Goal: Task Accomplishment & Management: Complete application form

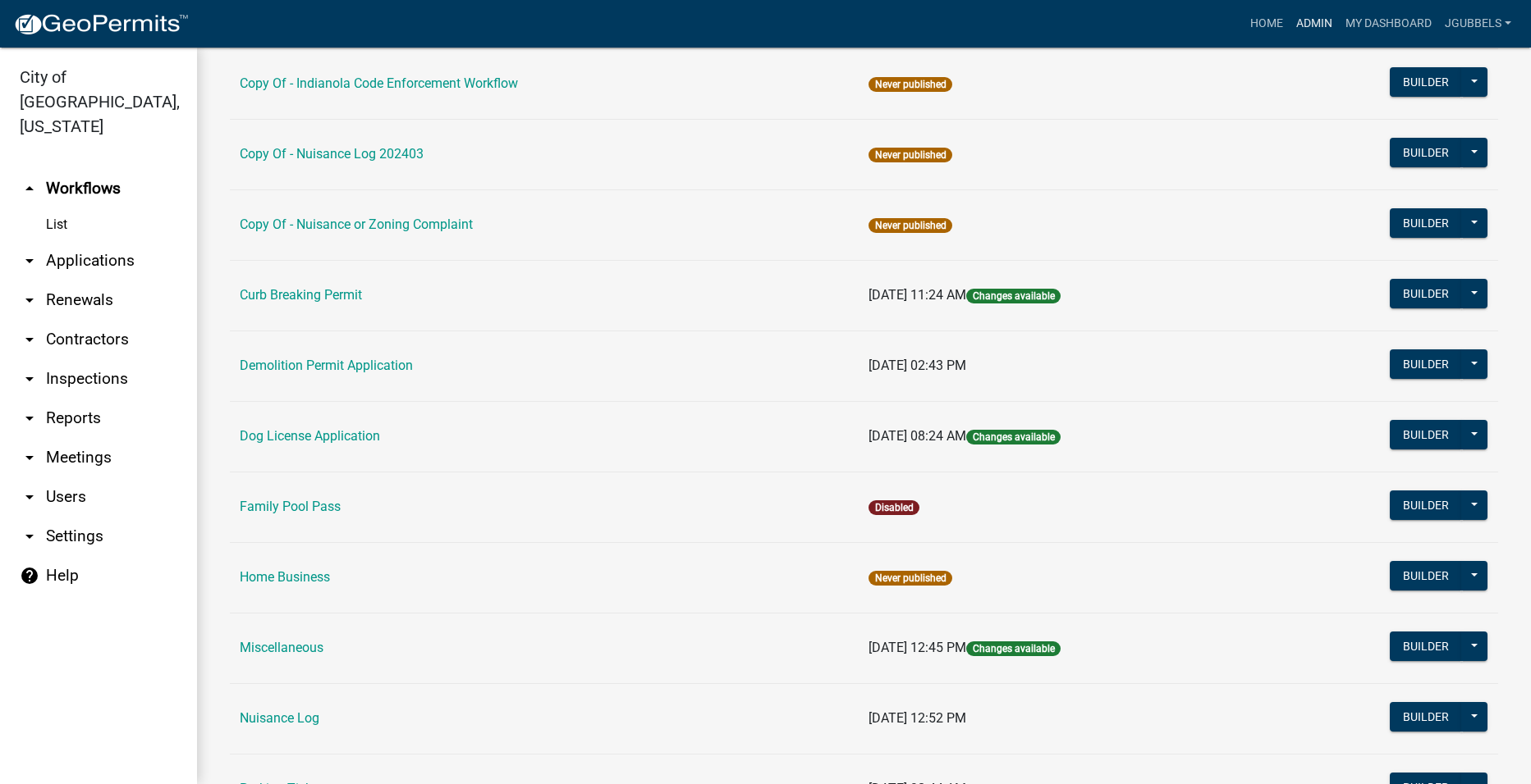
scroll to position [575, 0]
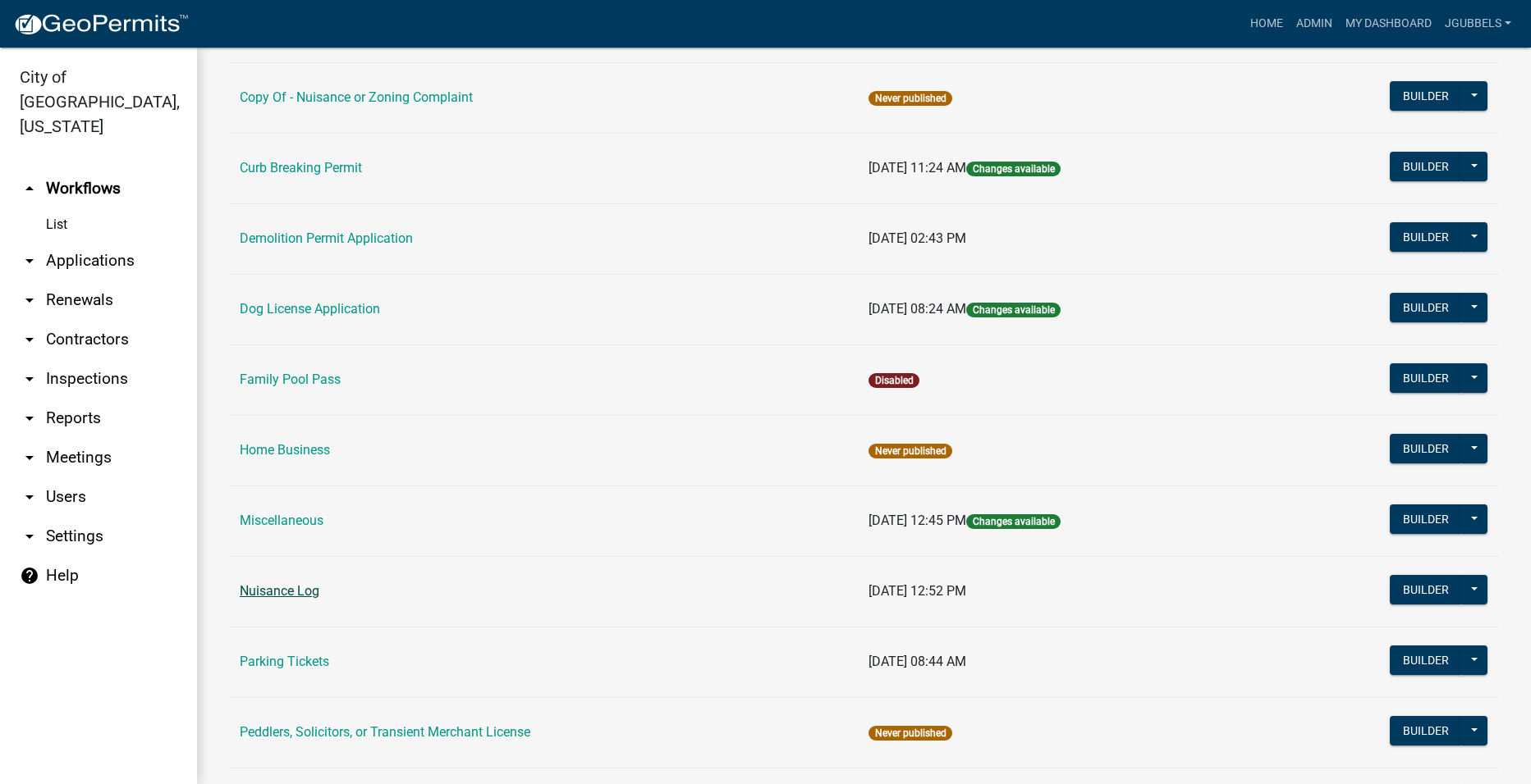
click at [302, 586] on link "Nuisance Log" at bounding box center [279, 591] width 79 height 15
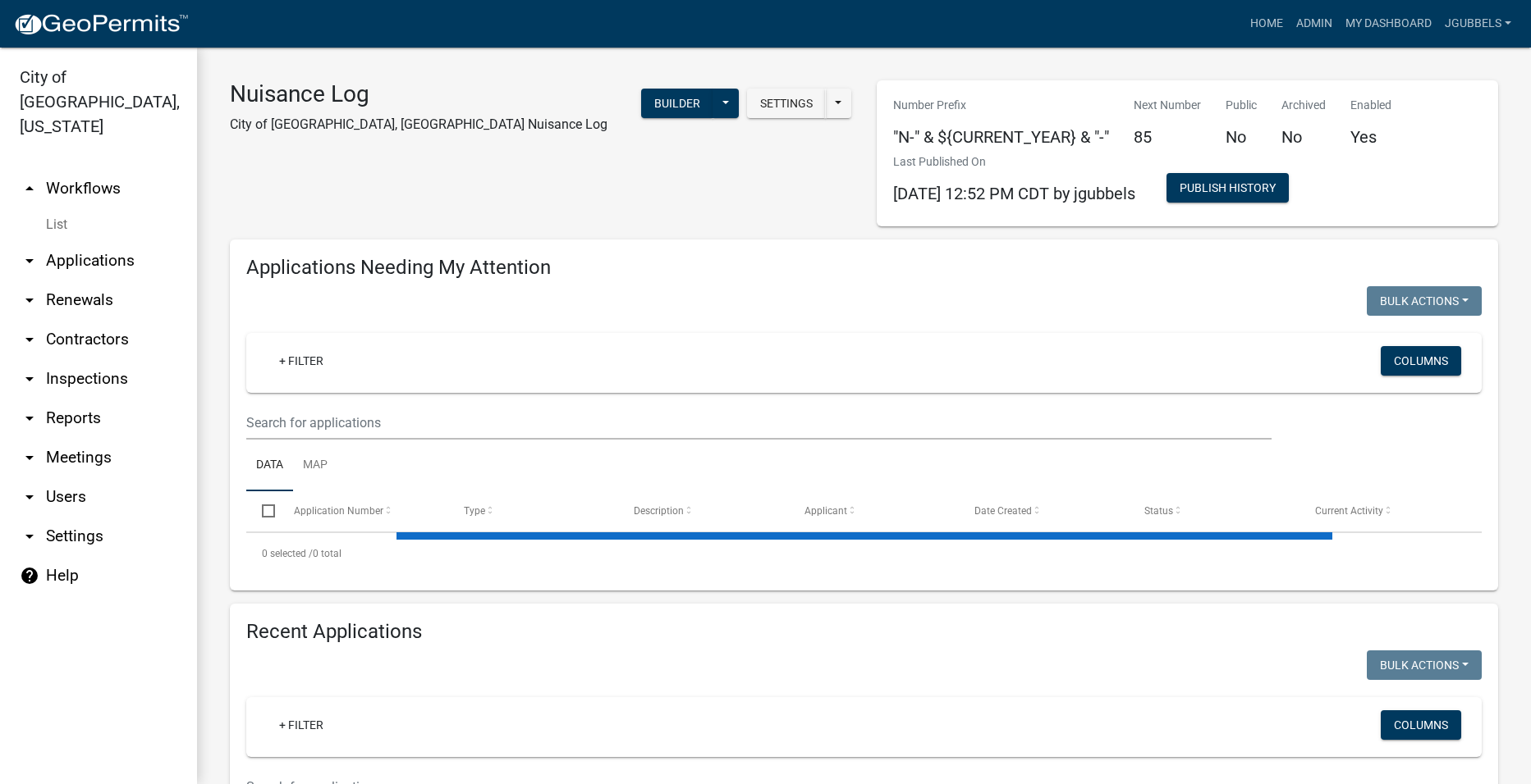
select select "2: 50"
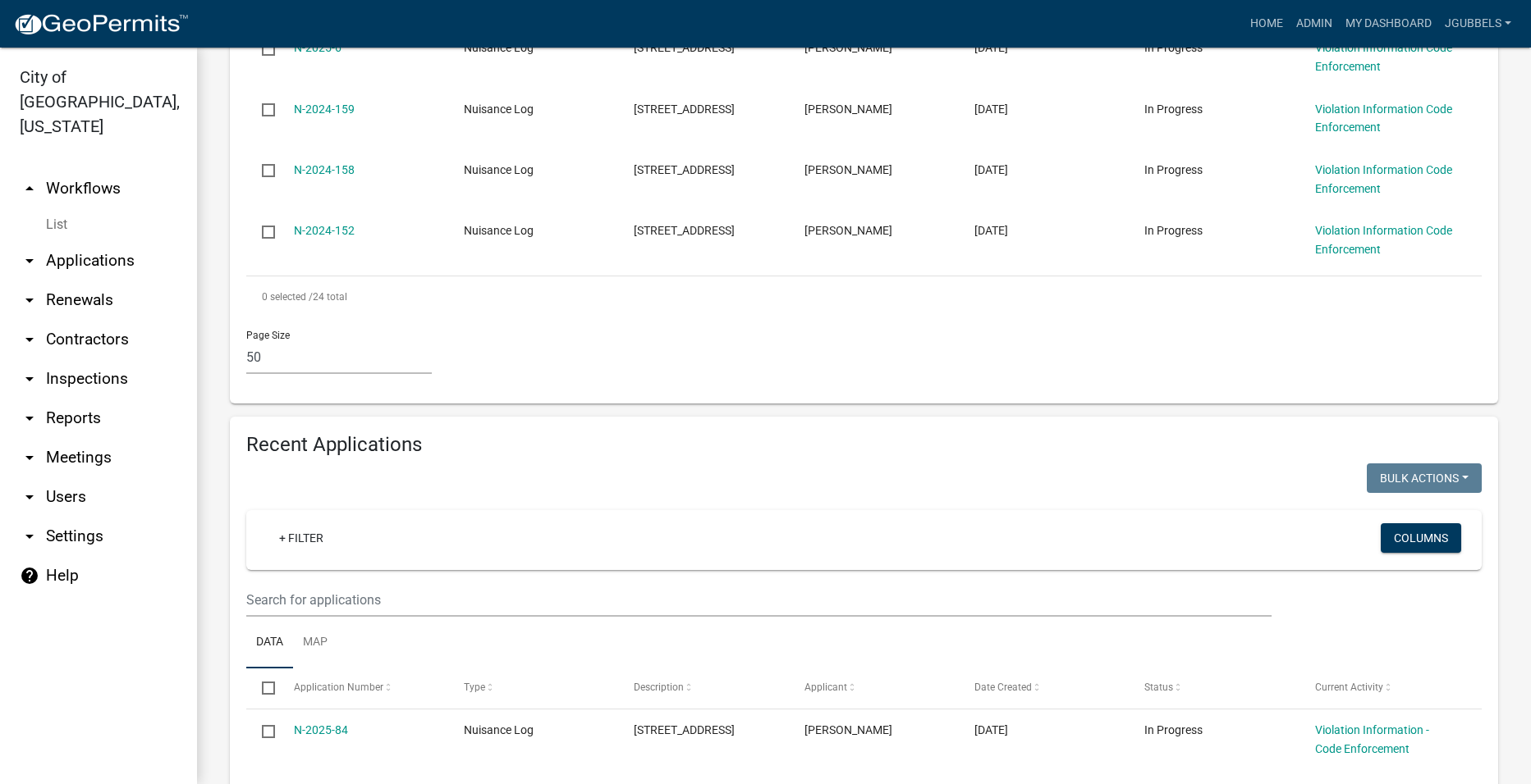
scroll to position [1805, 0]
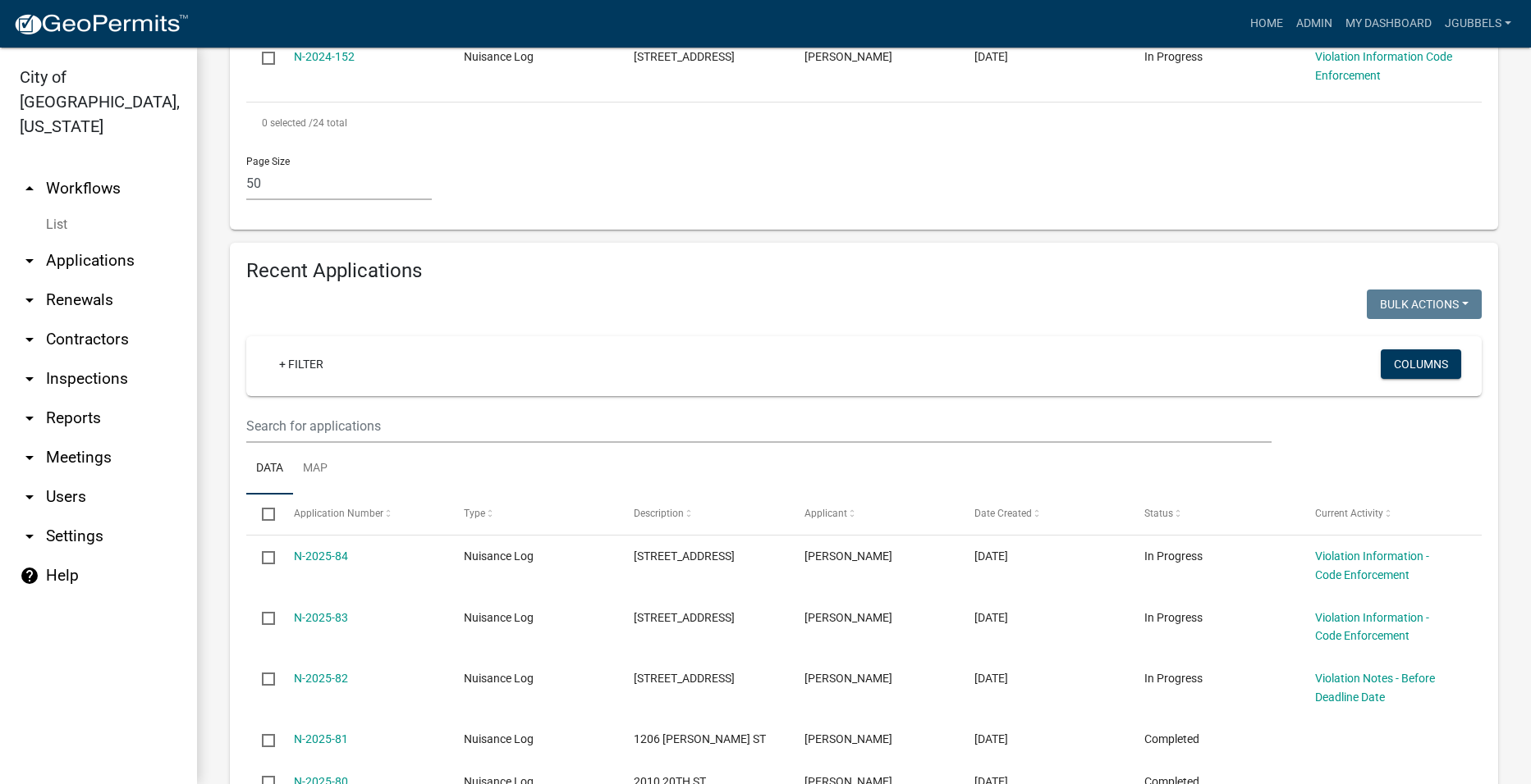
click at [457, 406] on wm-filter-builder "+ Filter Columns" at bounding box center [863, 390] width 1235 height 107
click at [452, 420] on input "text" at bounding box center [758, 426] width 1025 height 33
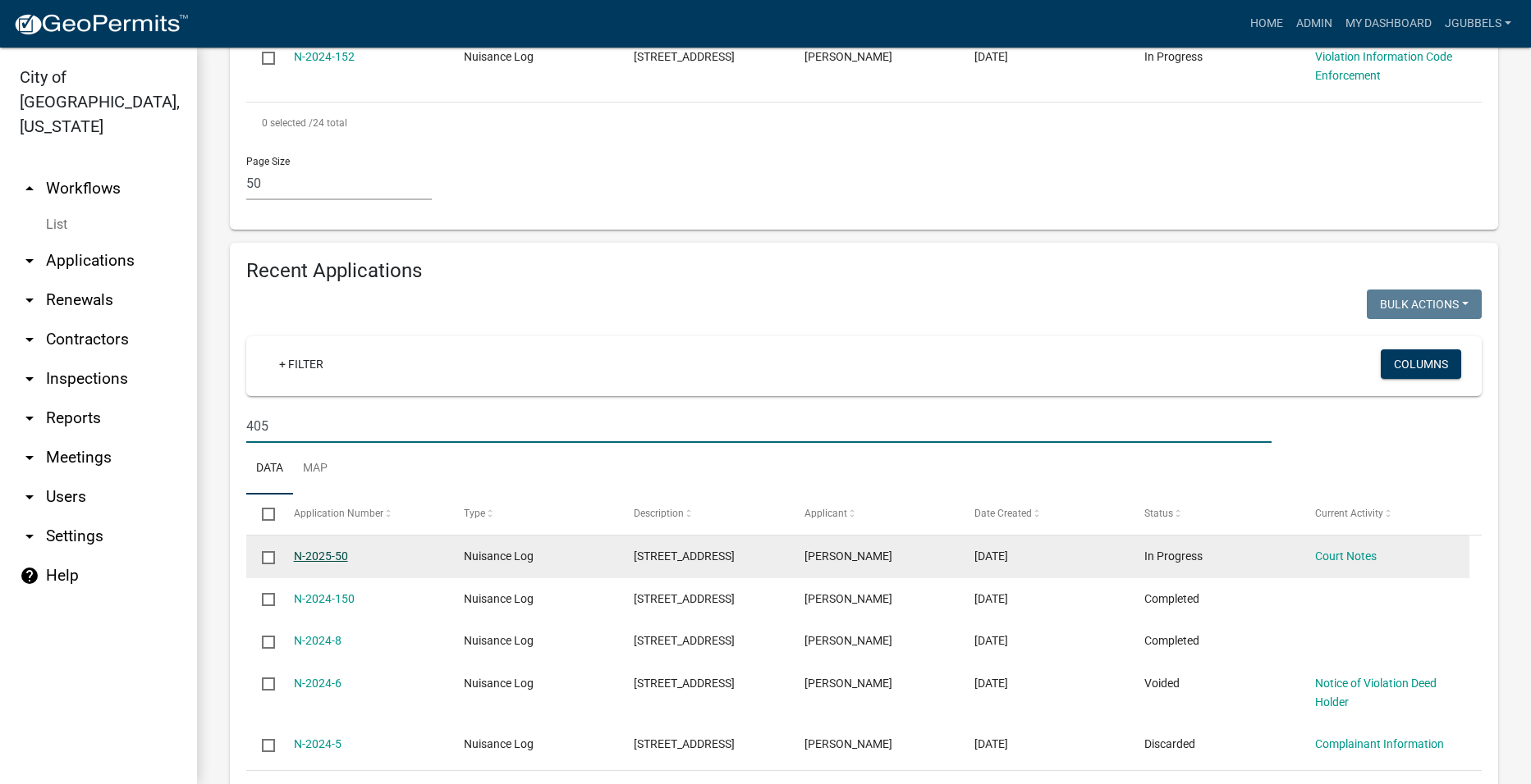
type input "405"
click at [325, 551] on link "N-2025-50" at bounding box center [321, 557] width 54 height 13
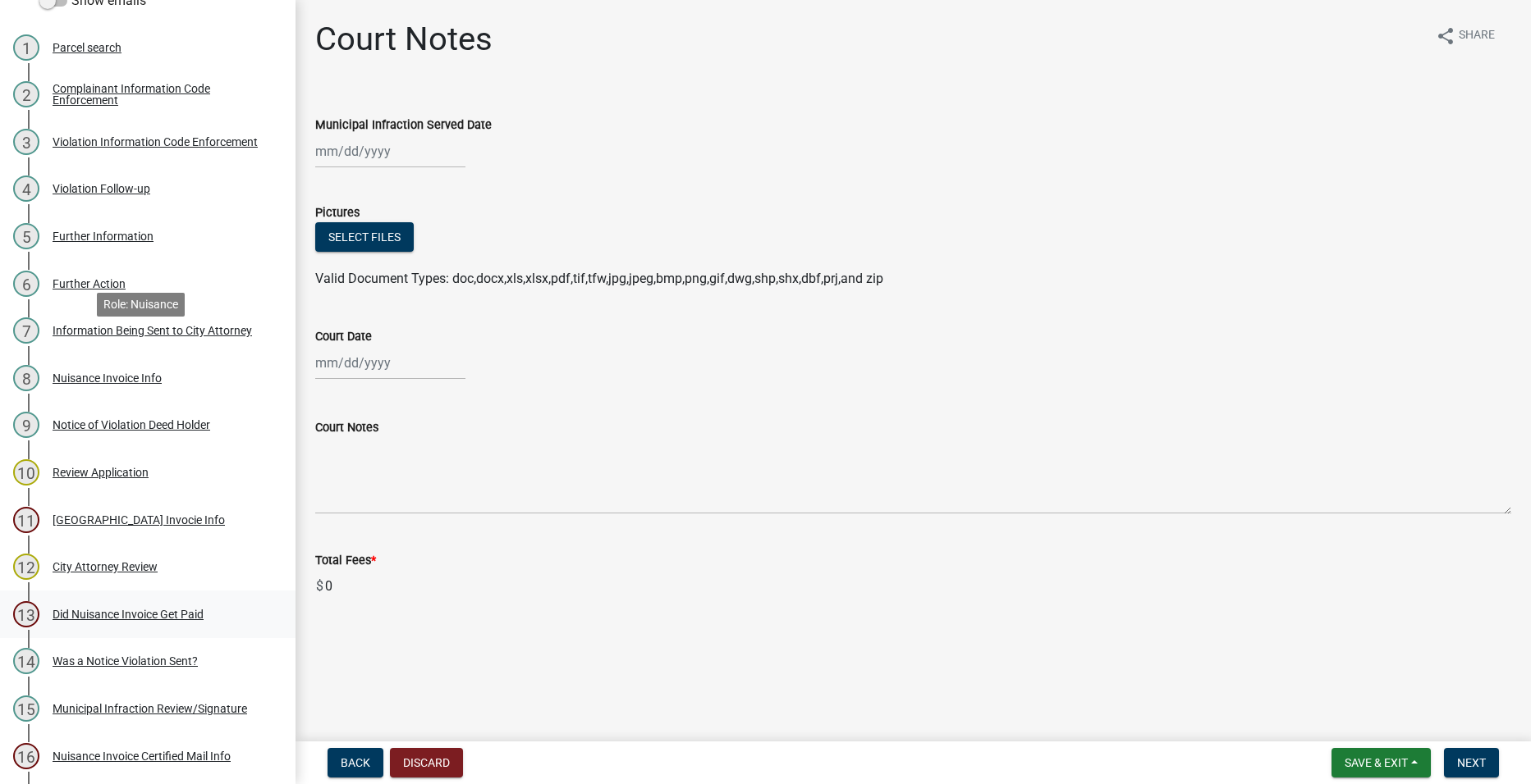
scroll to position [328, 0]
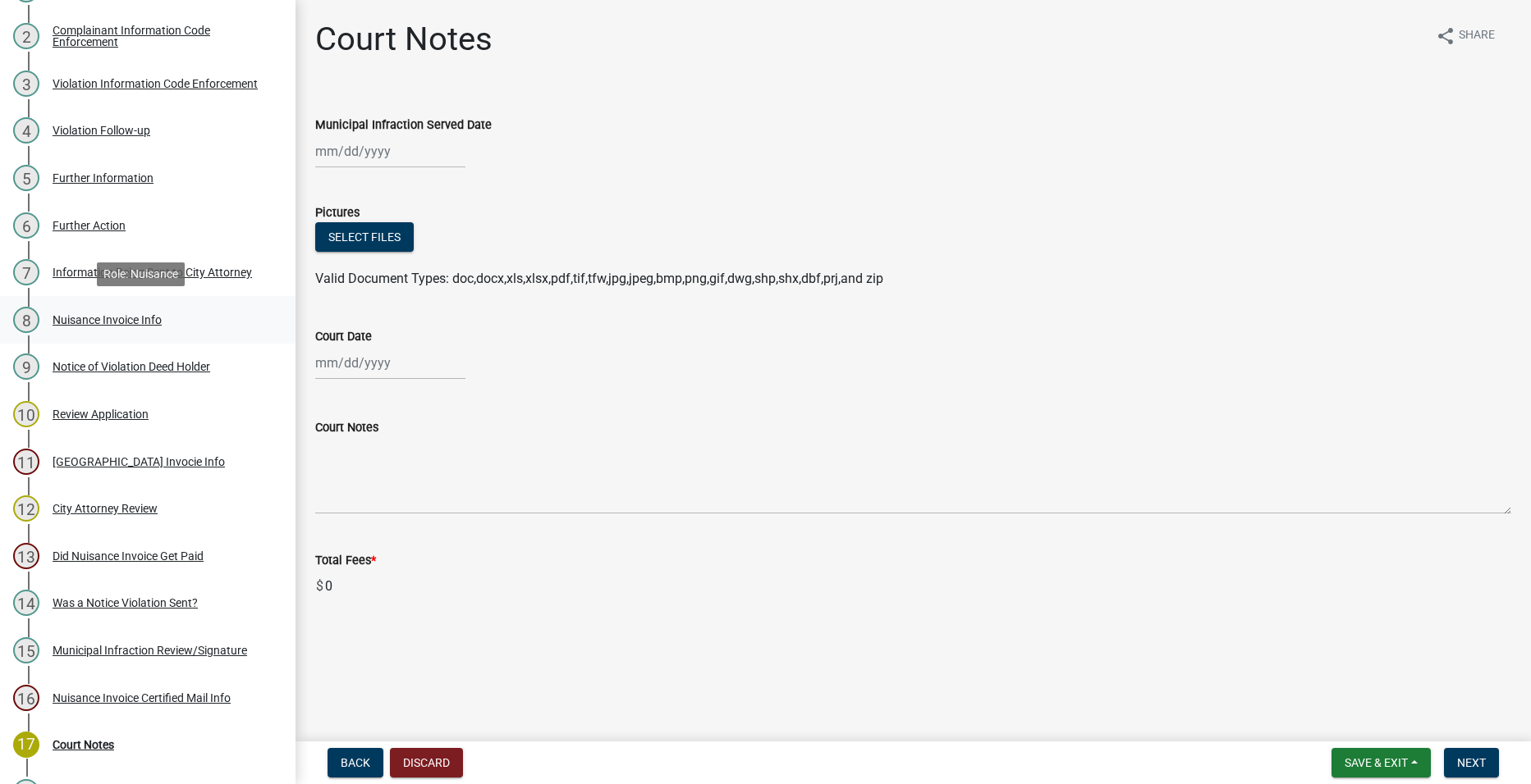
click at [146, 339] on link "8 Nuisance Invoice Info" at bounding box center [147, 320] width 295 height 48
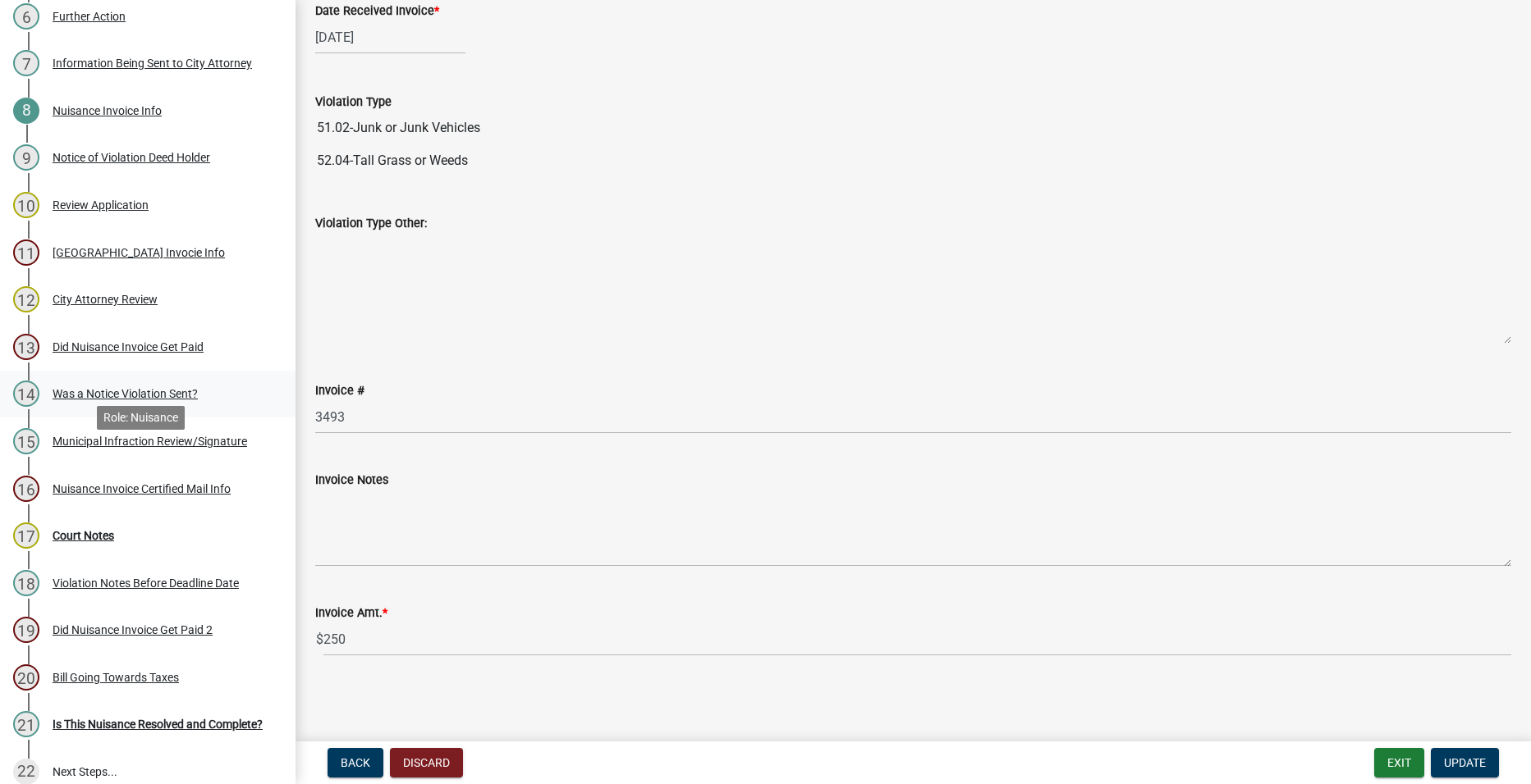
scroll to position [702, 0]
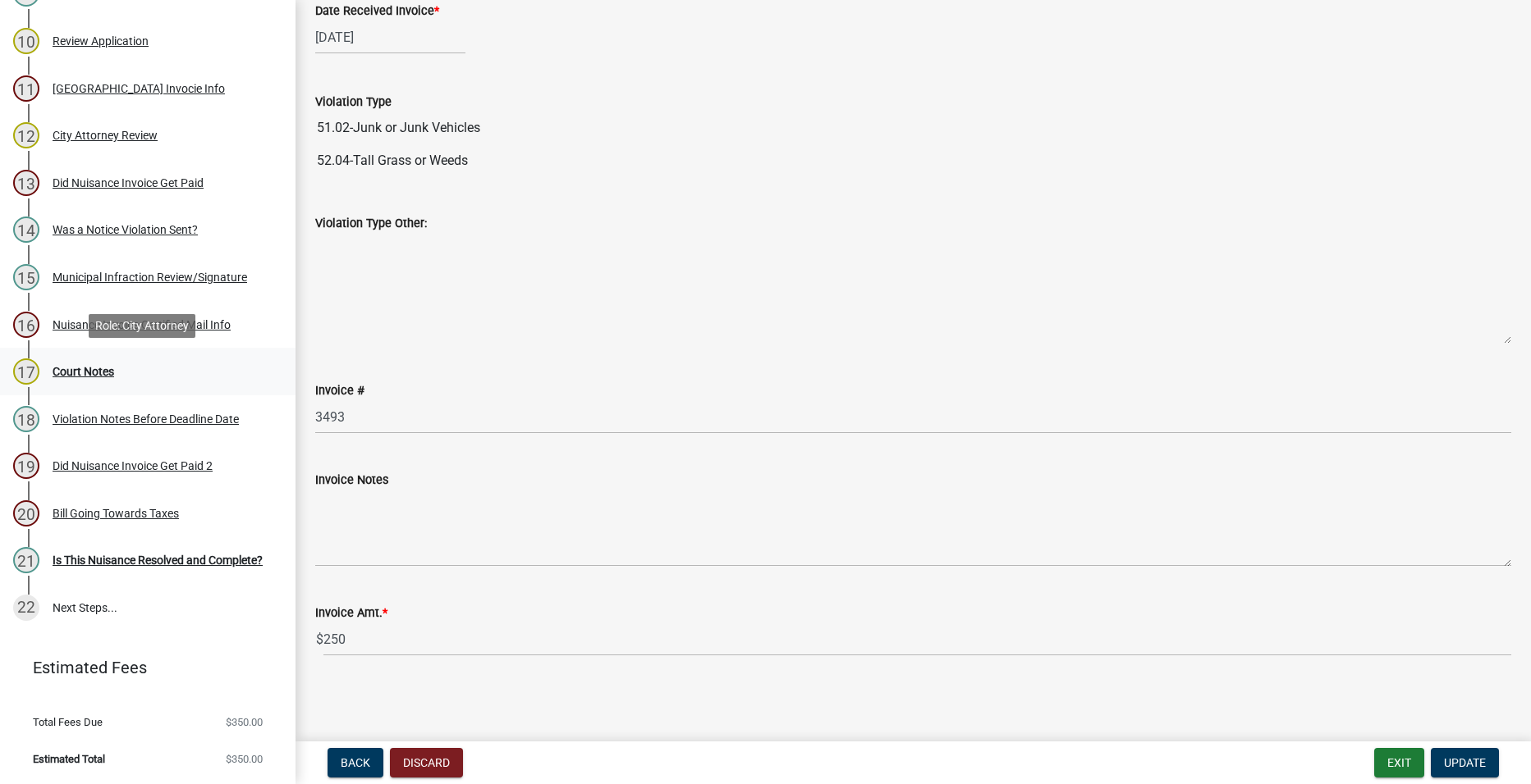
click at [190, 389] on link "17 Court Notes" at bounding box center [147, 371] width 295 height 48
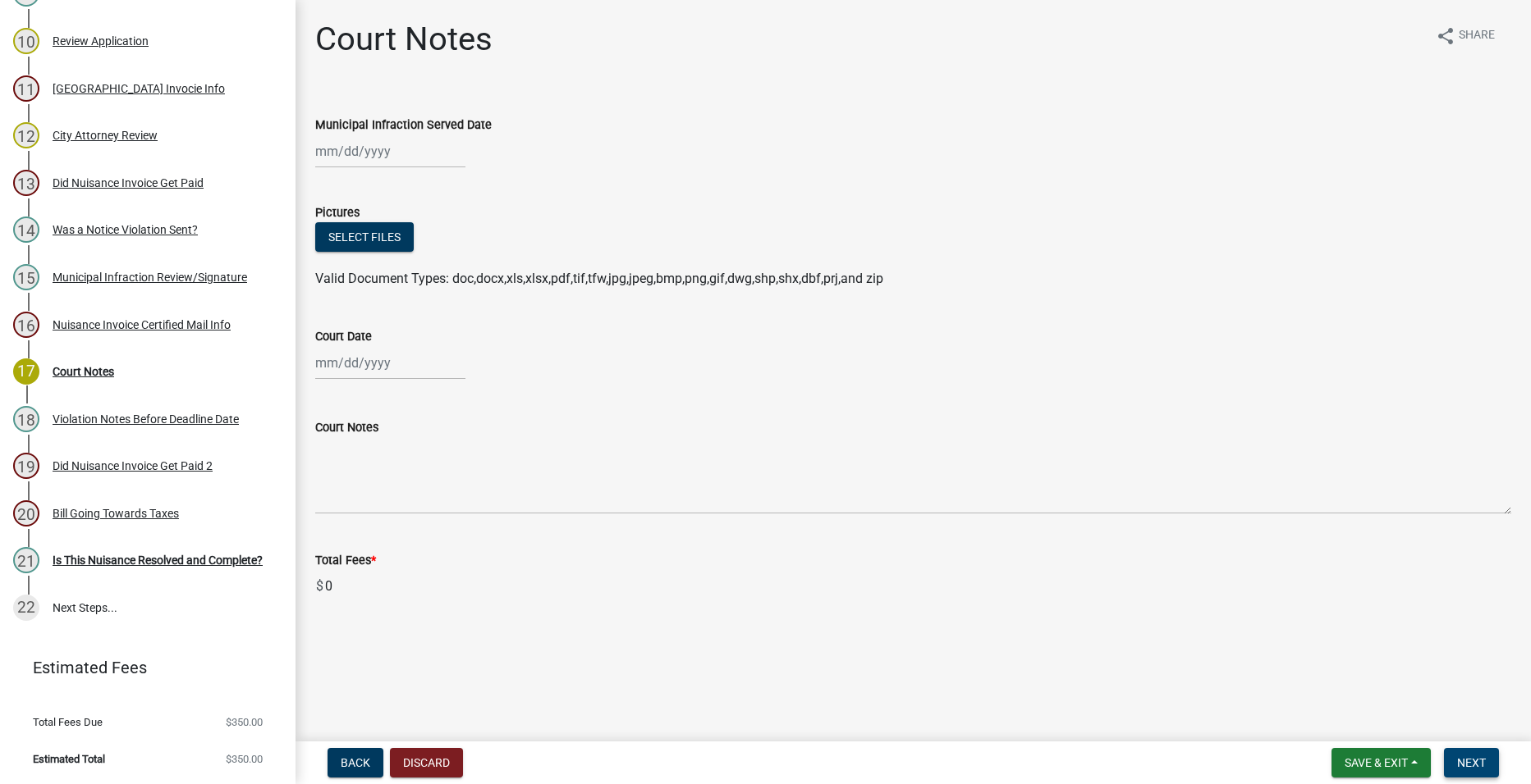
click at [1493, 754] on button "Next" at bounding box center [1472, 763] width 55 height 30
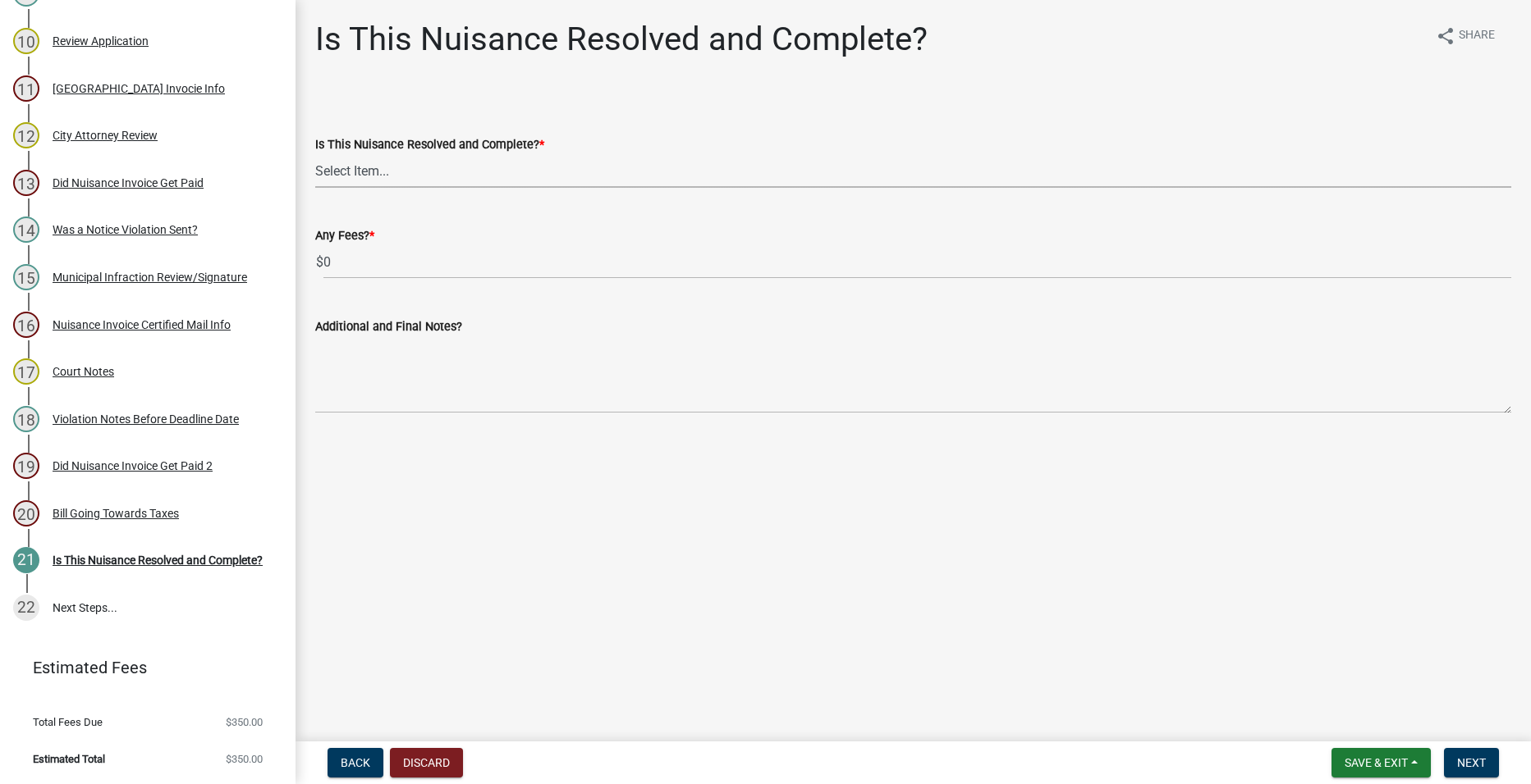
click at [450, 177] on select "Select Item... Yes No" at bounding box center [913, 171] width 1196 height 33
click at [315, 155] on select "Select Item... Yes No" at bounding box center [913, 171] width 1196 height 33
select select "d08e9267-1edd-4090-a3f1-87960a373b37"
click at [1469, 758] on span "Next" at bounding box center [1471, 763] width 29 height 13
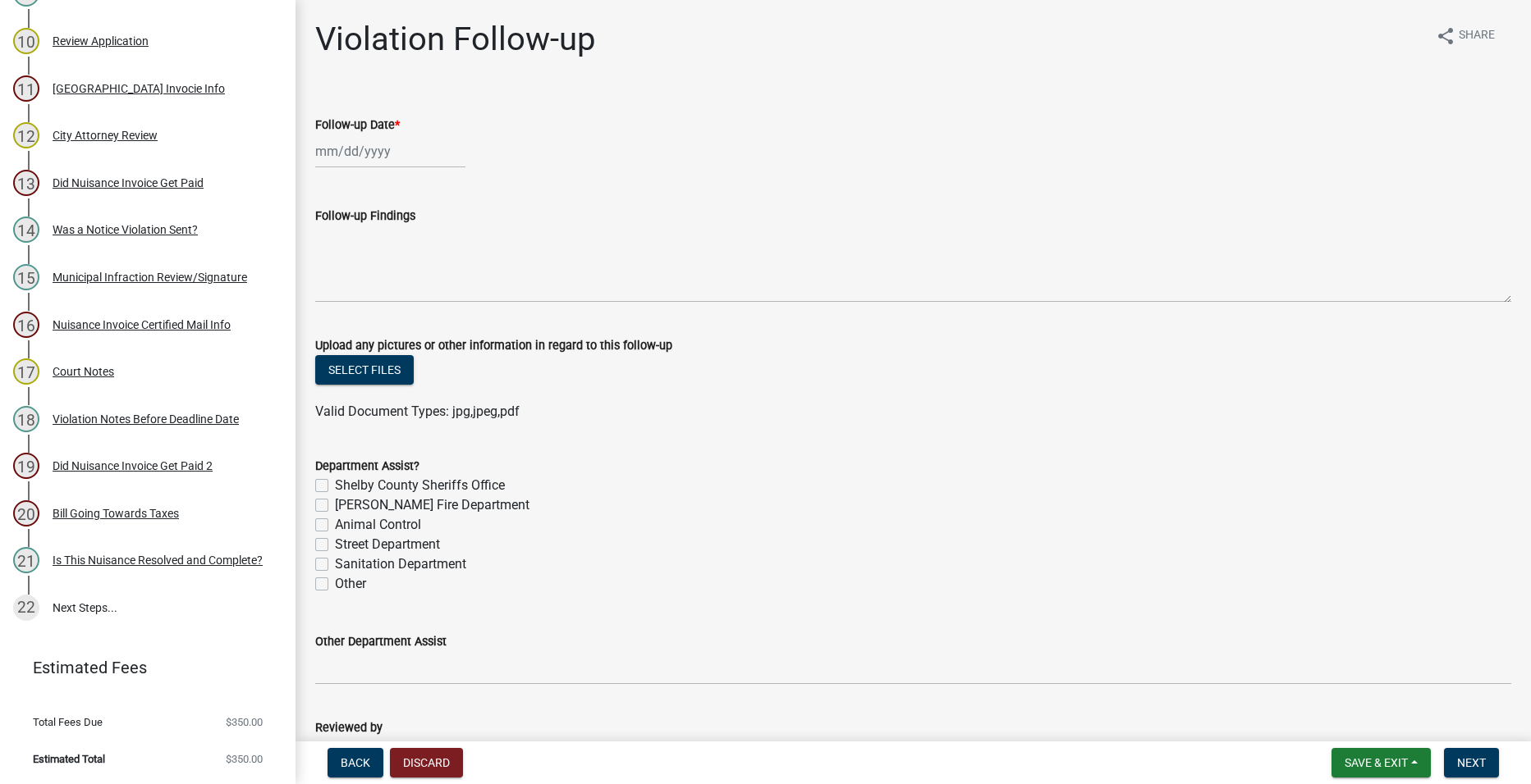
click at [423, 162] on div at bounding box center [390, 151] width 150 height 33
select select "9"
select select "2025"
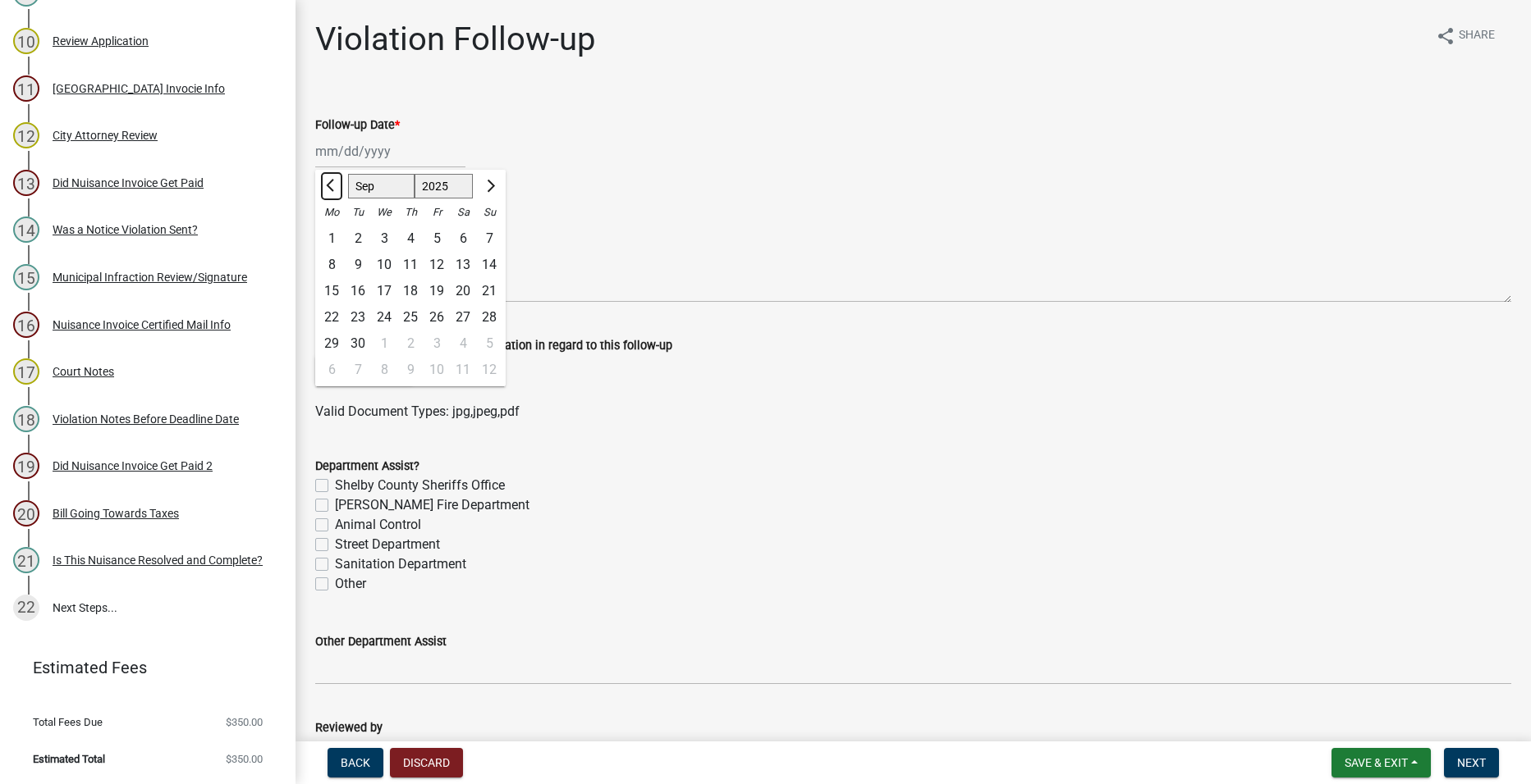
click at [337, 194] on button "Previous month" at bounding box center [331, 185] width 20 height 26
select select "8"
click at [443, 342] on div "29" at bounding box center [436, 343] width 26 height 26
type input "[DATE]"
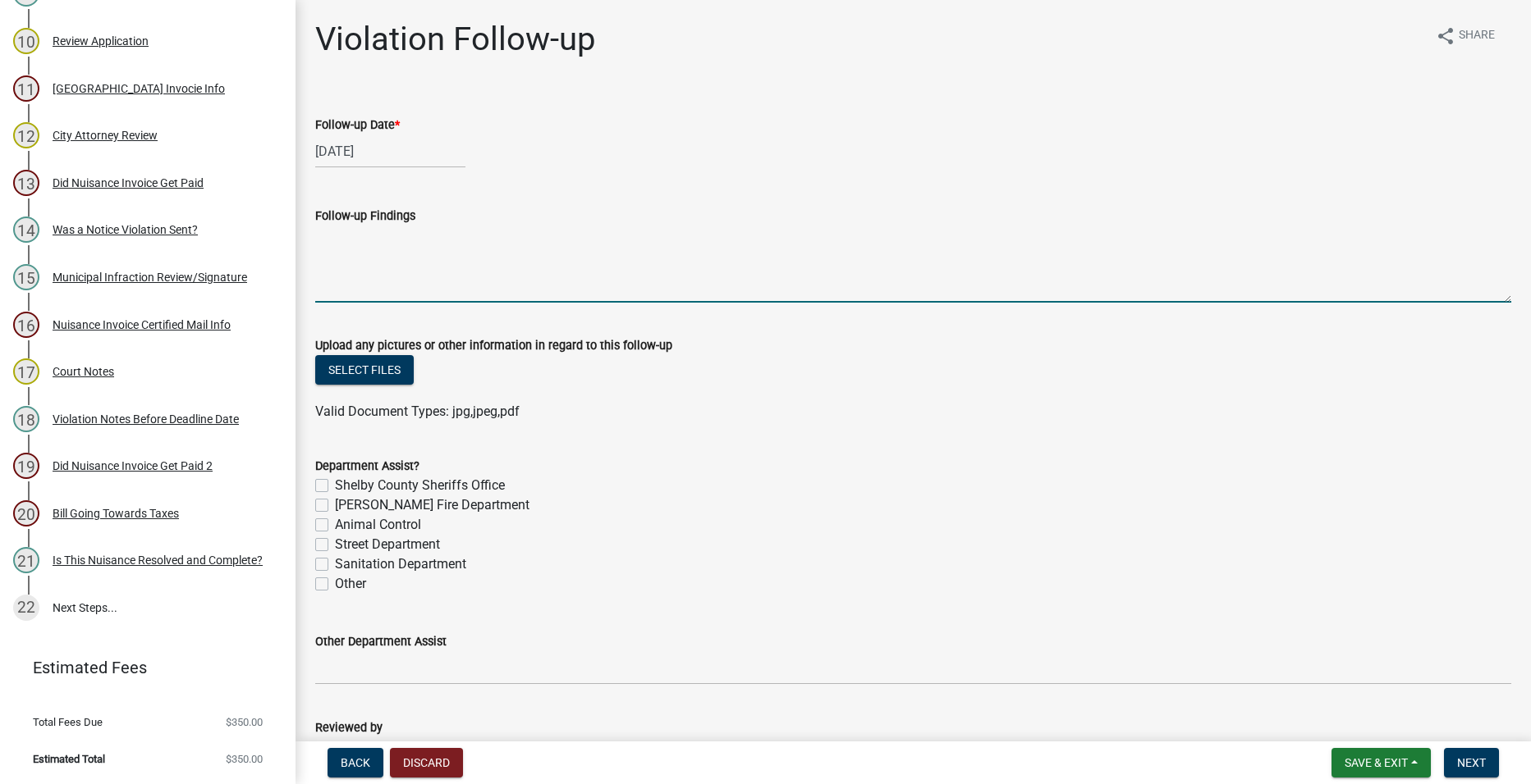
click at [563, 260] on textarea "Follow-up Findings" at bounding box center [913, 264] width 1196 height 77
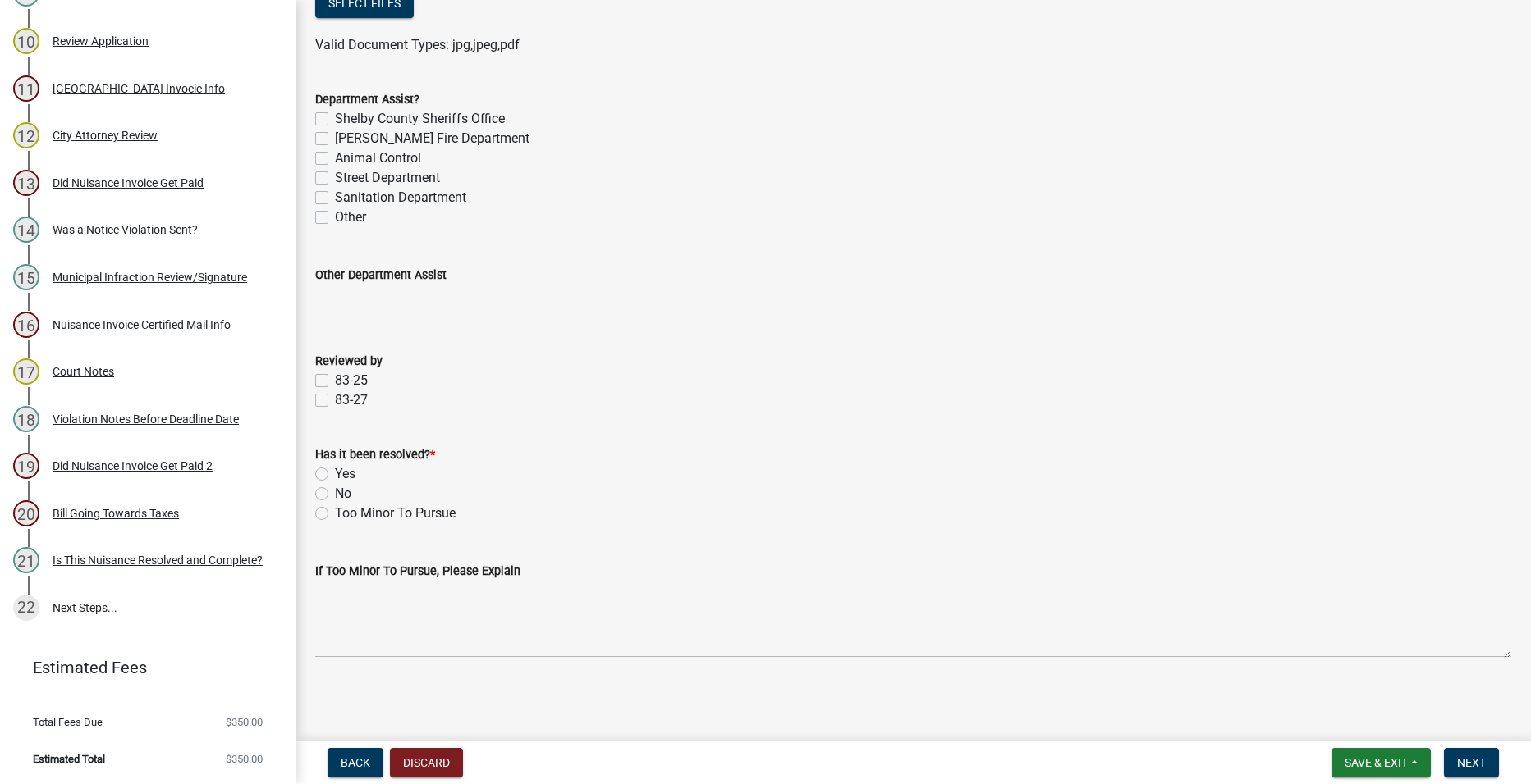
type textarea "Needs mowed"
click at [351, 369] on div "Reviewed by" at bounding box center [913, 361] width 1196 height 20
click at [347, 375] on label "83-25" at bounding box center [351, 380] width 32 height 20
click at [346, 375] on input "83-25" at bounding box center [340, 375] width 11 height 11
checkbox input "true"
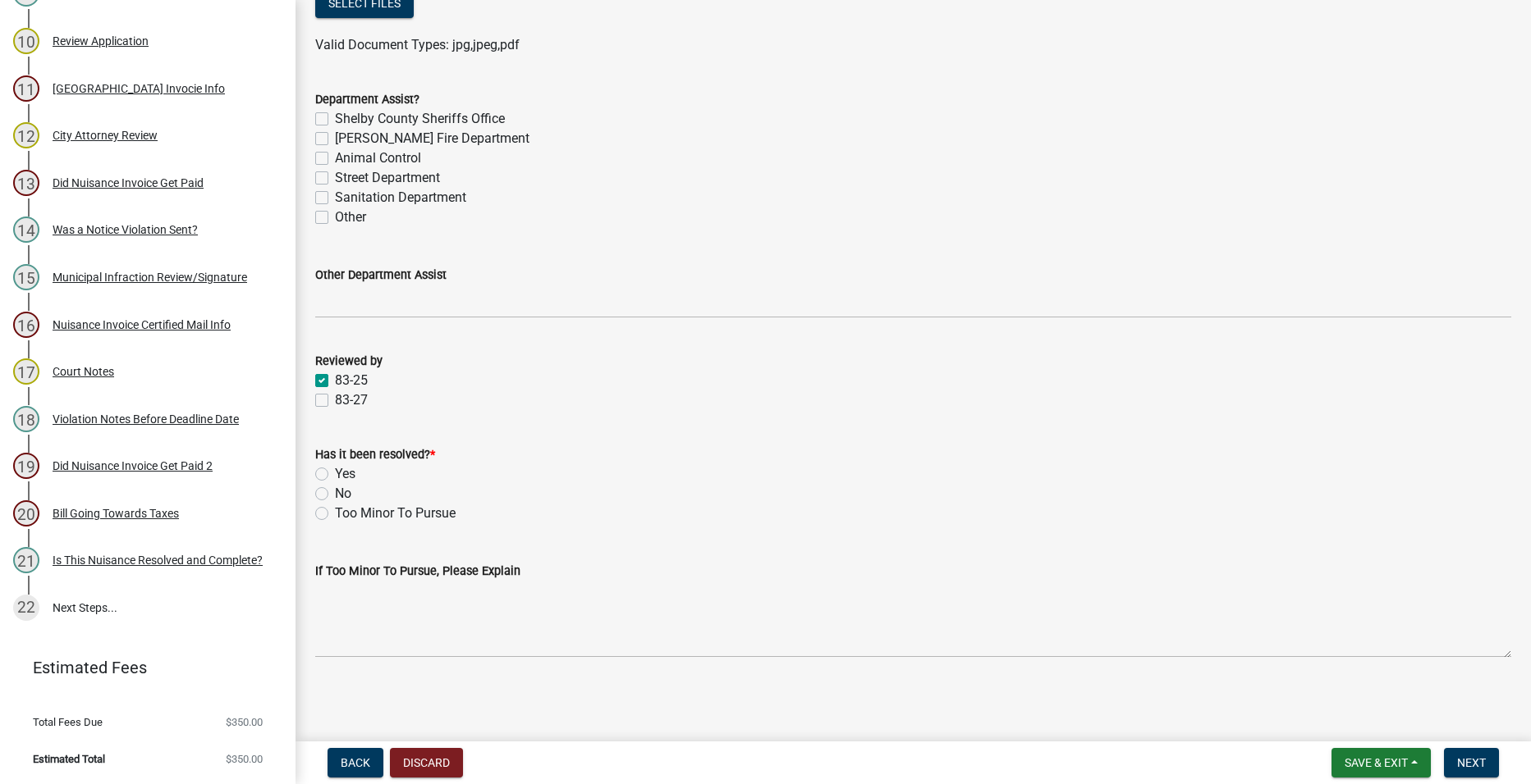
checkbox input "false"
click at [346, 492] on label "No" at bounding box center [343, 494] width 16 height 20
click at [346, 492] on input "No" at bounding box center [340, 489] width 11 height 11
radio input "true"
click at [1466, 759] on span "Next" at bounding box center [1471, 763] width 29 height 13
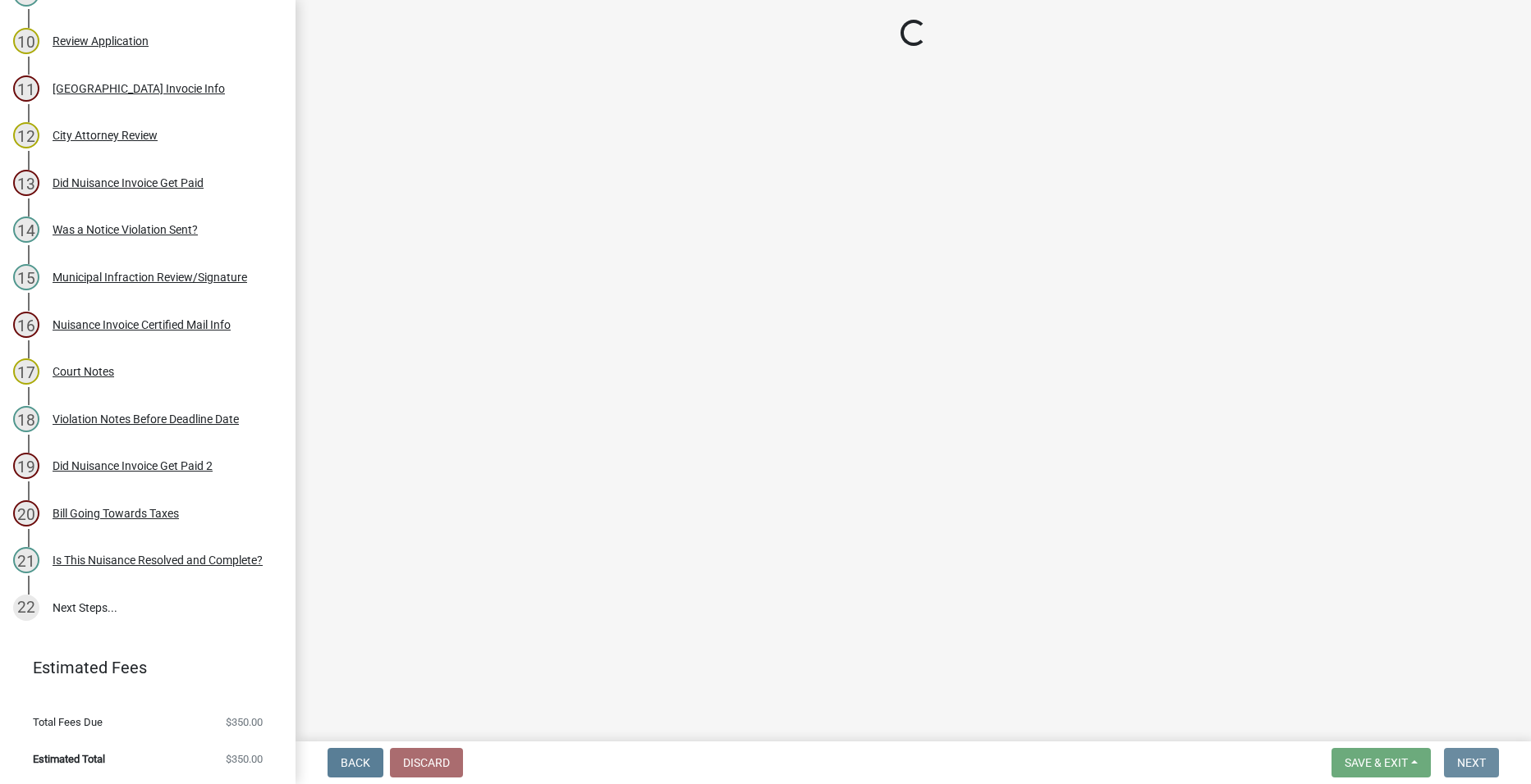
scroll to position [0, 0]
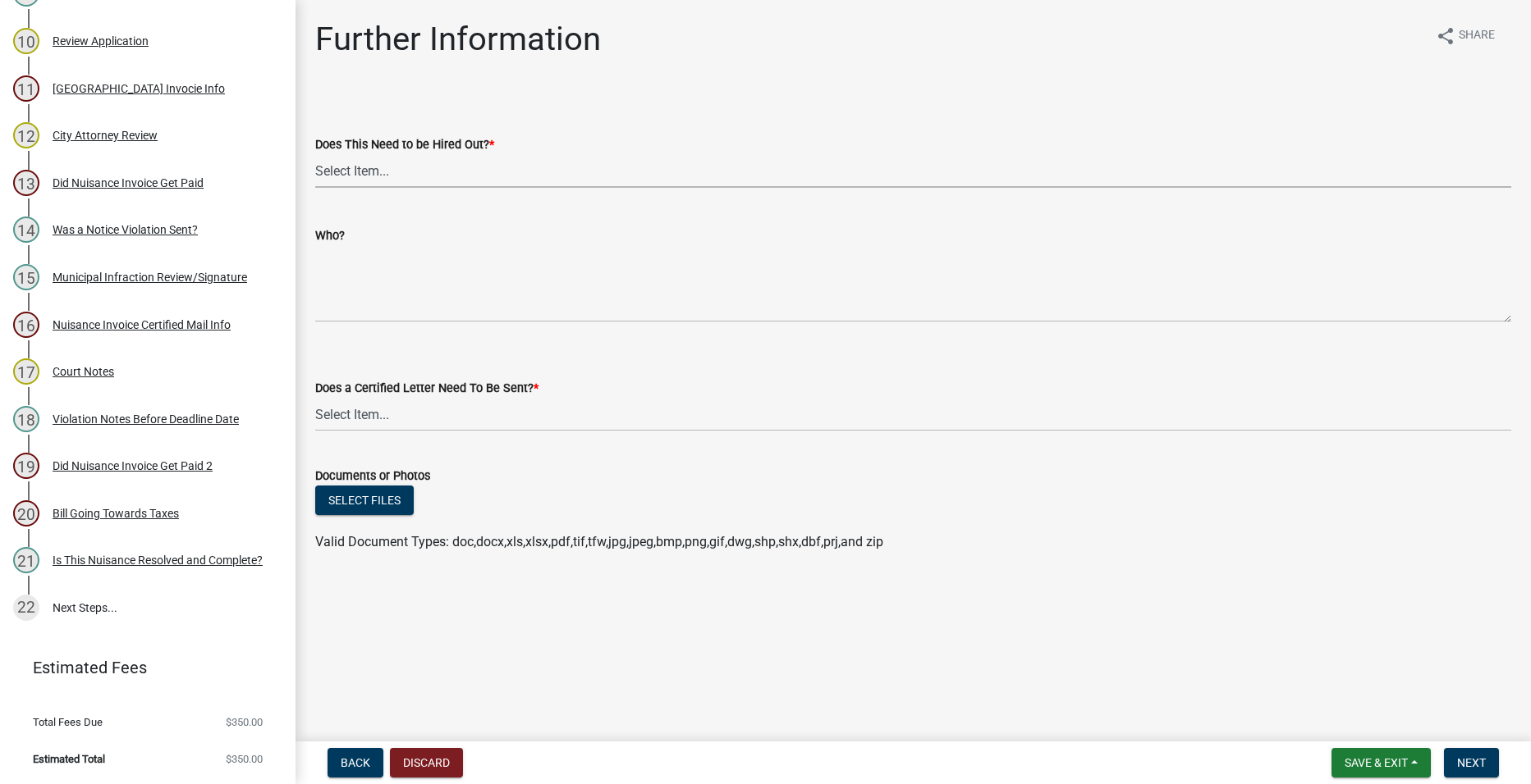
click at [498, 172] on select "Select Item... Yes No" at bounding box center [913, 171] width 1196 height 33
click at [315, 155] on select "Select Item... Yes No" at bounding box center [913, 171] width 1196 height 33
select select "c8bbc980-ef21-4979-8a9d-486670a8d9ae"
click at [625, 411] on select "Select Item... Yes No" at bounding box center [913, 414] width 1196 height 33
click at [315, 398] on select "Select Item... Yes No" at bounding box center [913, 414] width 1196 height 33
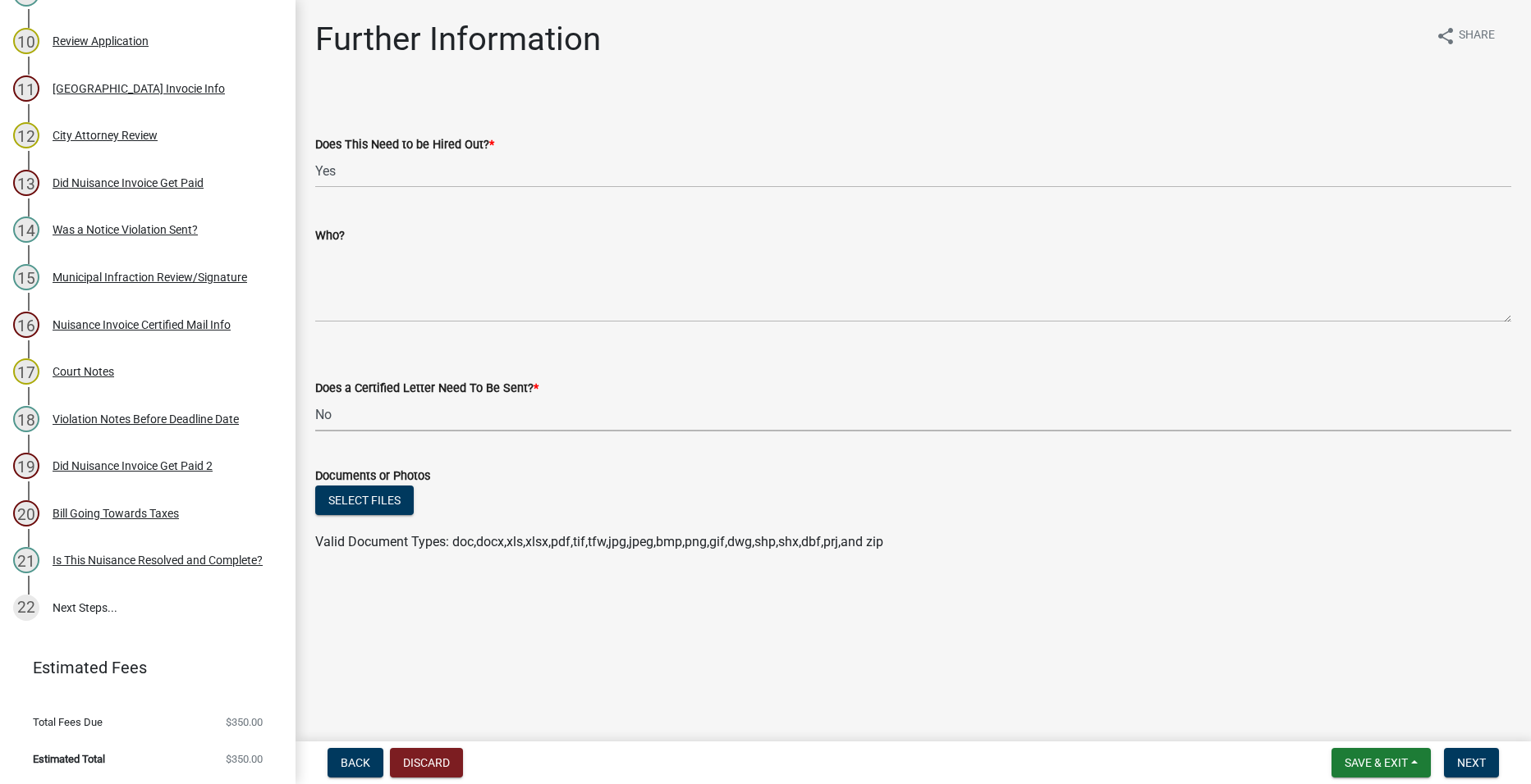
select select "2796ca02-268b-4eb7-839b-3543bc4440a9"
click at [1472, 767] on span "Next" at bounding box center [1471, 763] width 29 height 13
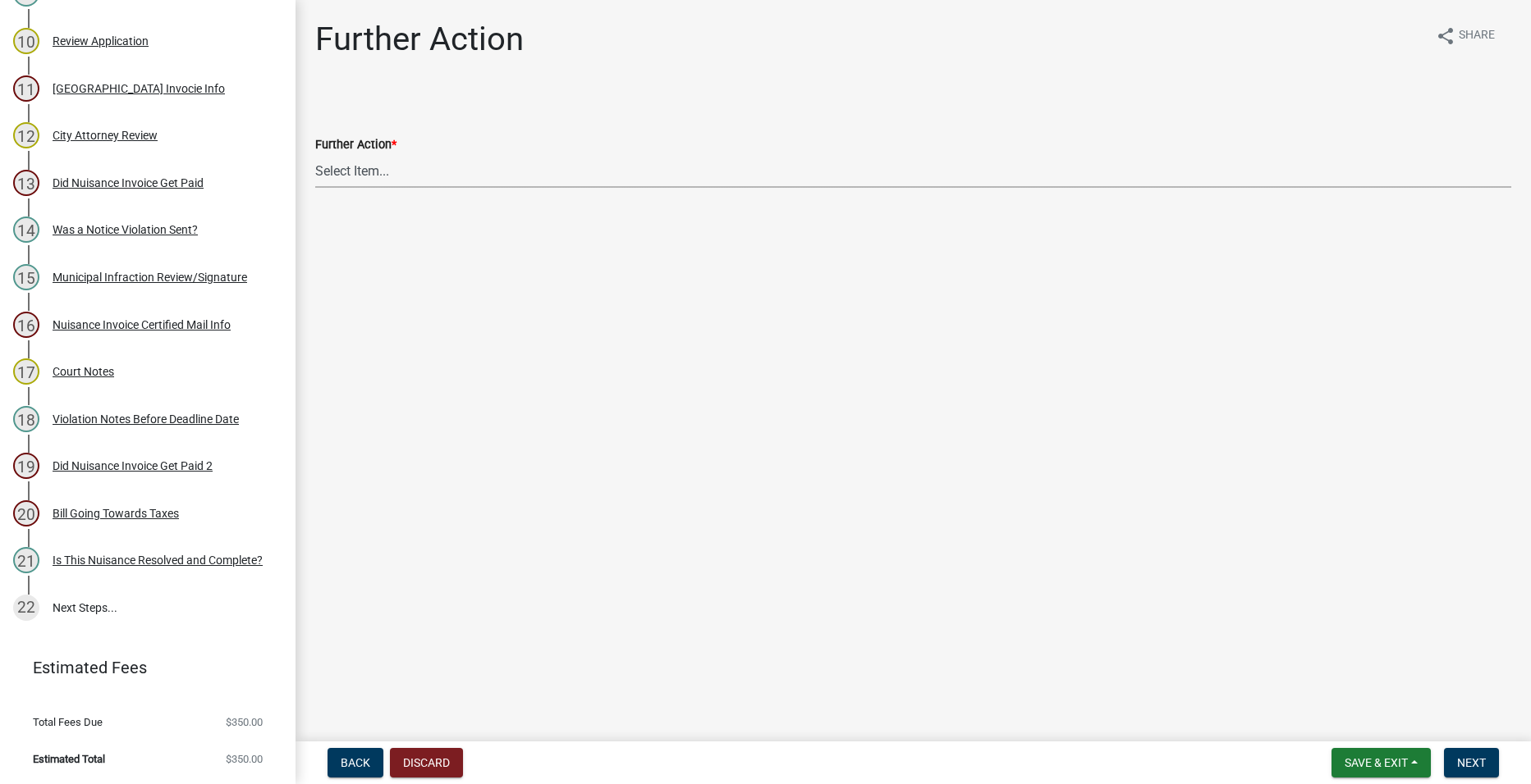
drag, startPoint x: 598, startPoint y: 183, endPoint x: 580, endPoint y: 190, distance: 19.3
click at [597, 183] on select "Select Item... City Hall City Attorney" at bounding box center [913, 171] width 1196 height 33
click at [315, 155] on select "Select Item... City Hall City Attorney" at bounding box center [913, 171] width 1196 height 33
select select "c7f9dbff-b2fd-47a5-bc66-5849b955efc1"
drag, startPoint x: 1452, startPoint y: 767, endPoint x: 1443, endPoint y: 735, distance: 33.2
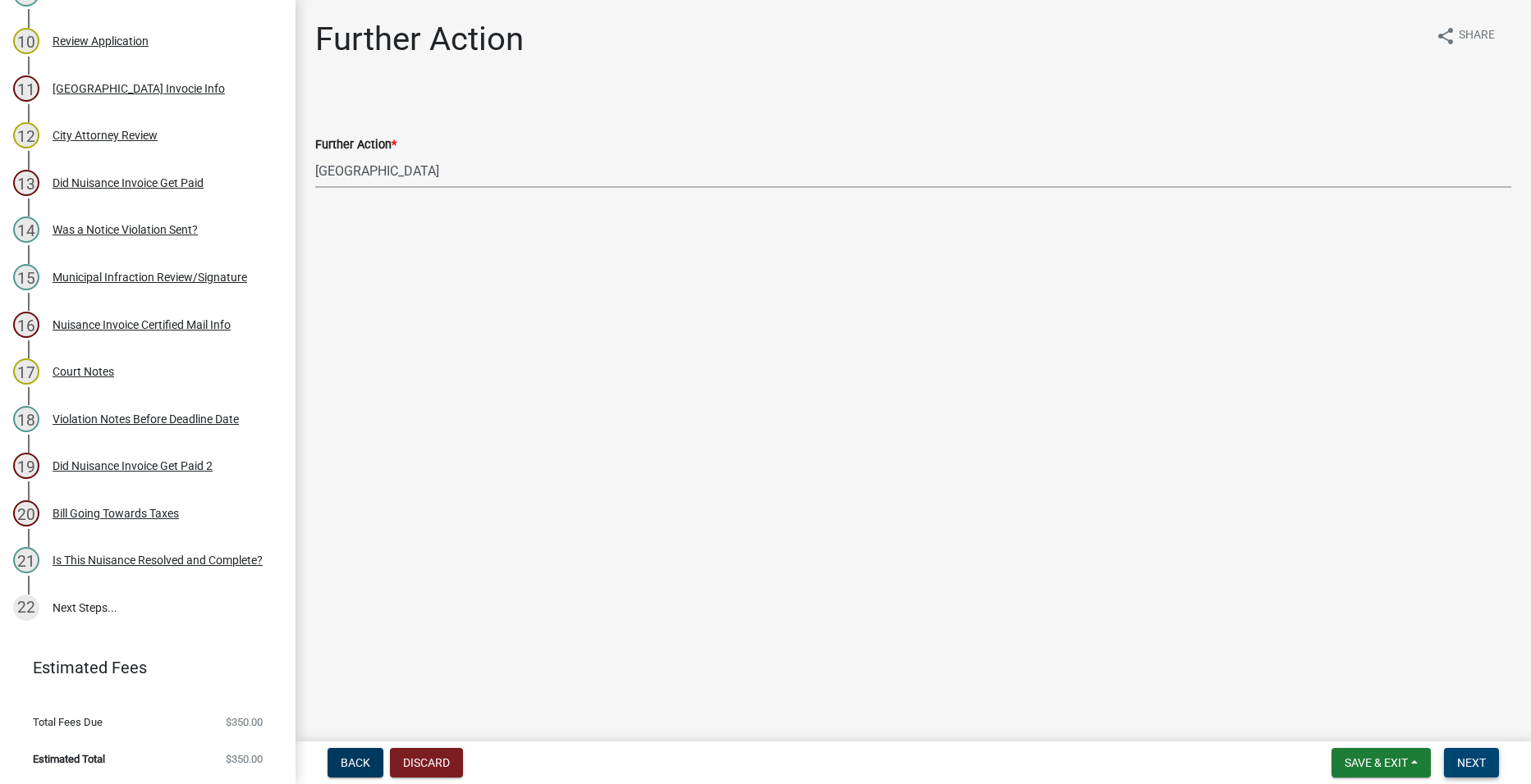
click at [1453, 764] on button "Next" at bounding box center [1472, 763] width 55 height 30
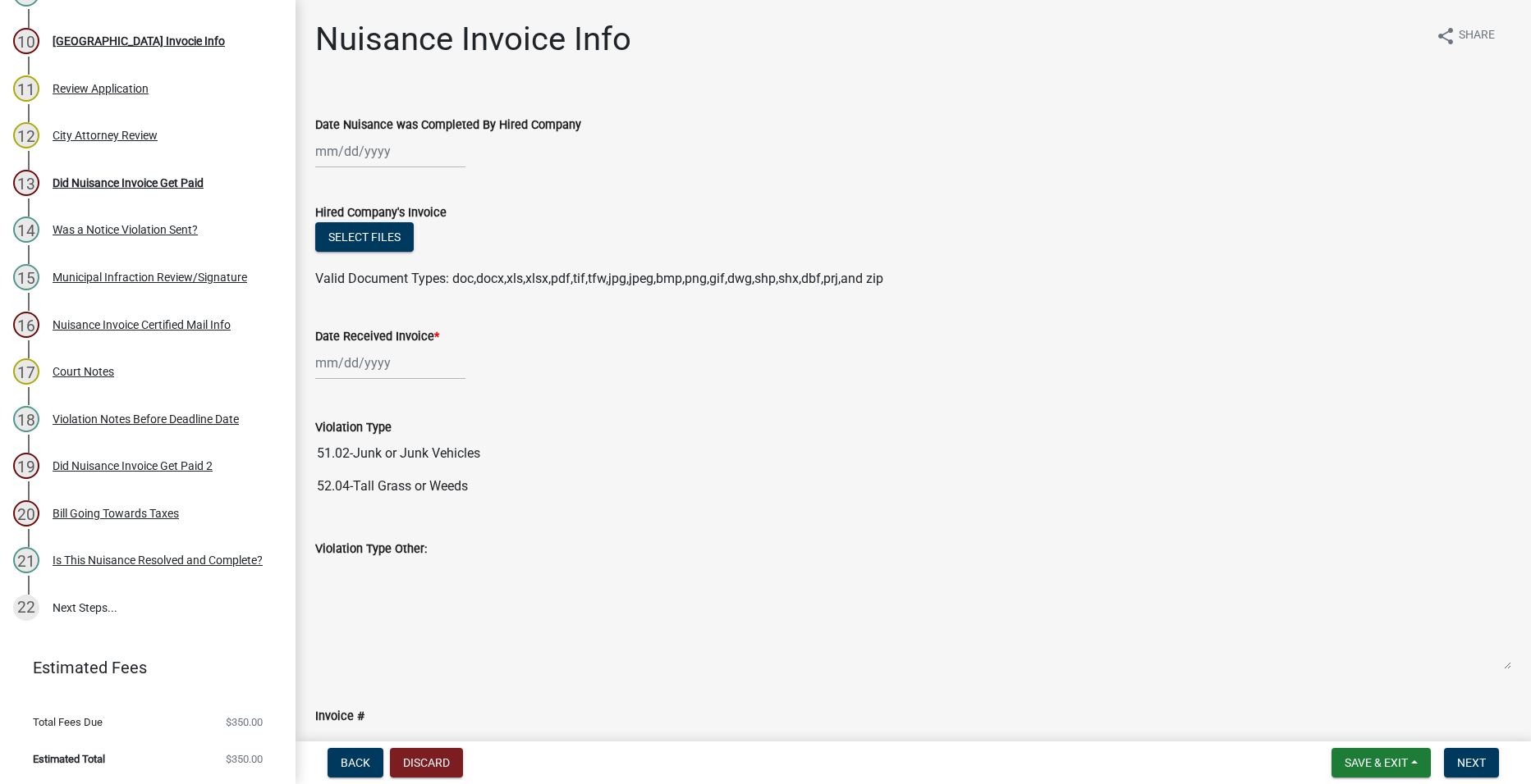
click at [404, 157] on div at bounding box center [390, 151] width 150 height 33
select select "9"
select select "2025"
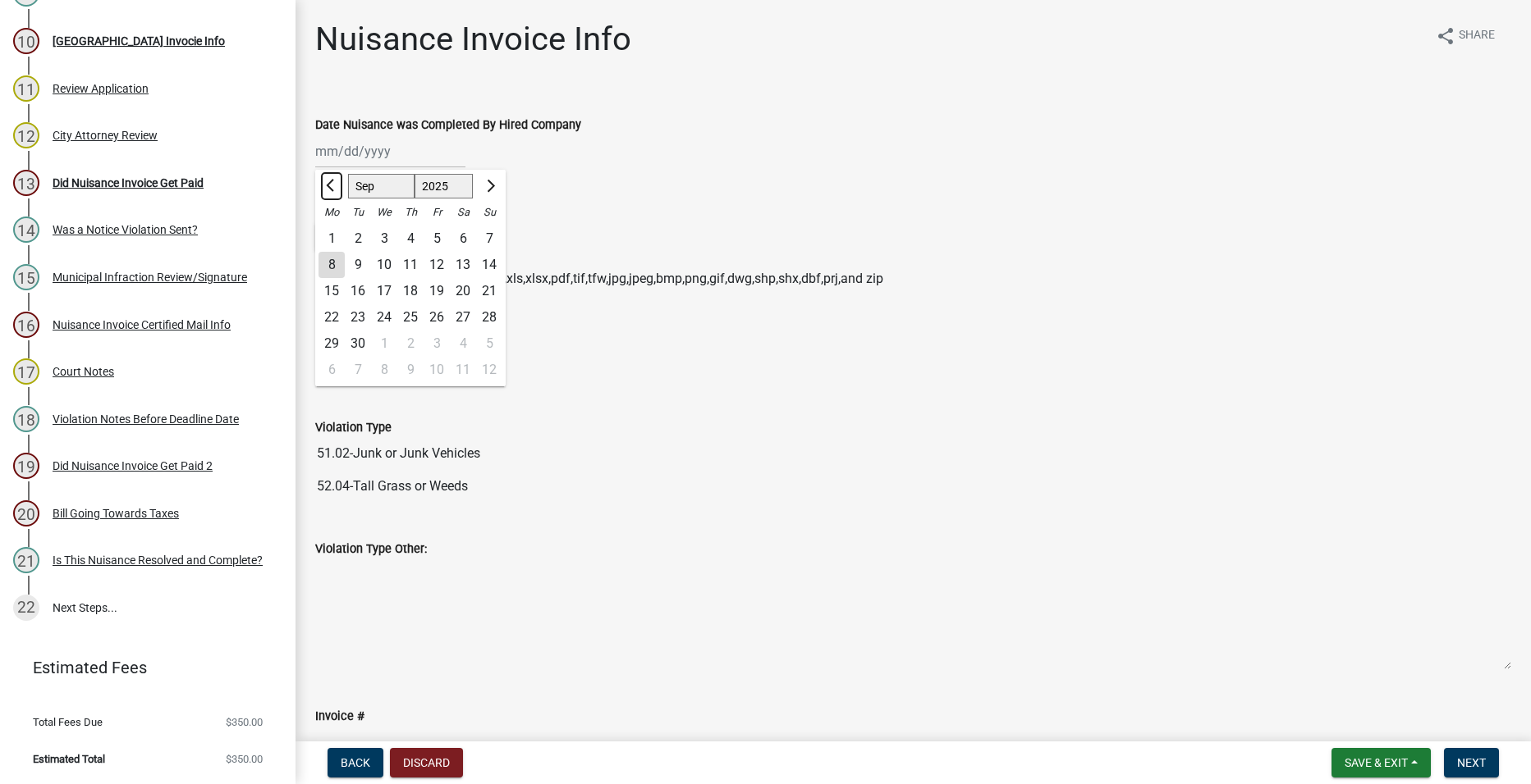
click at [329, 182] on button "Previous month" at bounding box center [331, 185] width 20 height 26
select select "8"
click at [440, 332] on div "29" at bounding box center [436, 343] width 26 height 26
type input "[DATE]"
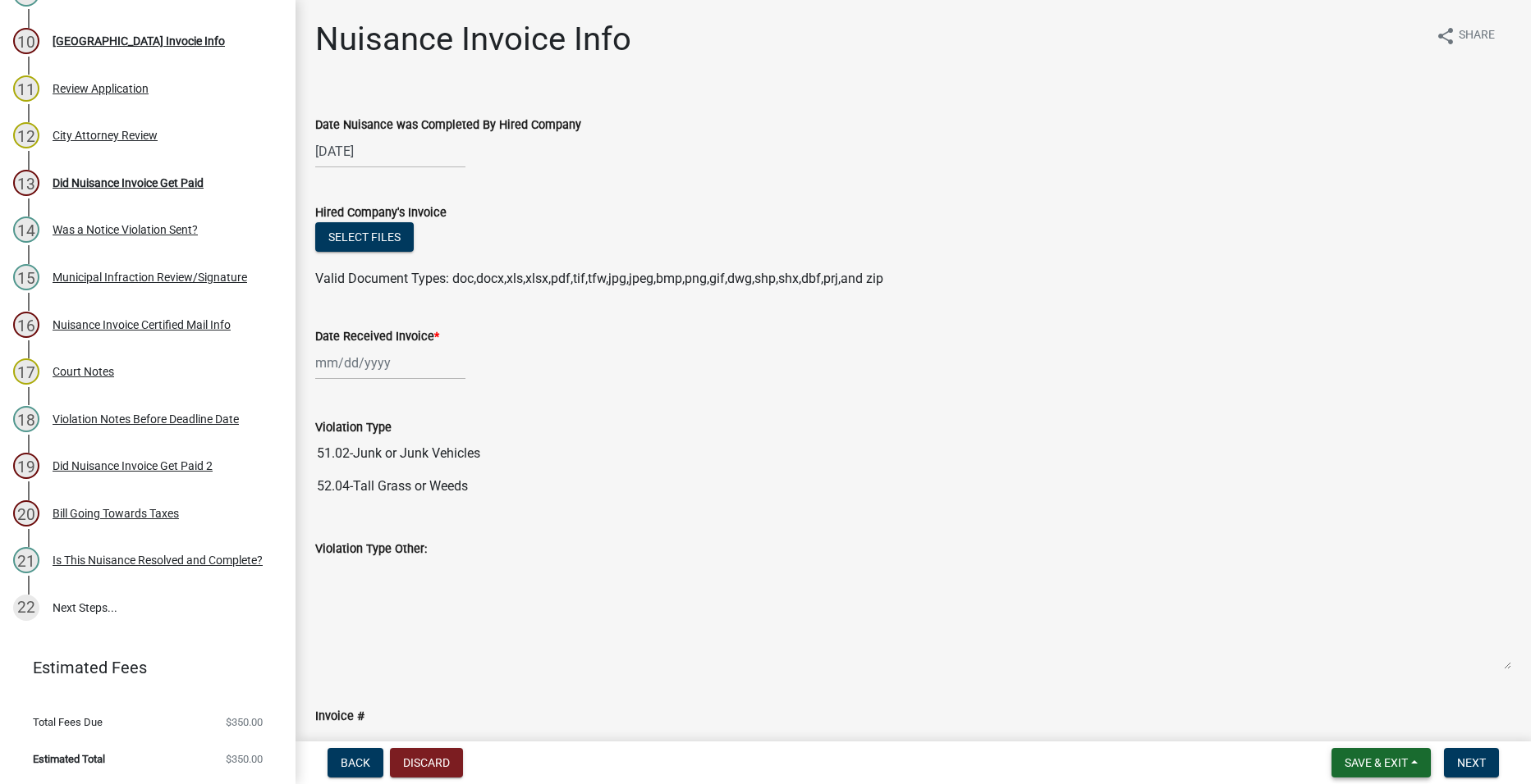
click at [1357, 764] on span "Save & Exit" at bounding box center [1376, 763] width 63 height 13
click at [1350, 672] on button "Save" at bounding box center [1364, 681] width 131 height 39
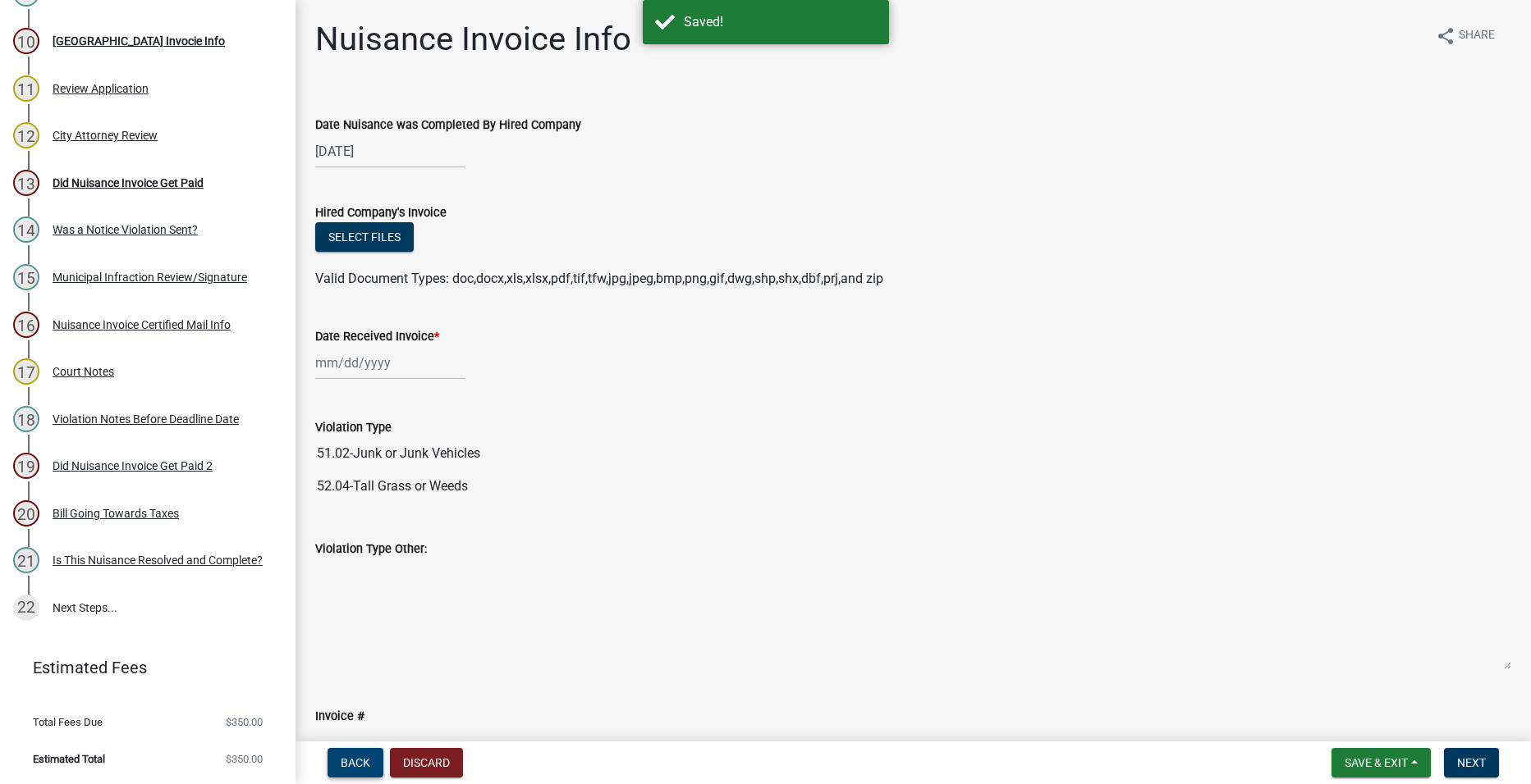
click at [336, 759] on button "Back" at bounding box center [355, 763] width 55 height 30
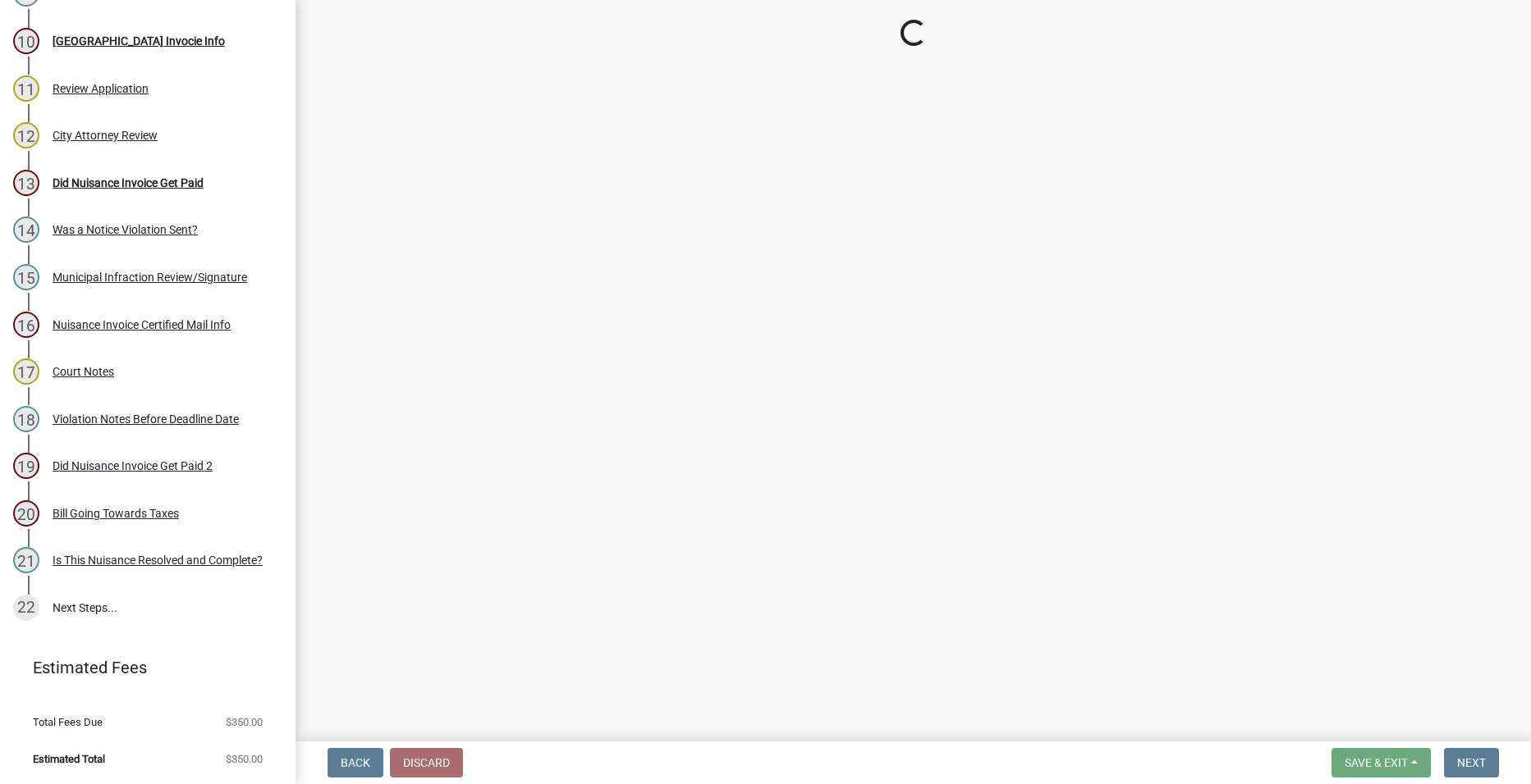
select select "c7f9dbff-b2fd-47a5-bc66-5849b955efc1"
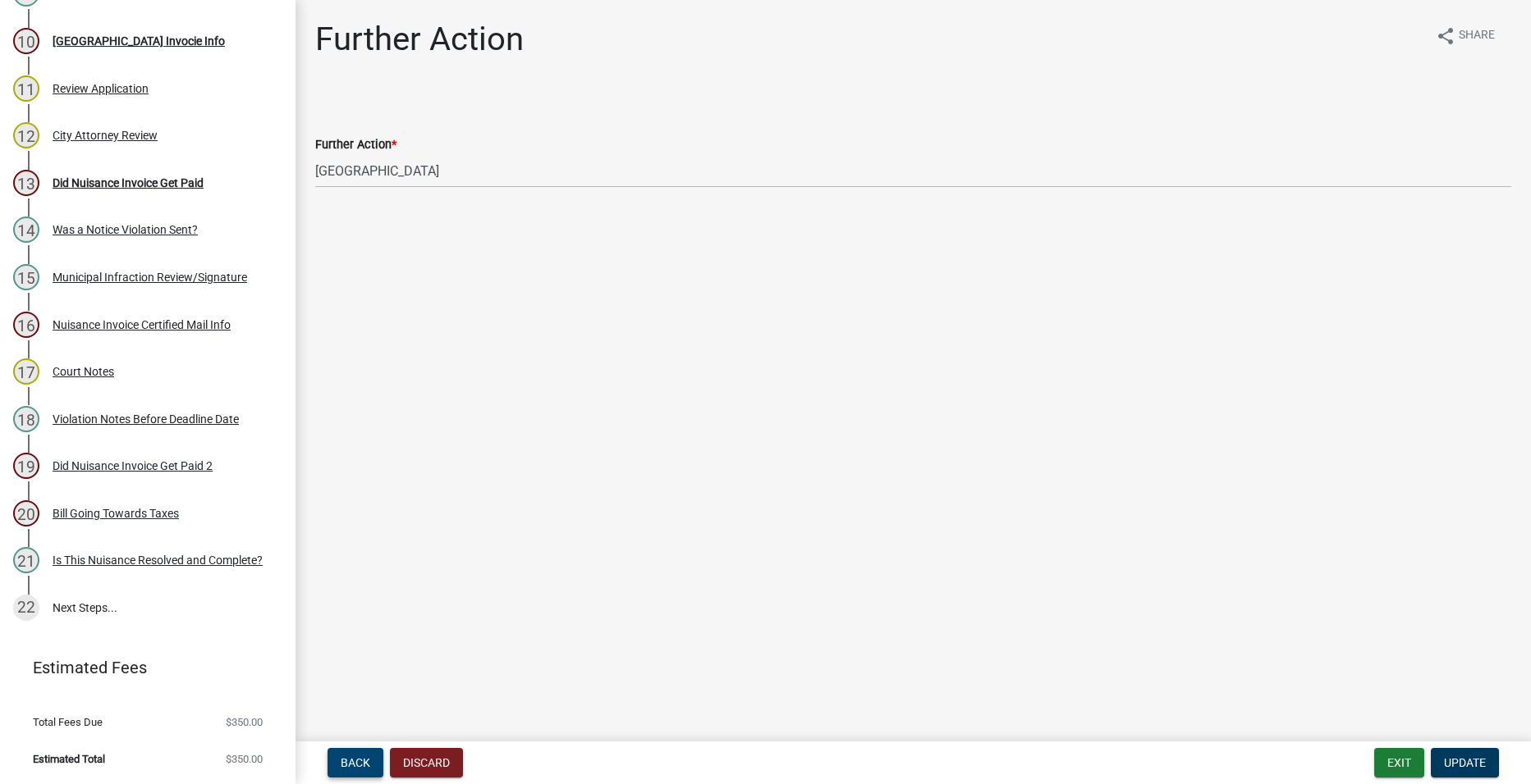
click at [362, 765] on span "Back" at bounding box center [355, 763] width 30 height 13
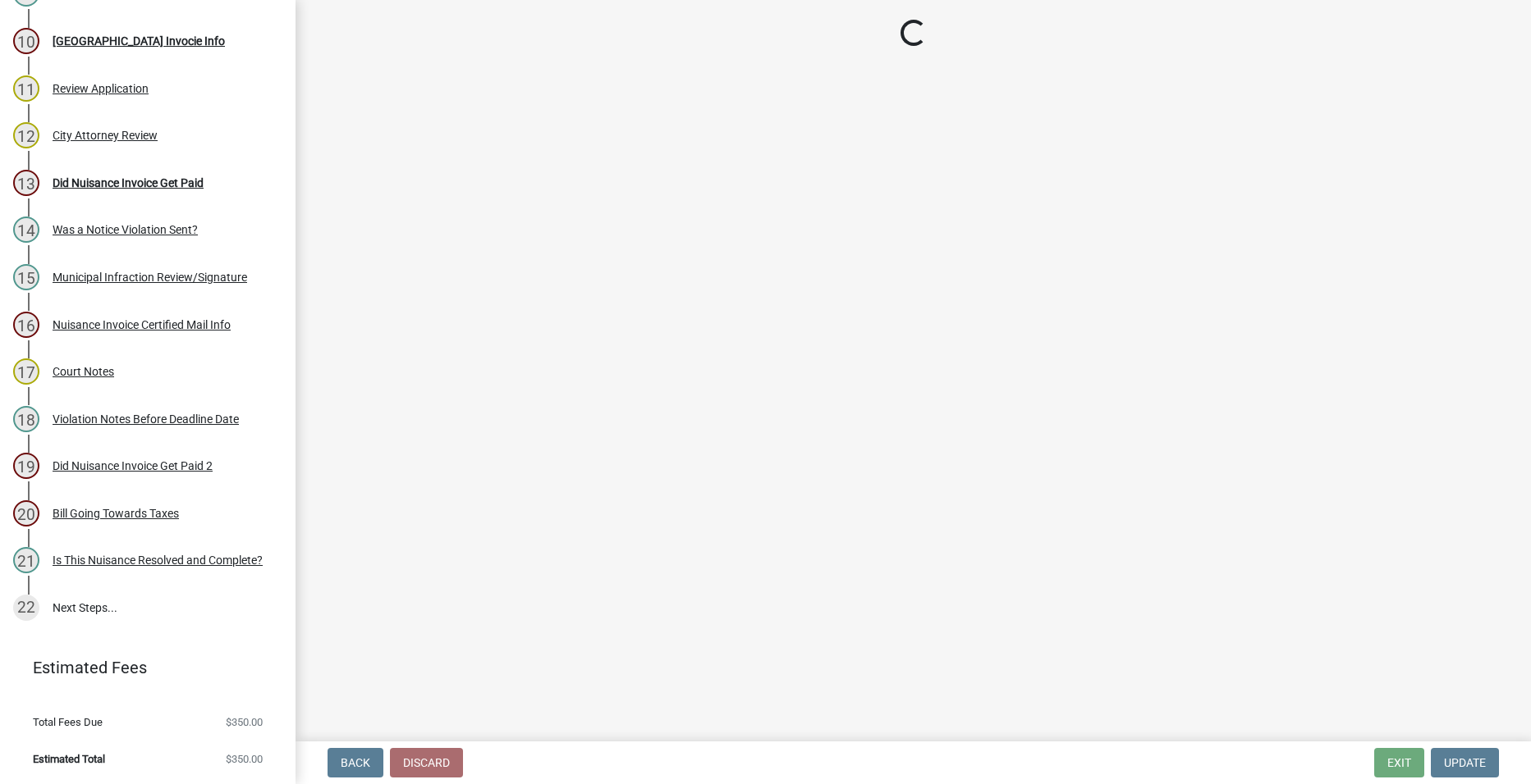
select select "c8bbc980-ef21-4979-8a9d-486670a8d9ae"
select select "2796ca02-268b-4eb7-839b-3543bc4440a9"
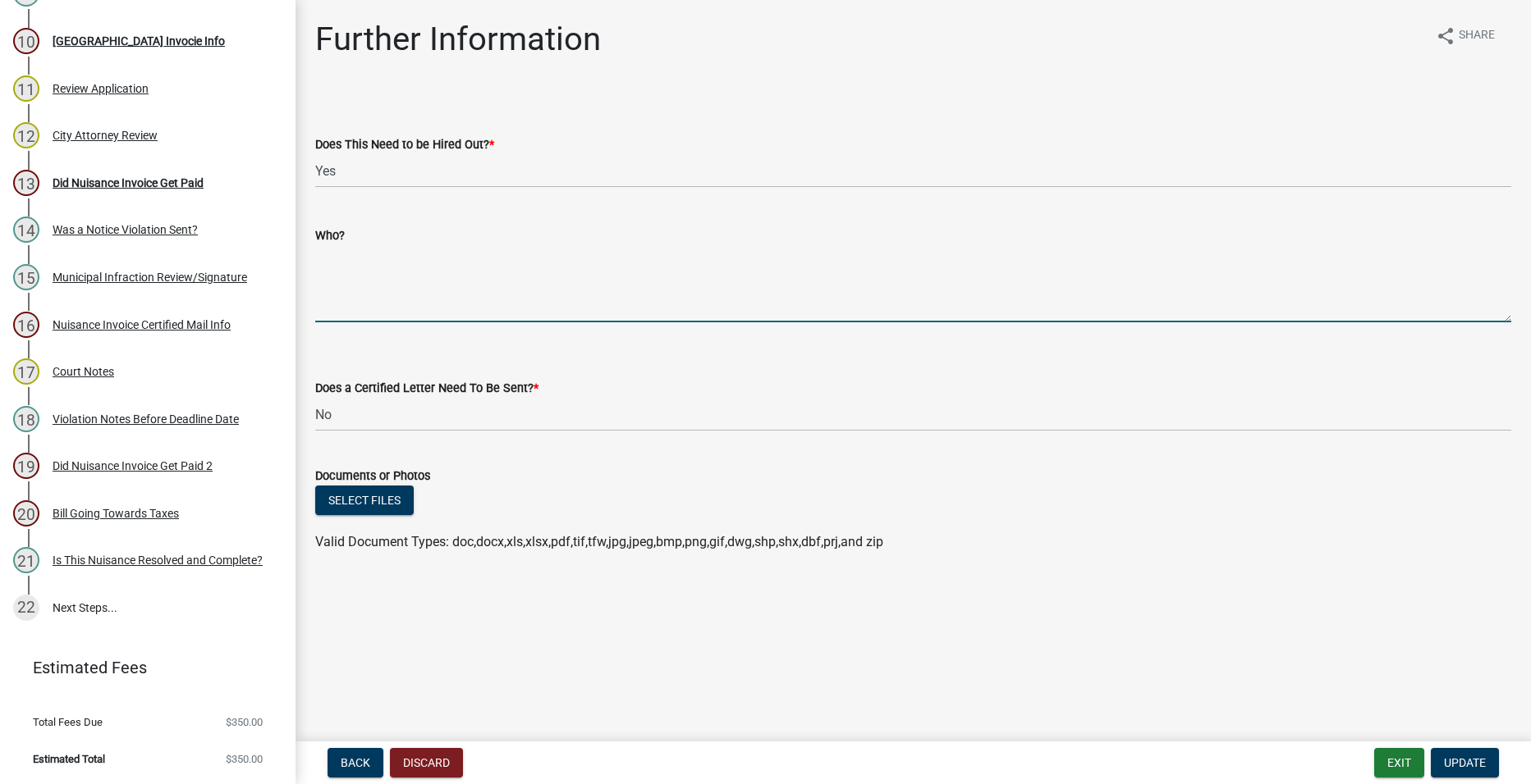
click at [507, 300] on textarea "Who?" at bounding box center [913, 284] width 1196 height 77
type textarea "[PERSON_NAME]"
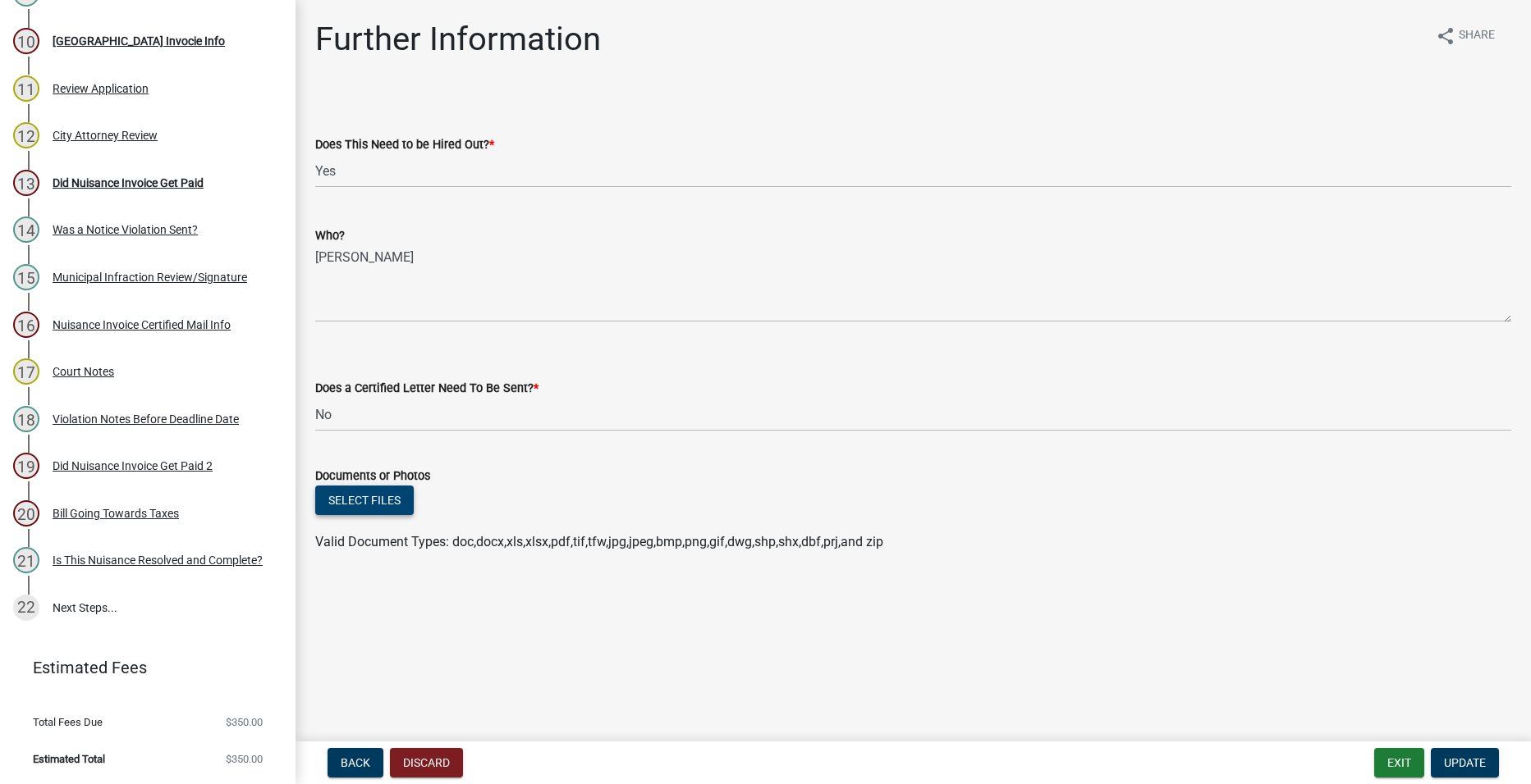
click at [359, 487] on button "Select files" at bounding box center [364, 500] width 98 height 30
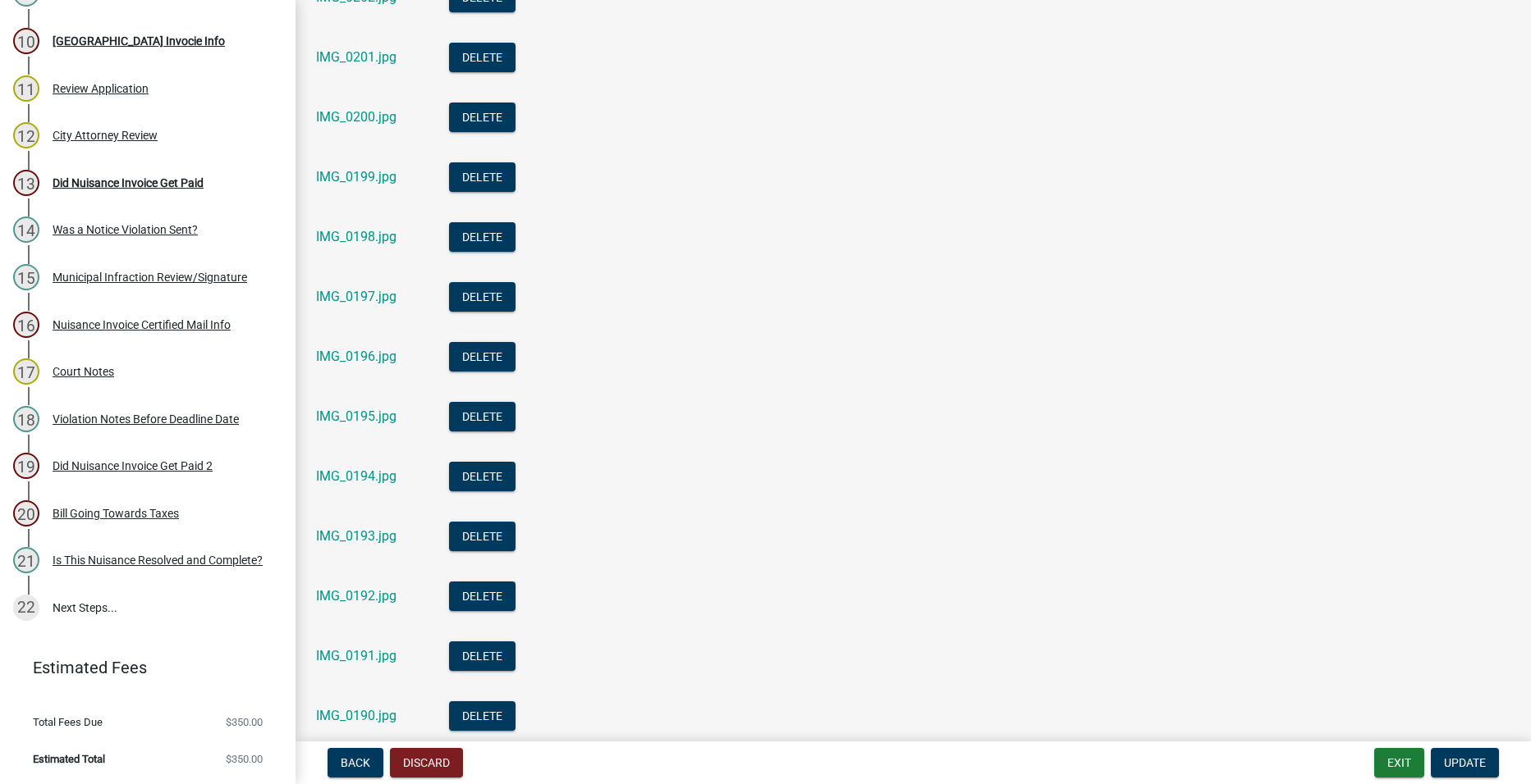
scroll to position [1034, 0]
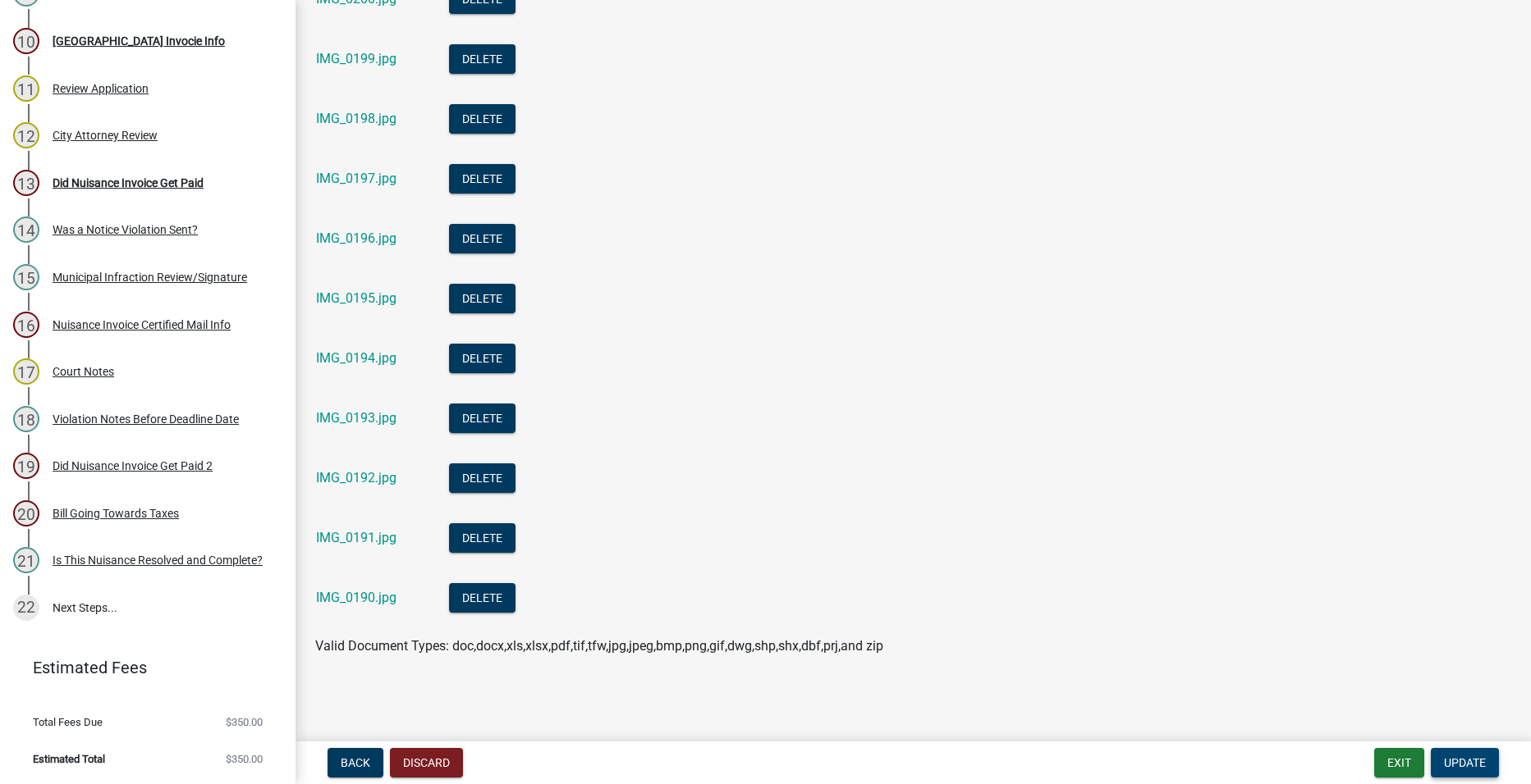
click at [1468, 752] on button "Update" at bounding box center [1464, 763] width 68 height 30
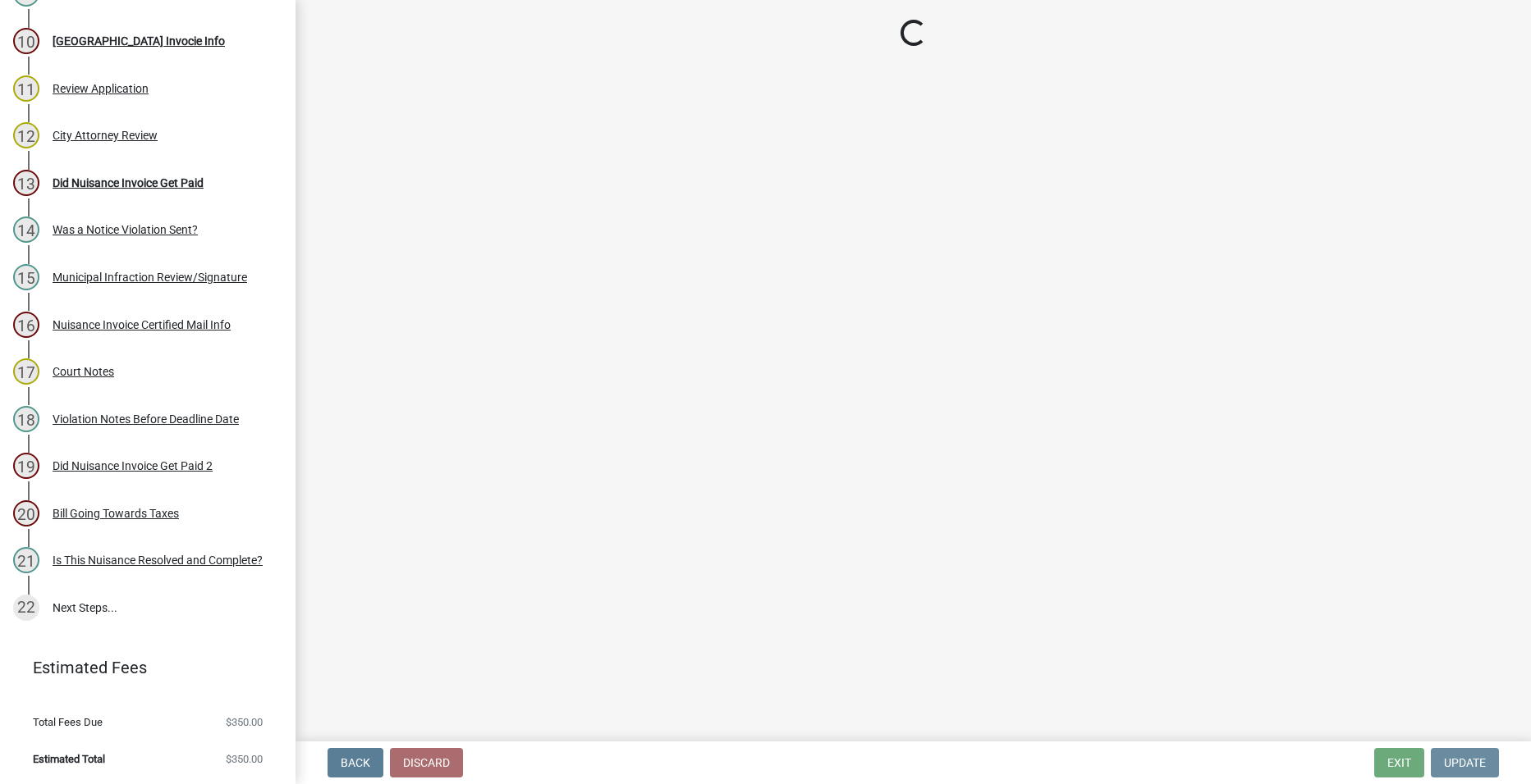
scroll to position [0, 0]
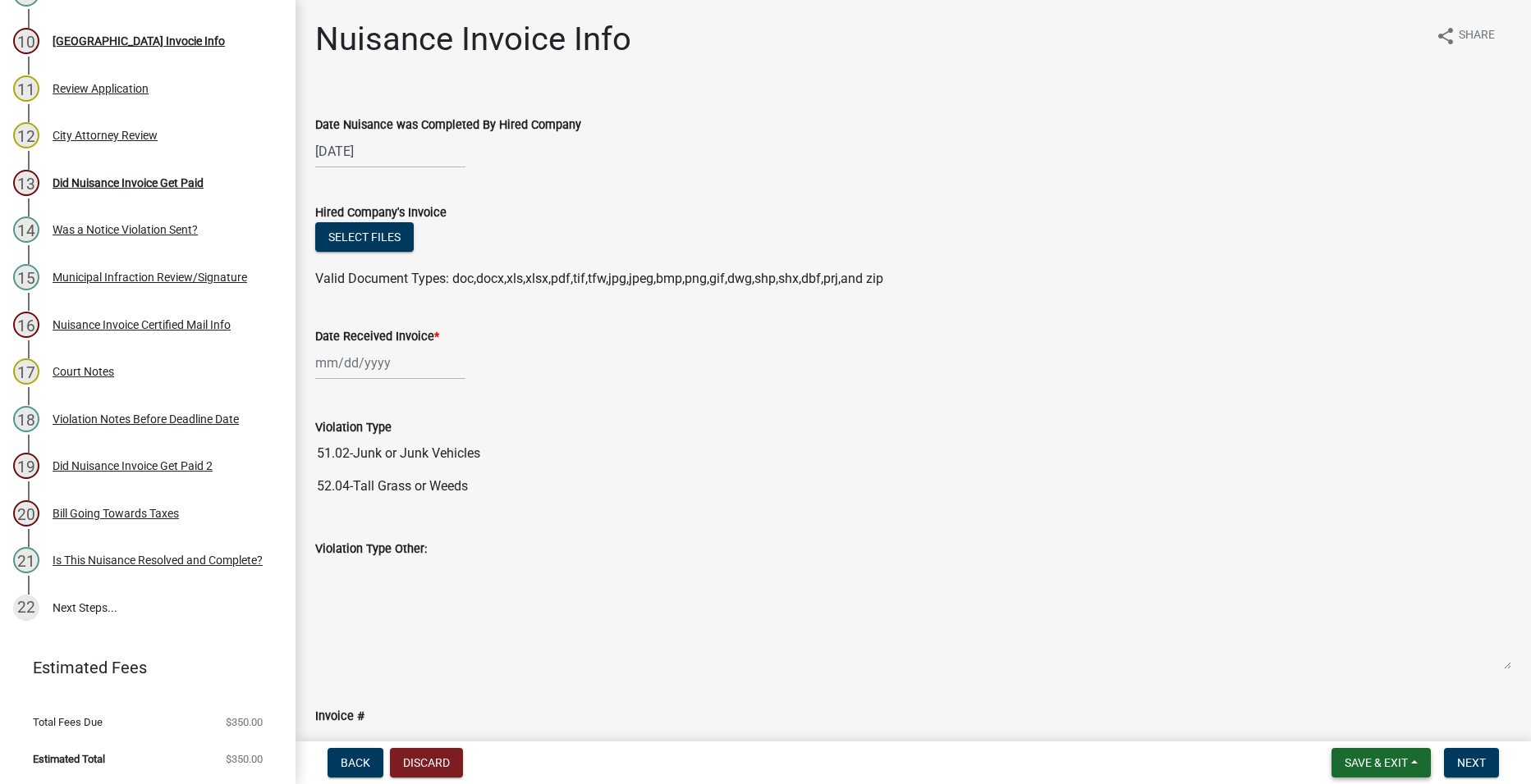
click at [1395, 755] on button "Save & Exit" at bounding box center [1381, 763] width 99 height 30
click at [1375, 728] on button "Save & Exit" at bounding box center [1364, 720] width 131 height 39
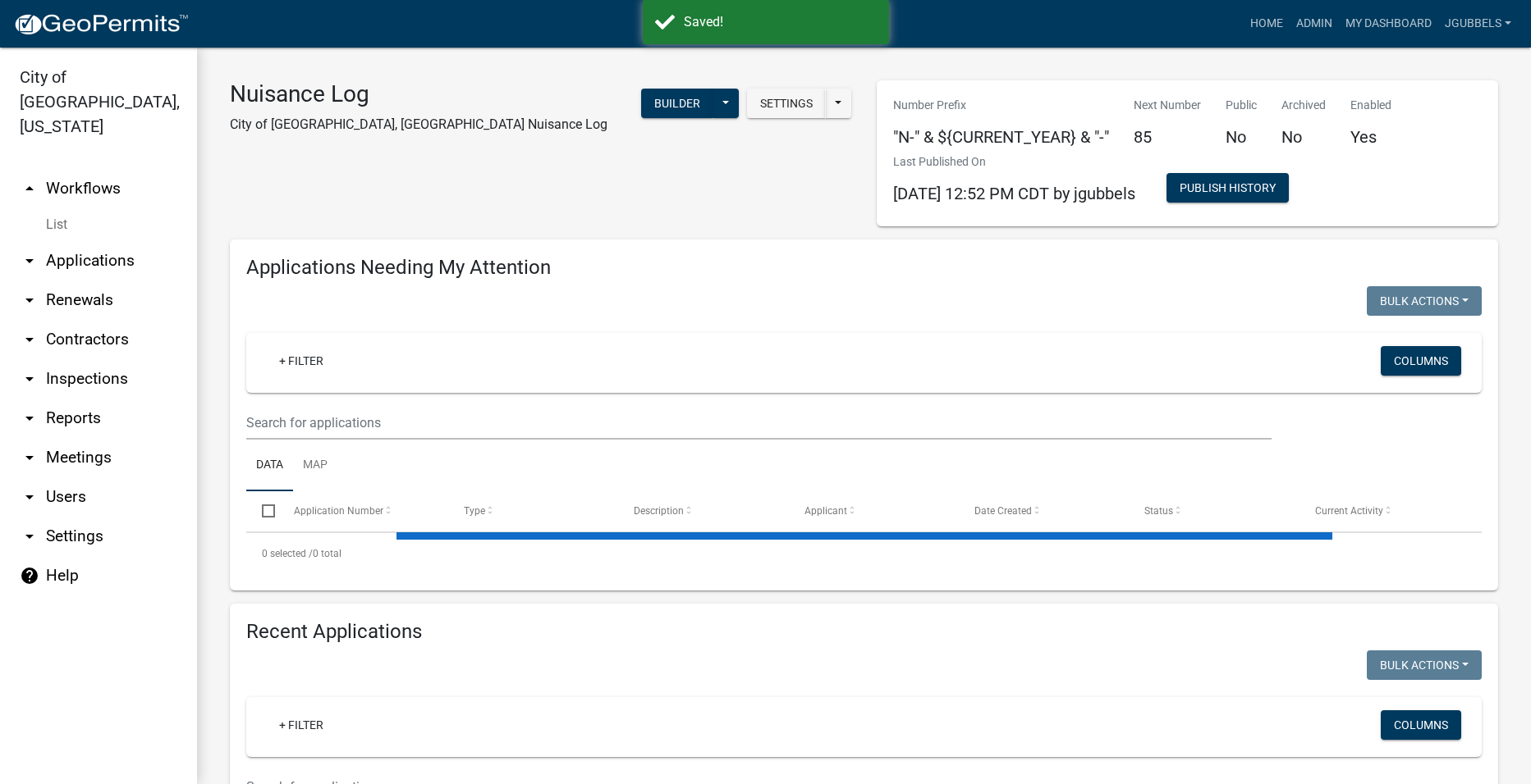
select select "2: 50"
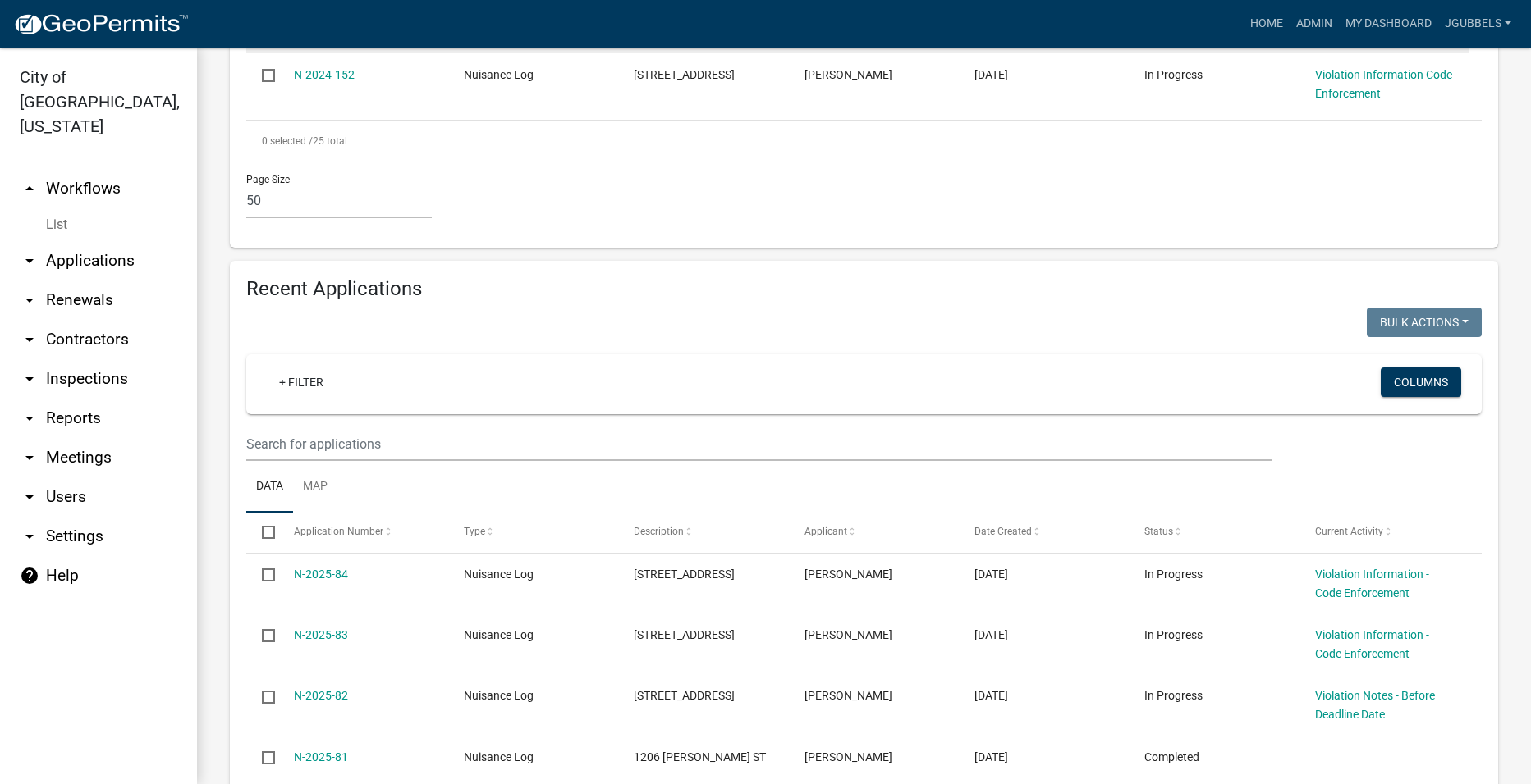
scroll to position [2133, 0]
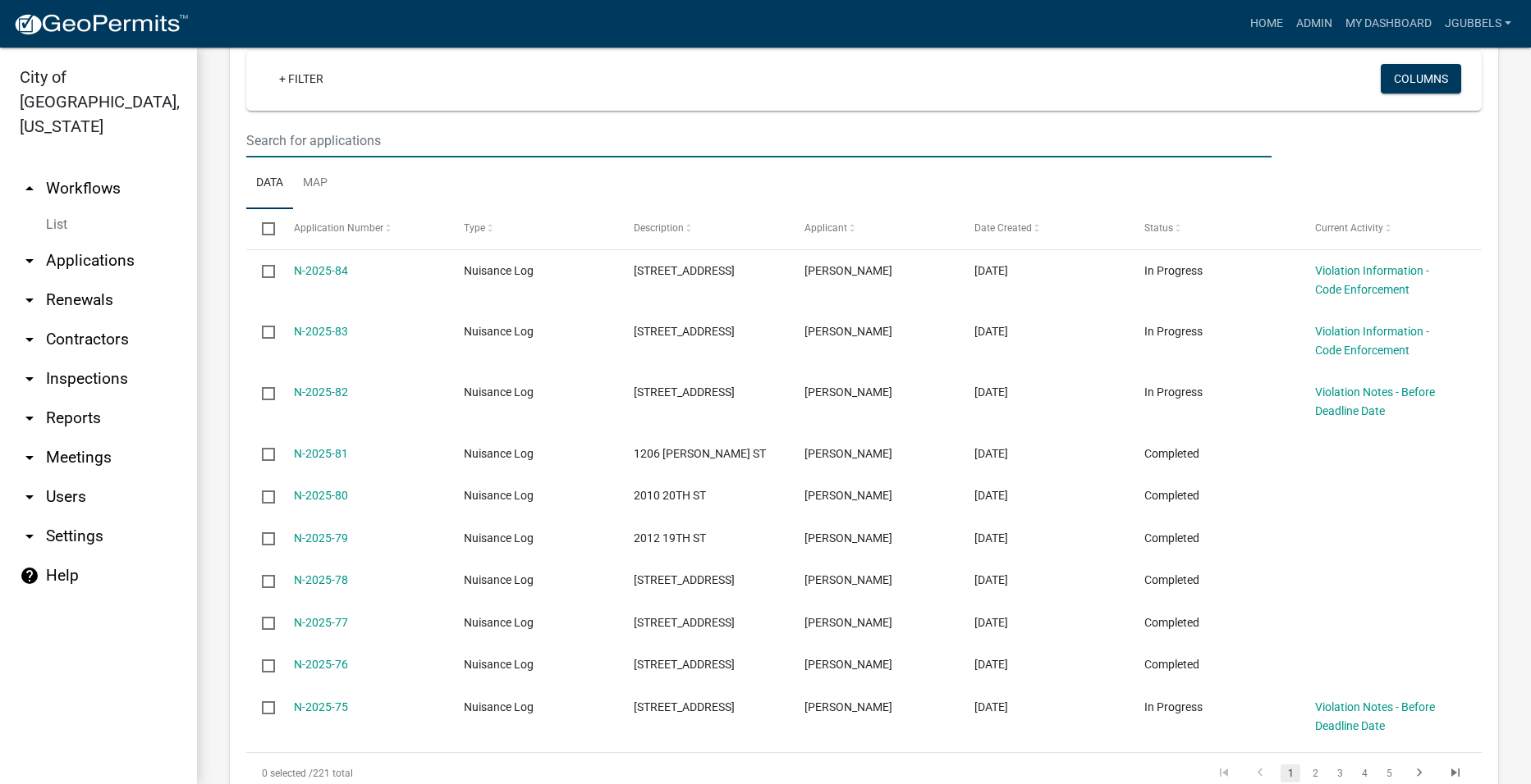
click at [478, 131] on input "text" at bounding box center [758, 140] width 1025 height 33
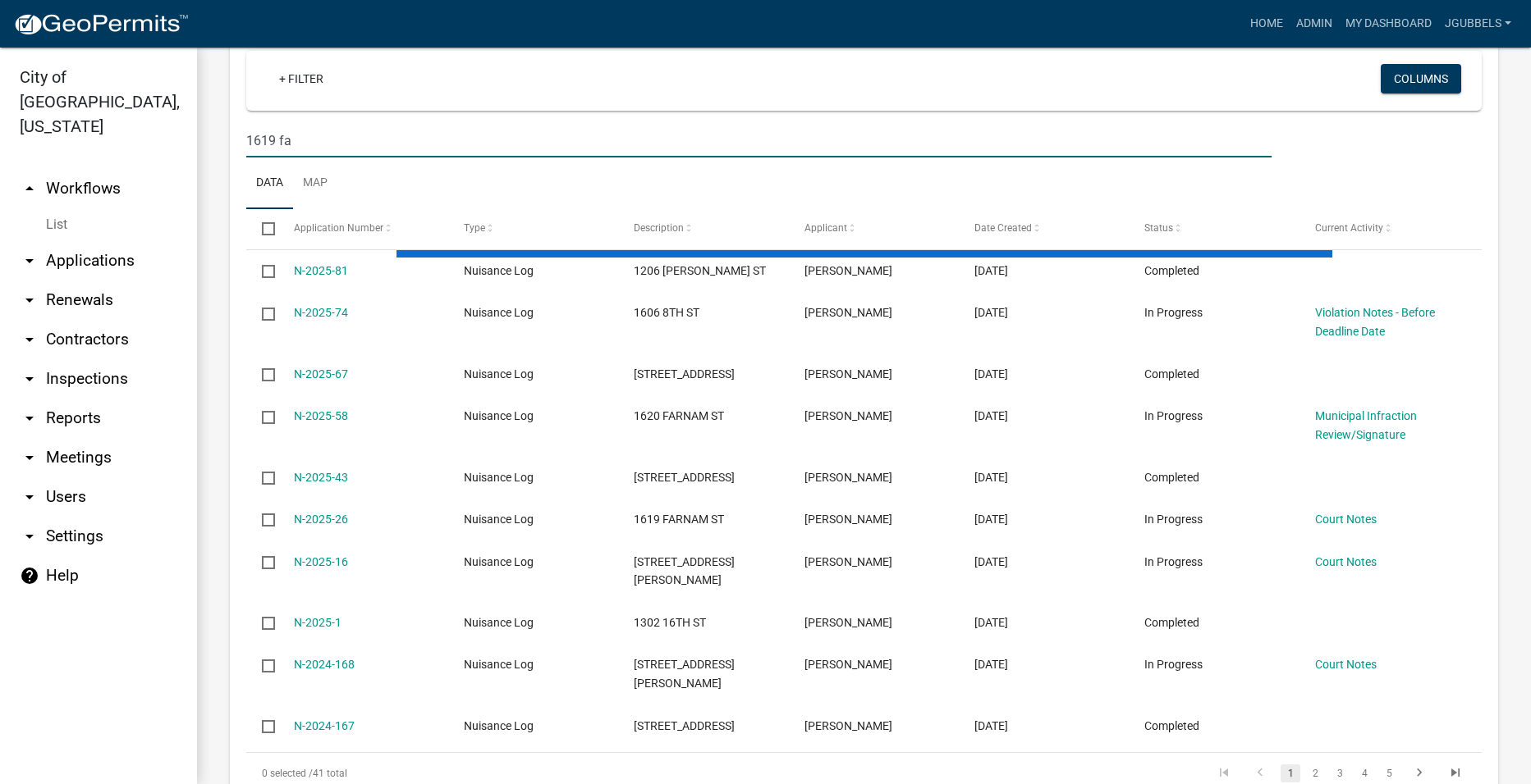
scroll to position [1737, 0]
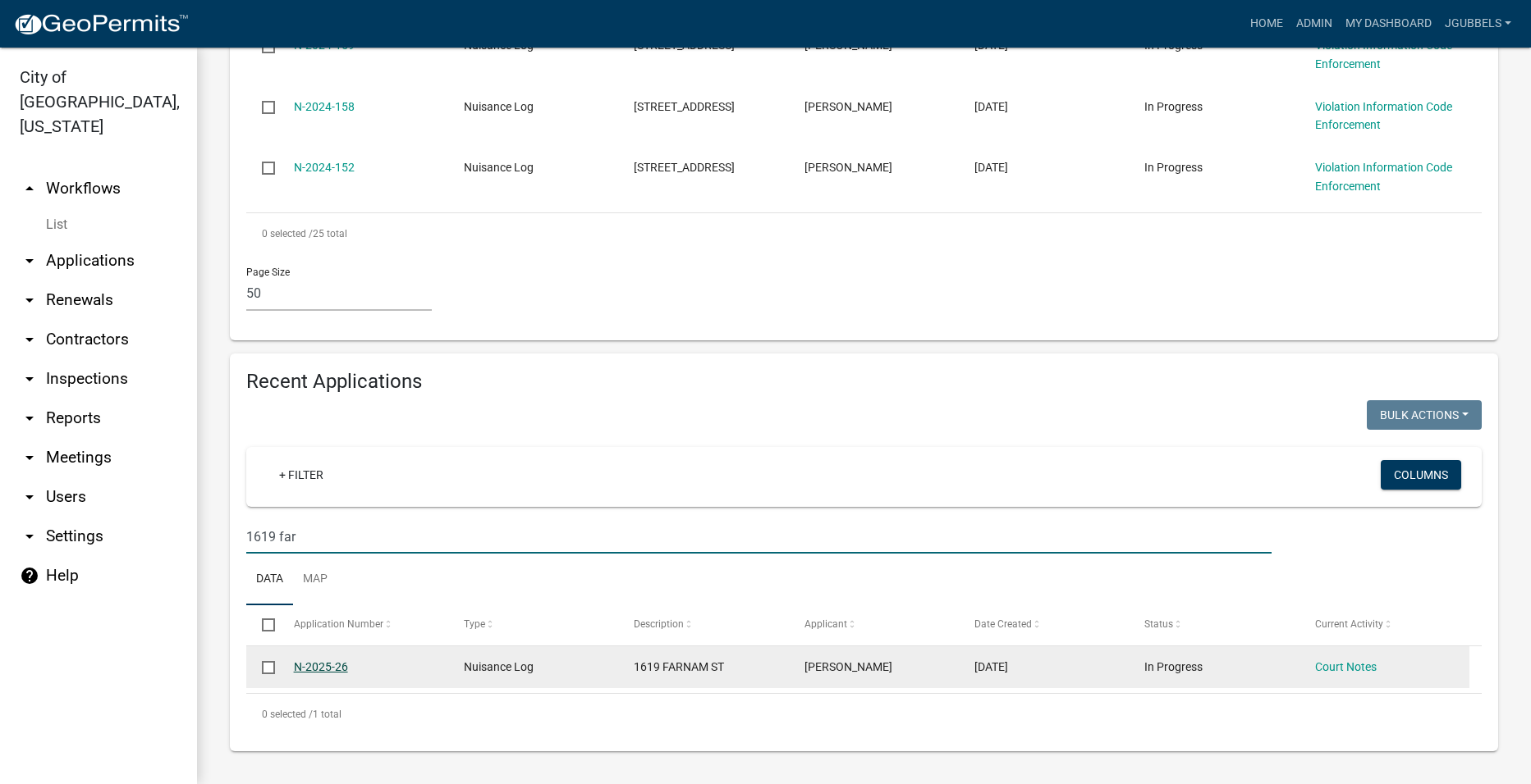
type input "1619 far"
click at [336, 672] on link "N-2025-26" at bounding box center [321, 667] width 54 height 13
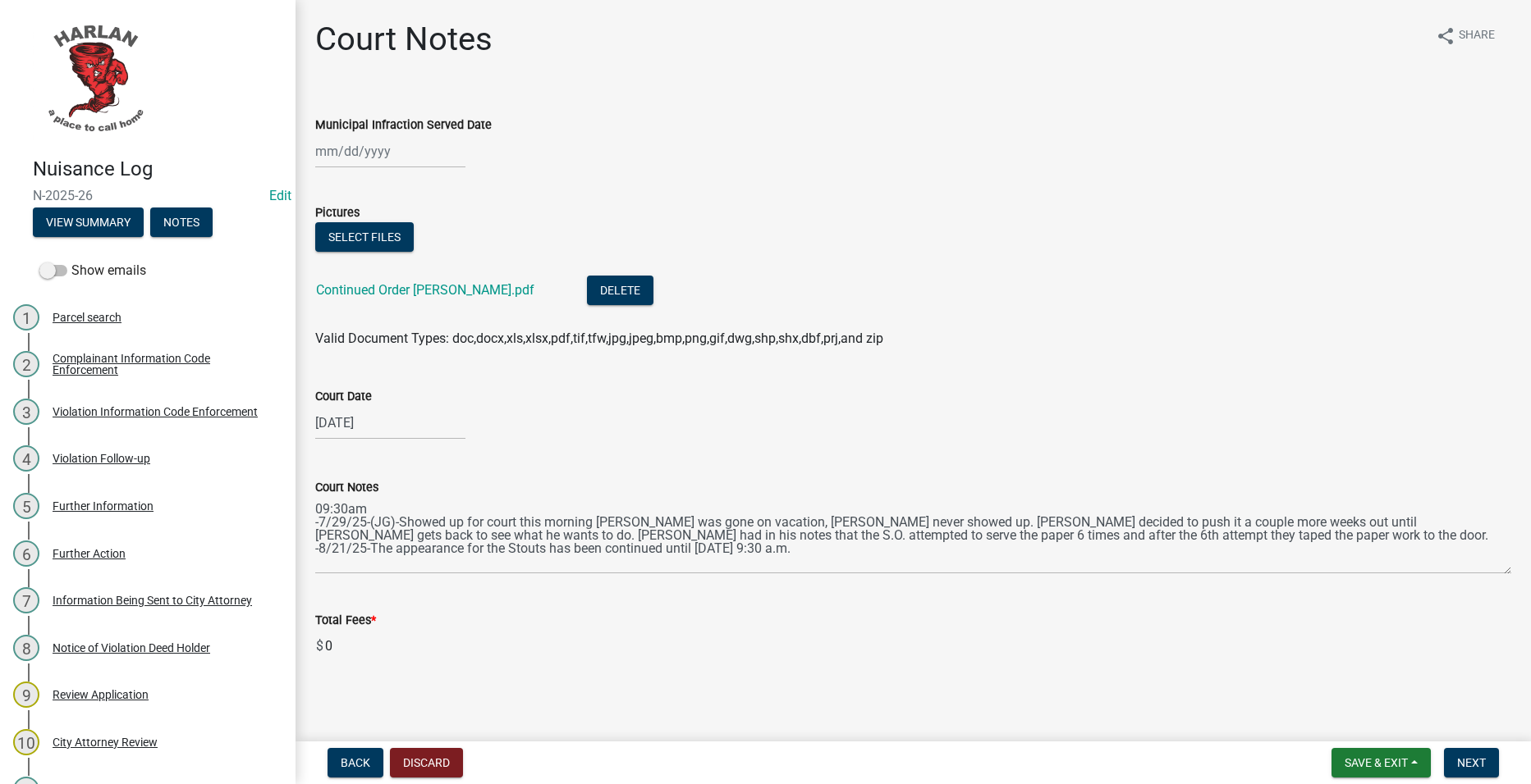
scroll to position [7, 0]
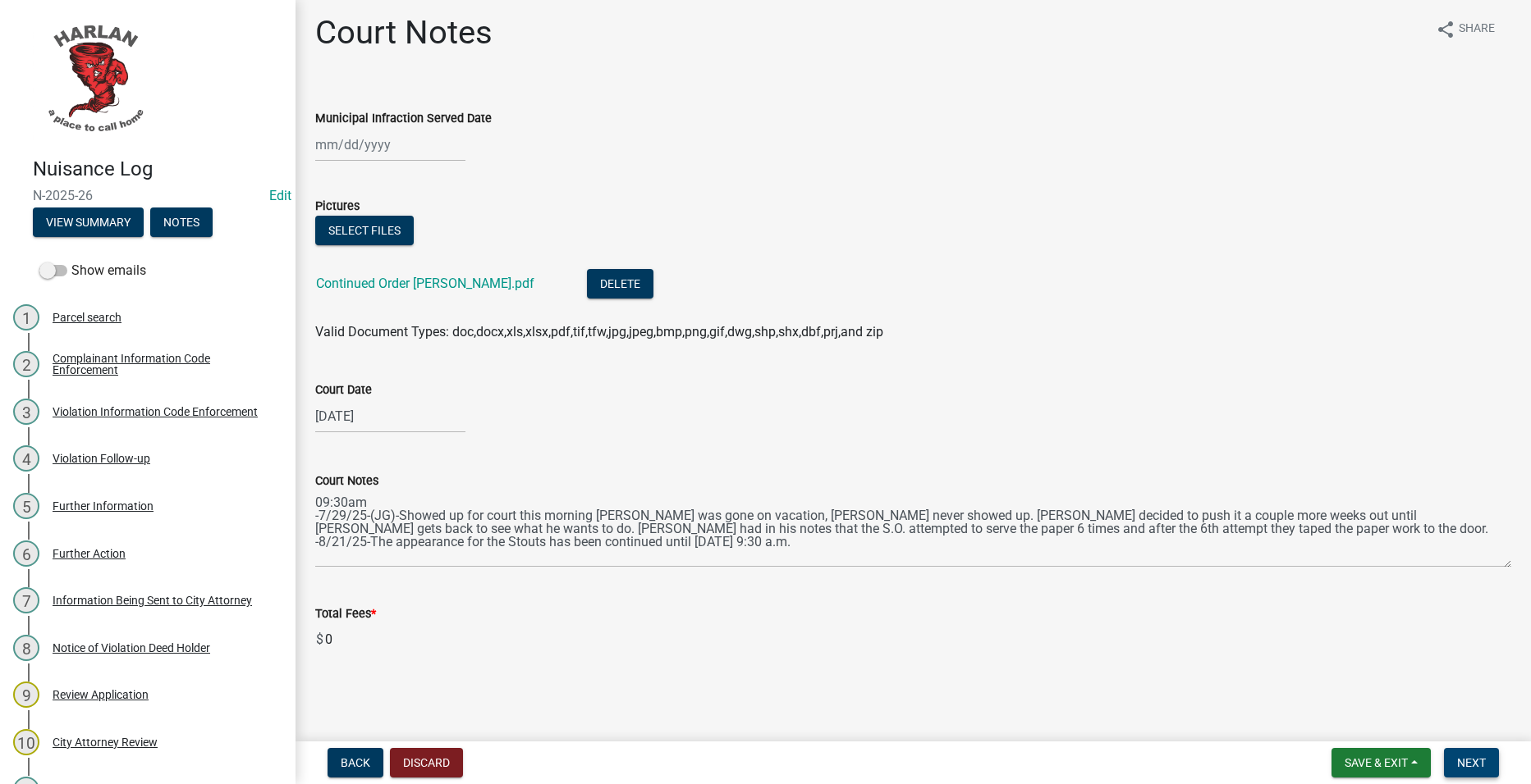
click at [1485, 760] on span "Next" at bounding box center [1471, 763] width 29 height 13
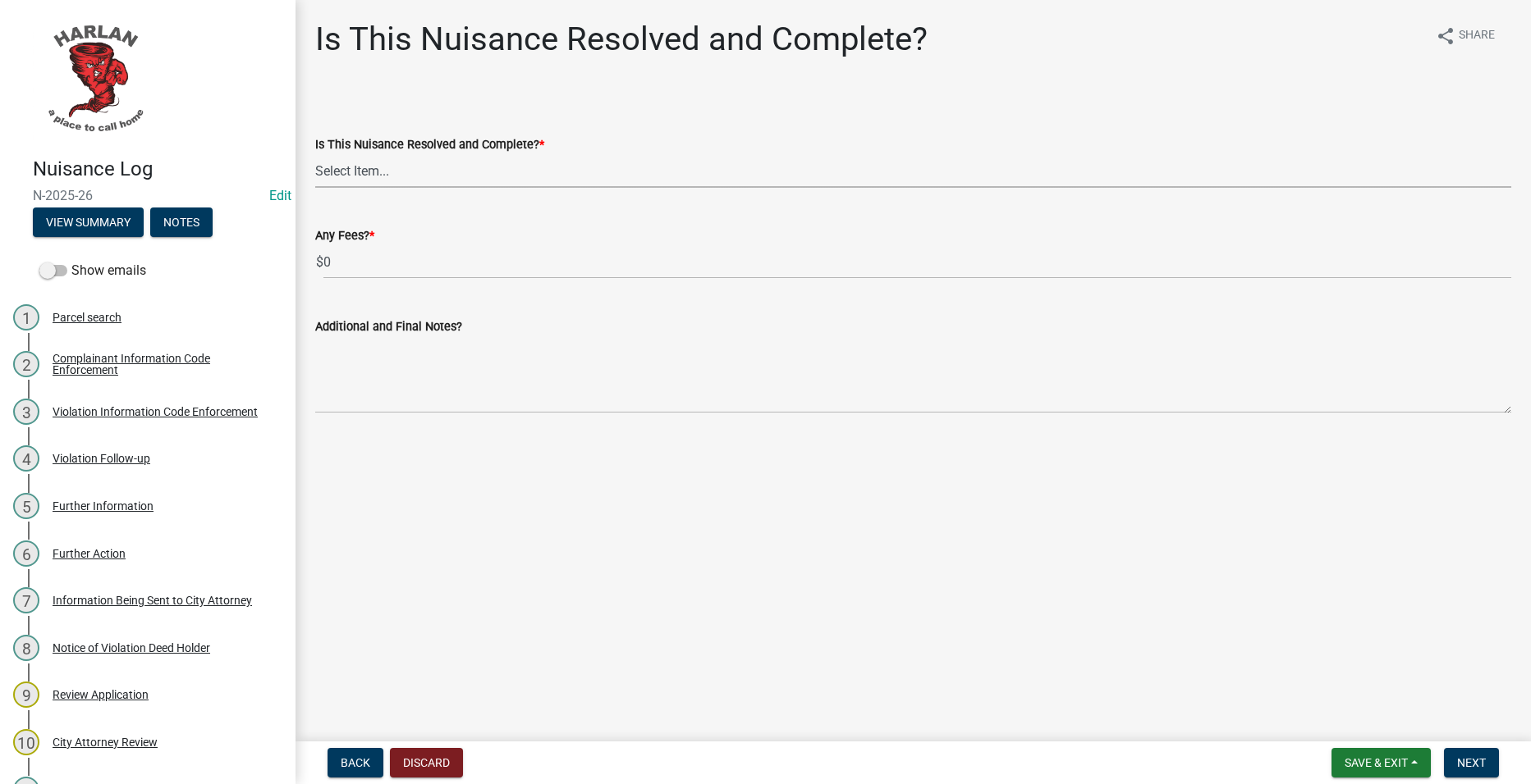
click at [528, 172] on select "Select Item... Yes No" at bounding box center [913, 171] width 1196 height 33
click at [315, 155] on select "Select Item... Yes No" at bounding box center [913, 171] width 1196 height 33
select select "d08e9267-1edd-4090-a3f1-87960a373b37"
drag, startPoint x: 1462, startPoint y: 760, endPoint x: 1457, endPoint y: 747, distance: 13.9
click at [1464, 758] on span "Next" at bounding box center [1471, 763] width 29 height 13
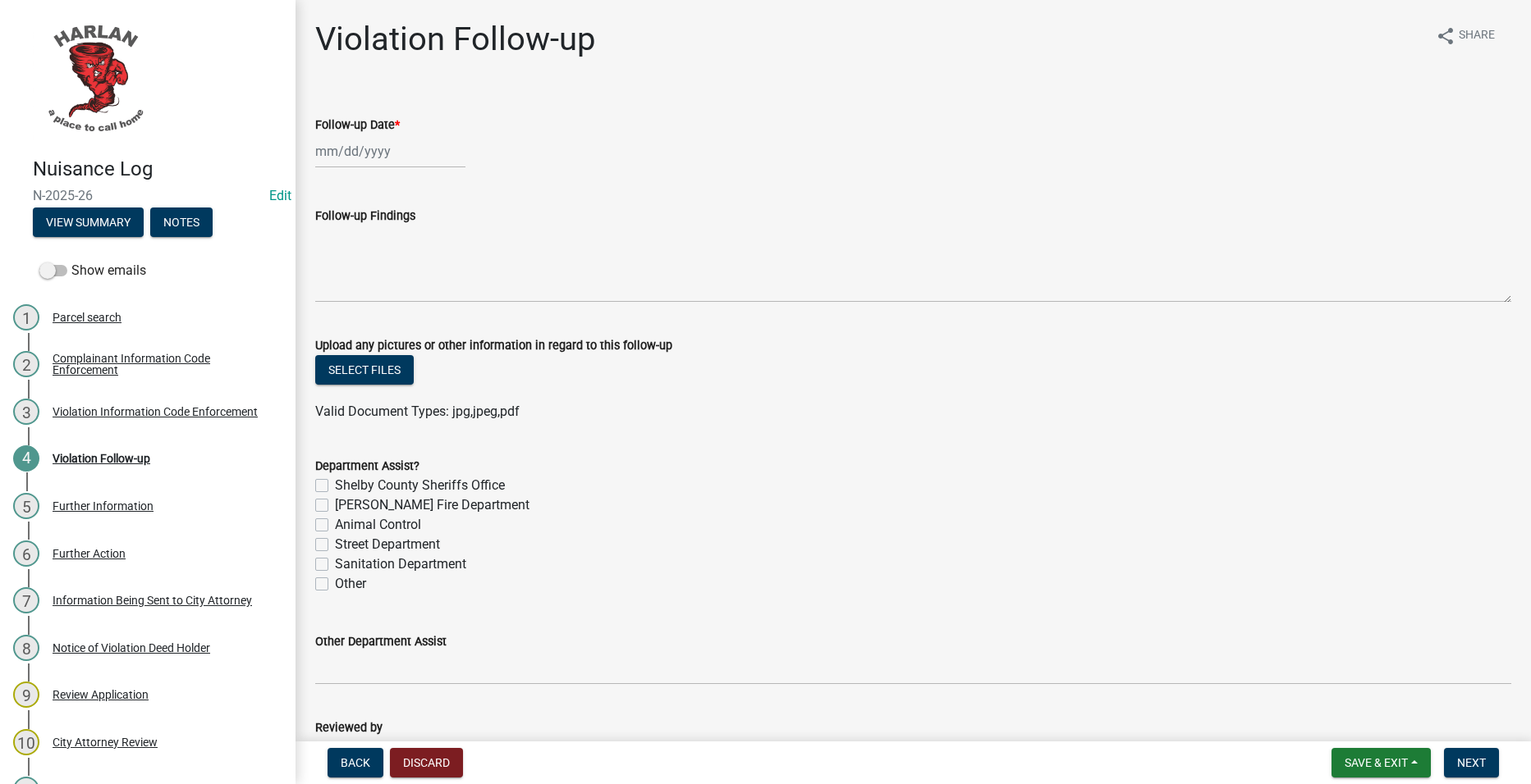
select select "9"
select select "2025"
click at [388, 146] on div "[PERSON_NAME] Feb Mar Apr [PERSON_NAME][DATE] Oct Nov [DATE] 1526 1527 1528 152…" at bounding box center [390, 151] width 150 height 33
click at [412, 238] on div "4" at bounding box center [410, 238] width 26 height 26
type input "[DATE]"
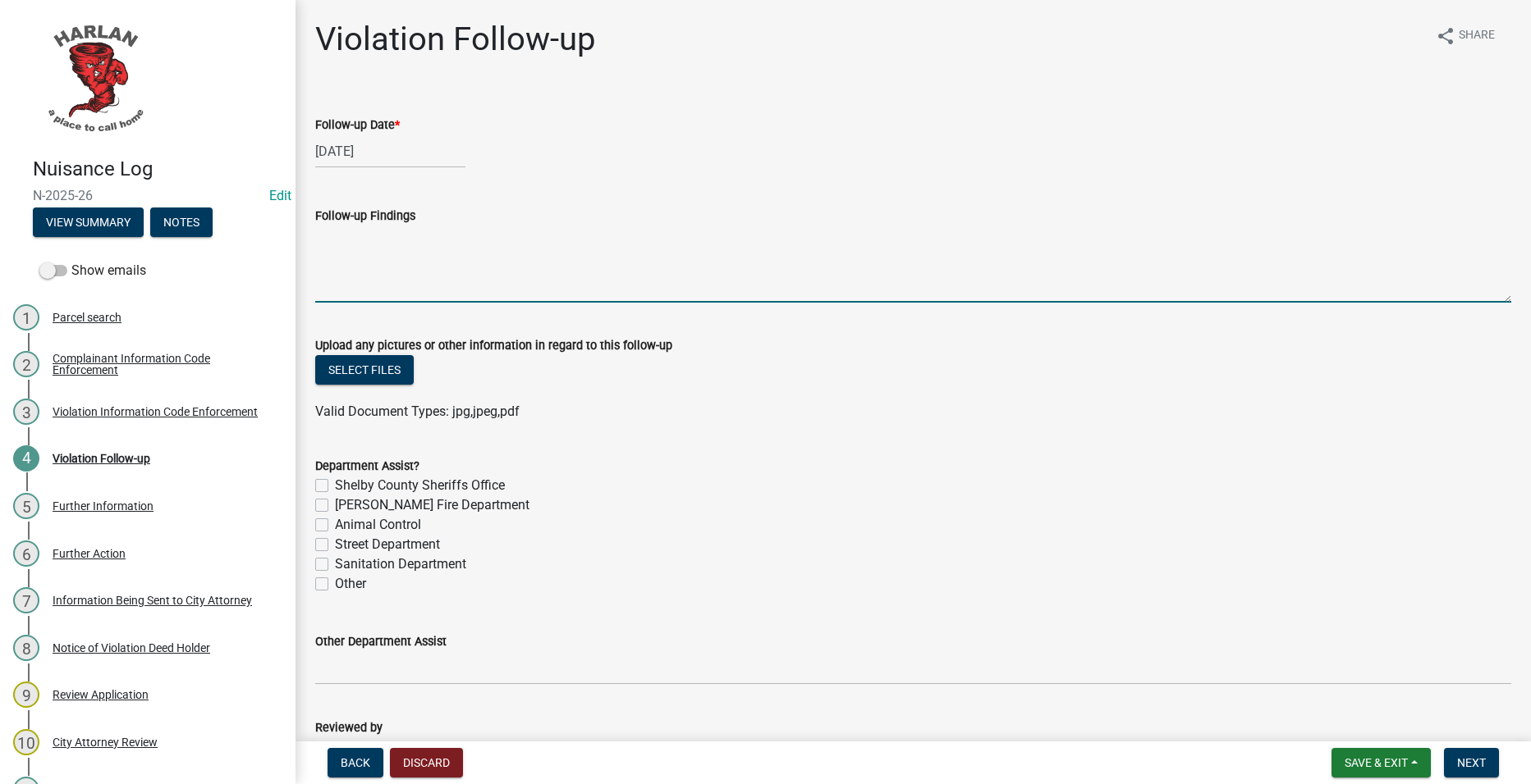
click at [670, 242] on textarea "Follow-up Findings" at bounding box center [913, 264] width 1196 height 77
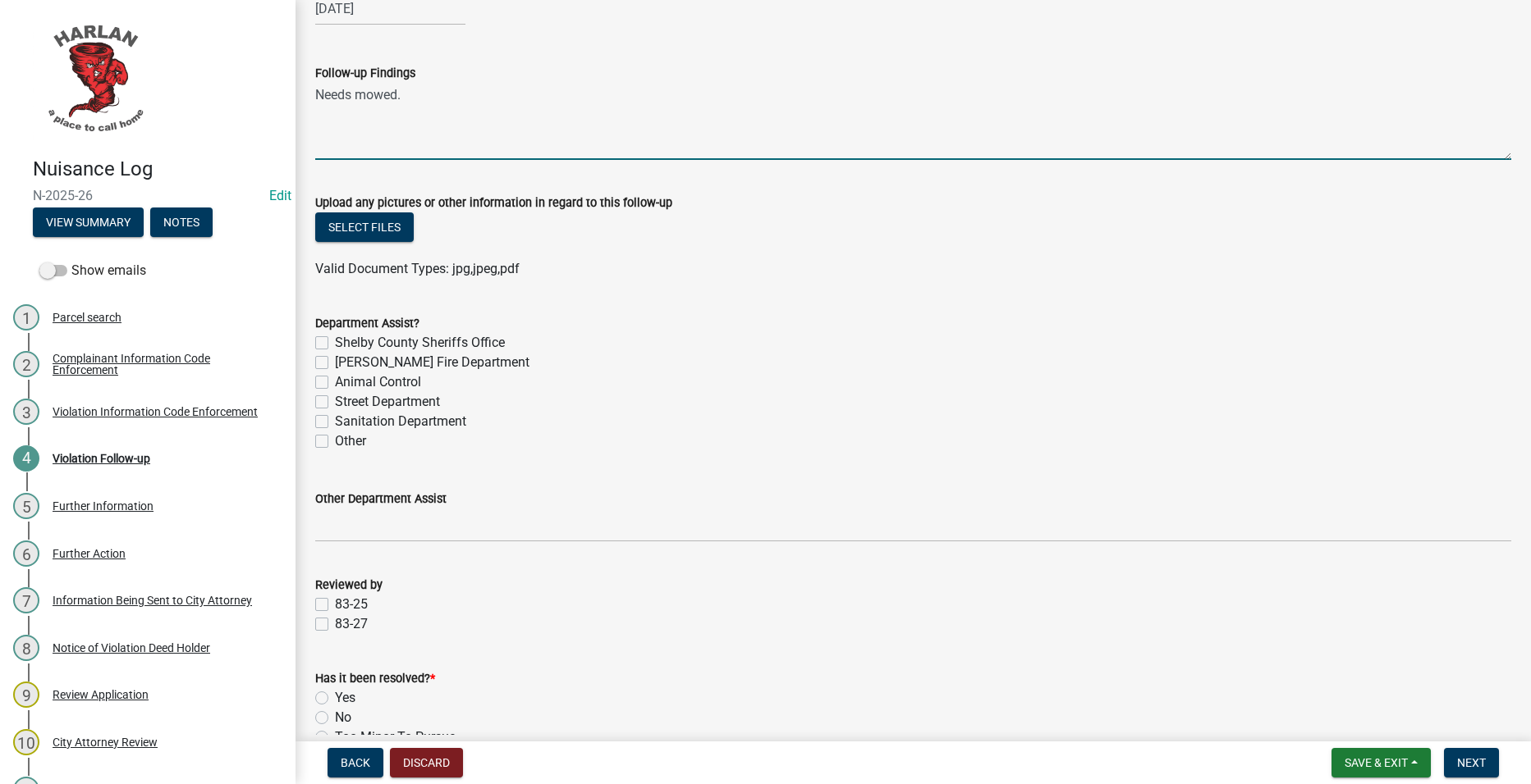
scroll to position [367, 0]
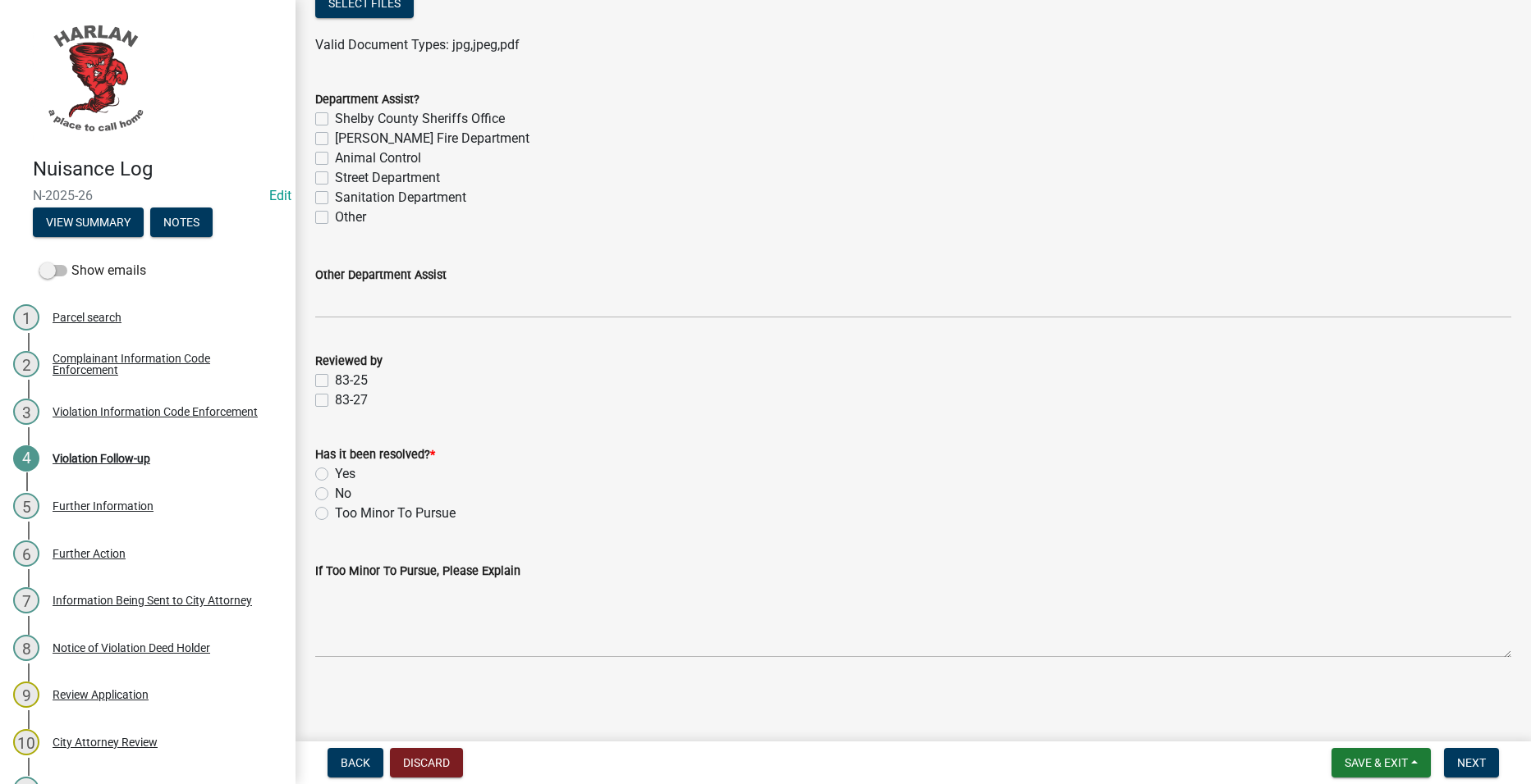
type textarea "Needs mowed."
click at [366, 378] on label "83-25" at bounding box center [351, 380] width 32 height 20
click at [346, 378] on input "83-25" at bounding box center [340, 375] width 11 height 11
checkbox input "true"
checkbox input "false"
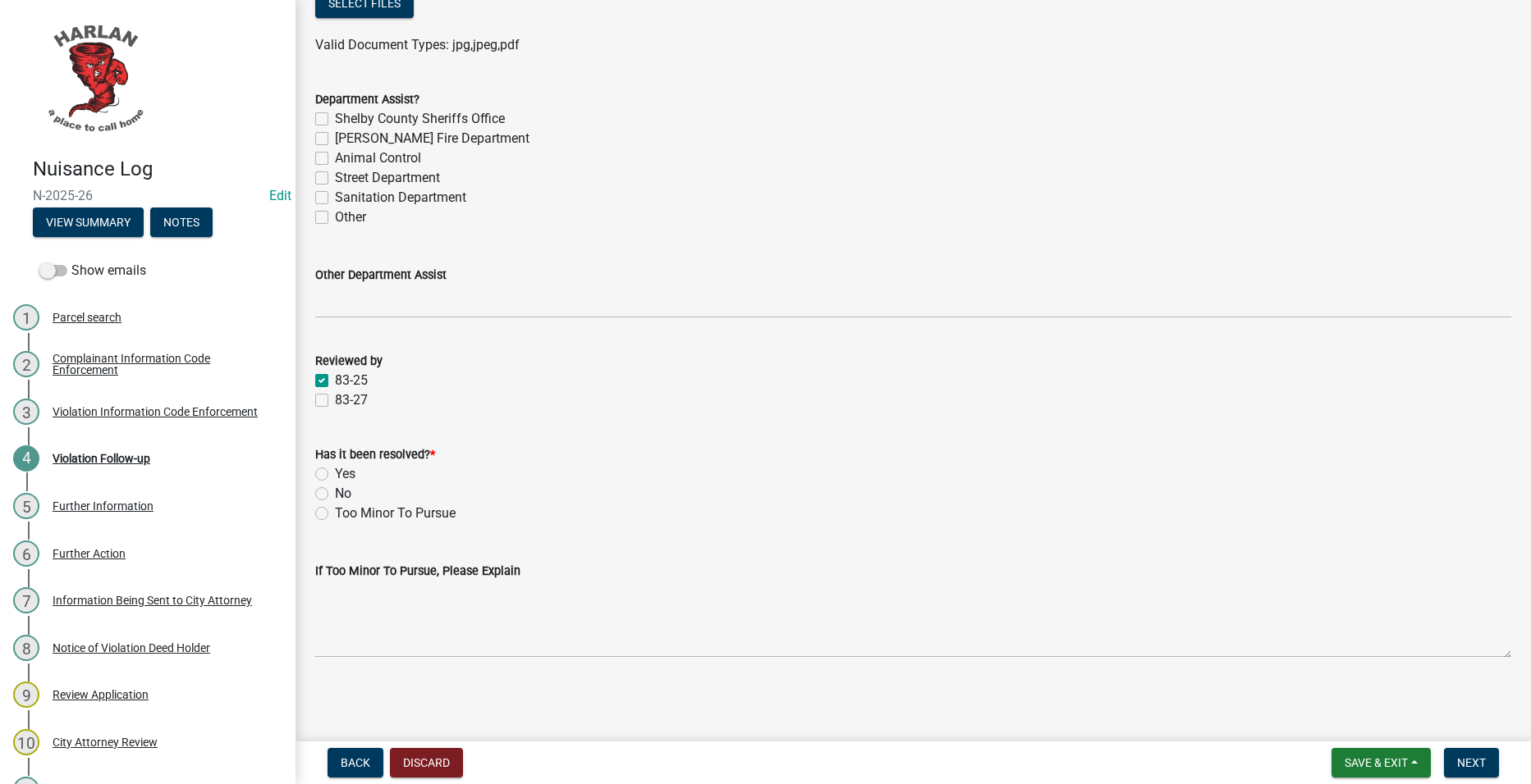
click at [339, 491] on label "No" at bounding box center [343, 494] width 16 height 20
click at [339, 491] on input "No" at bounding box center [340, 489] width 11 height 11
radio input "true"
click at [1465, 752] on button "Next" at bounding box center [1472, 763] width 55 height 30
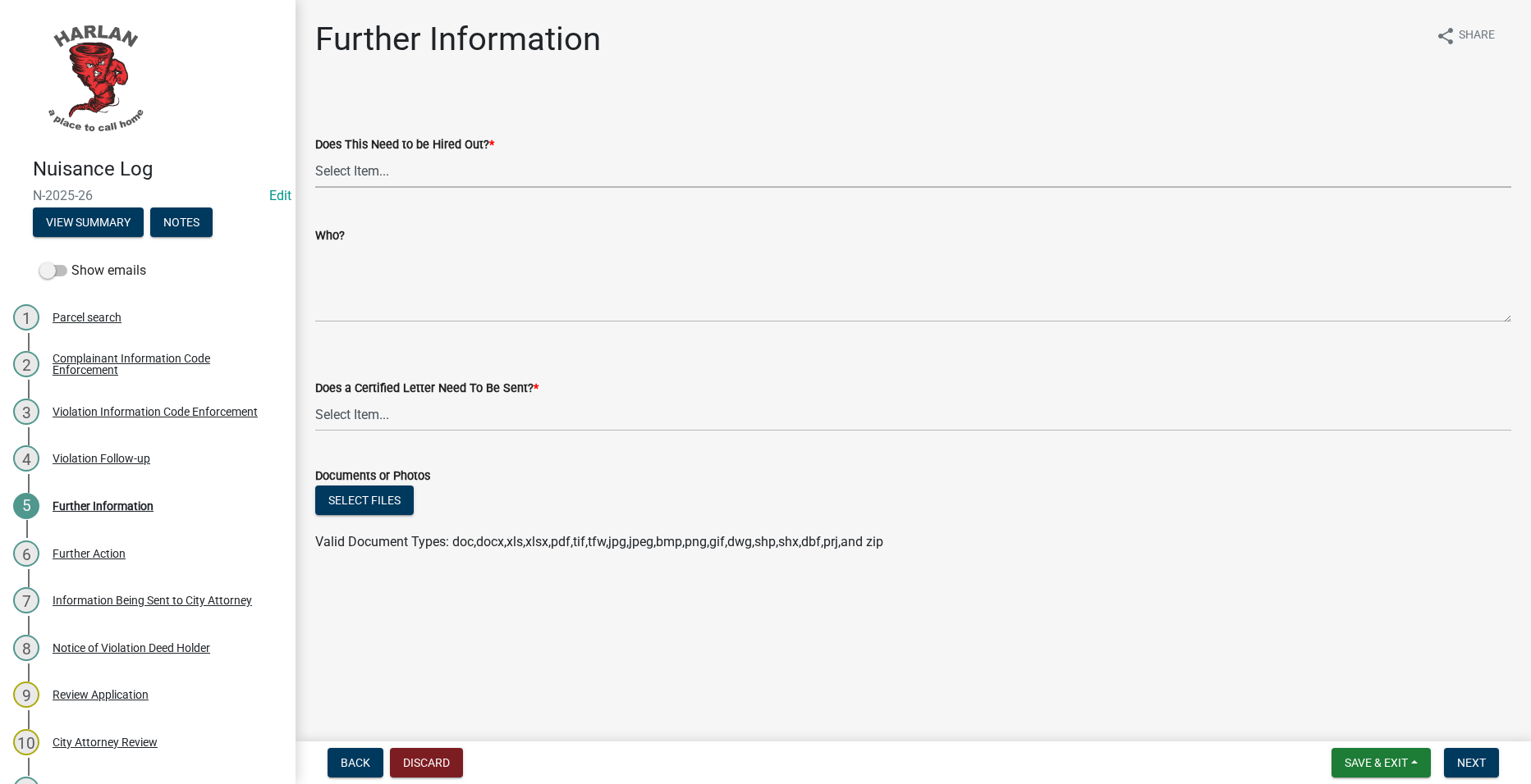
click at [373, 172] on select "Select Item... Yes No" at bounding box center [913, 171] width 1196 height 33
click at [315, 155] on select "Select Item... Yes No" at bounding box center [913, 171] width 1196 height 33
select select "c8bbc980-ef21-4979-8a9d-486670a8d9ae"
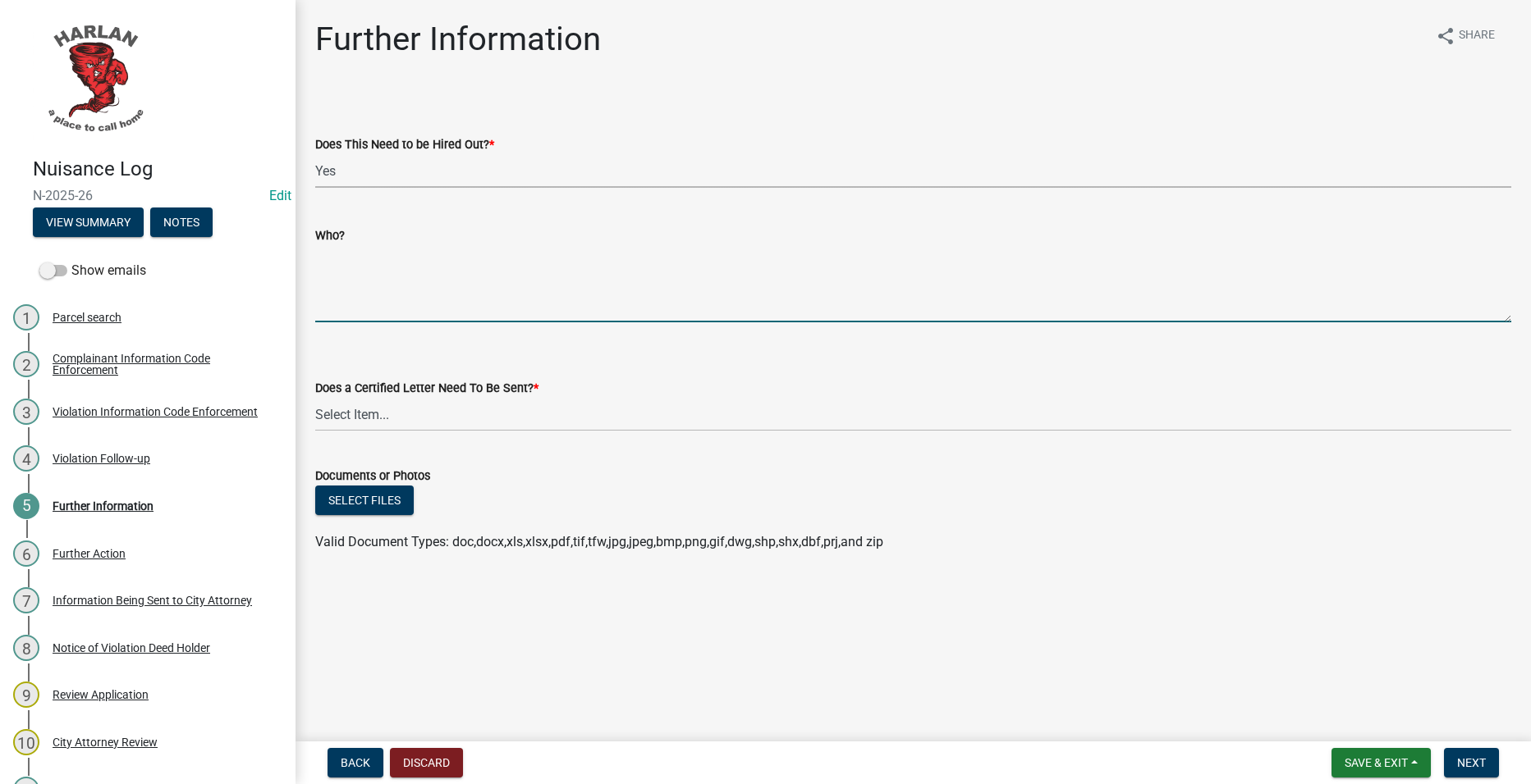
click at [397, 301] on textarea "Who?" at bounding box center [913, 284] width 1196 height 77
type textarea "[PERSON_NAME]"
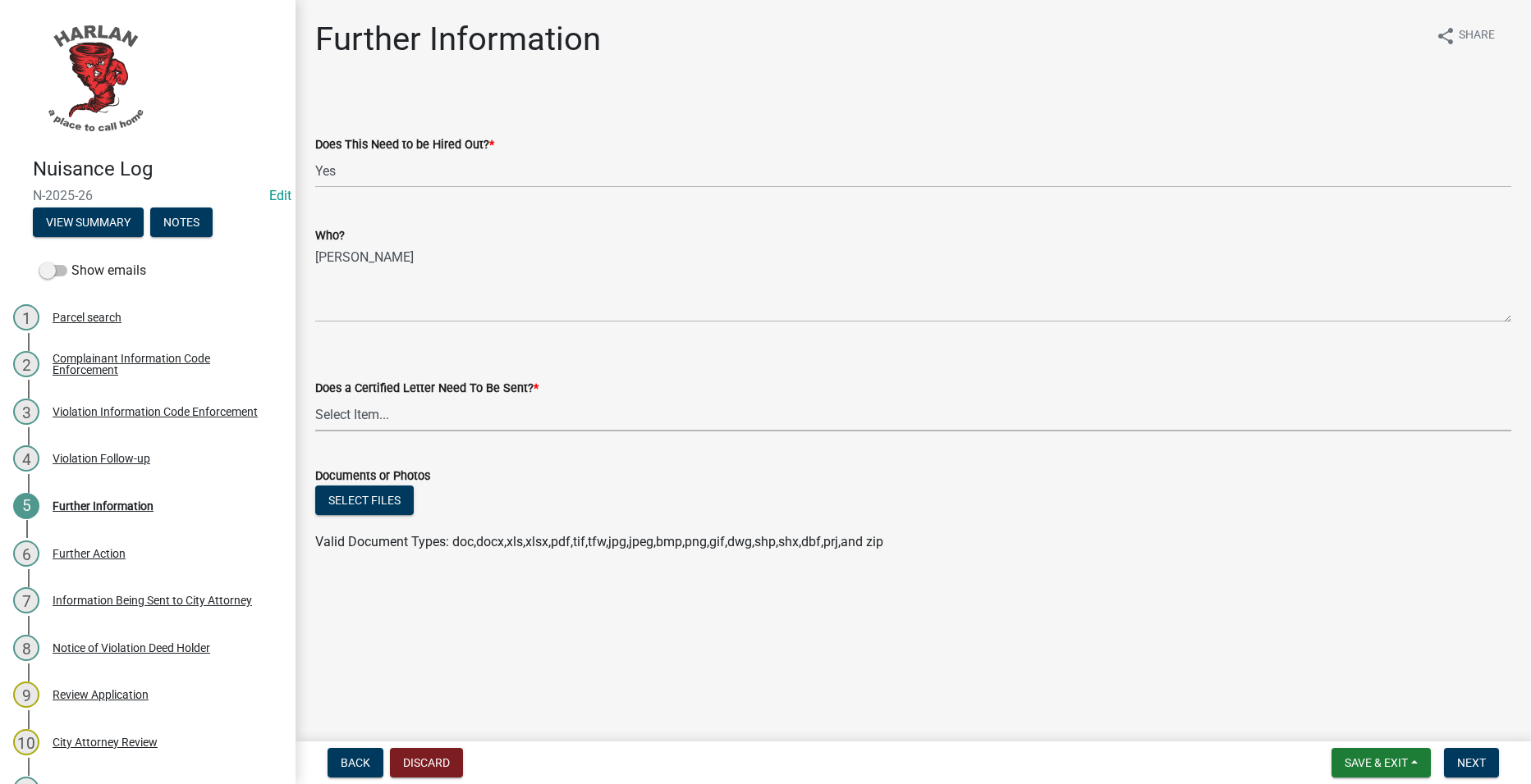
click at [568, 404] on select "Select Item... Yes No" at bounding box center [913, 414] width 1196 height 33
click at [315, 398] on select "Select Item... Yes No" at bounding box center [913, 414] width 1196 height 33
select select "2796ca02-268b-4eb7-839b-3543bc4440a9"
click at [380, 508] on button "Select files" at bounding box center [364, 500] width 98 height 30
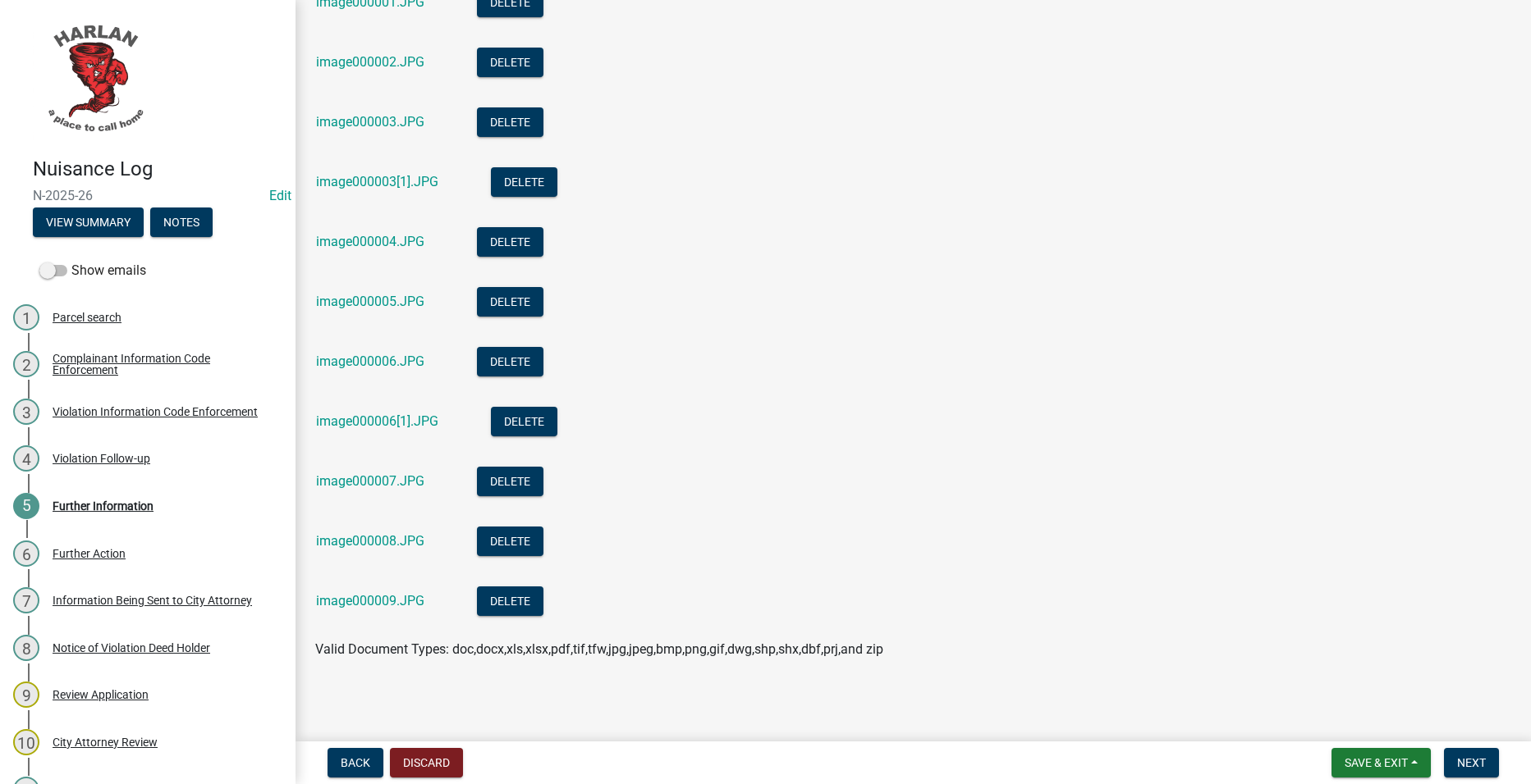
scroll to position [615, 0]
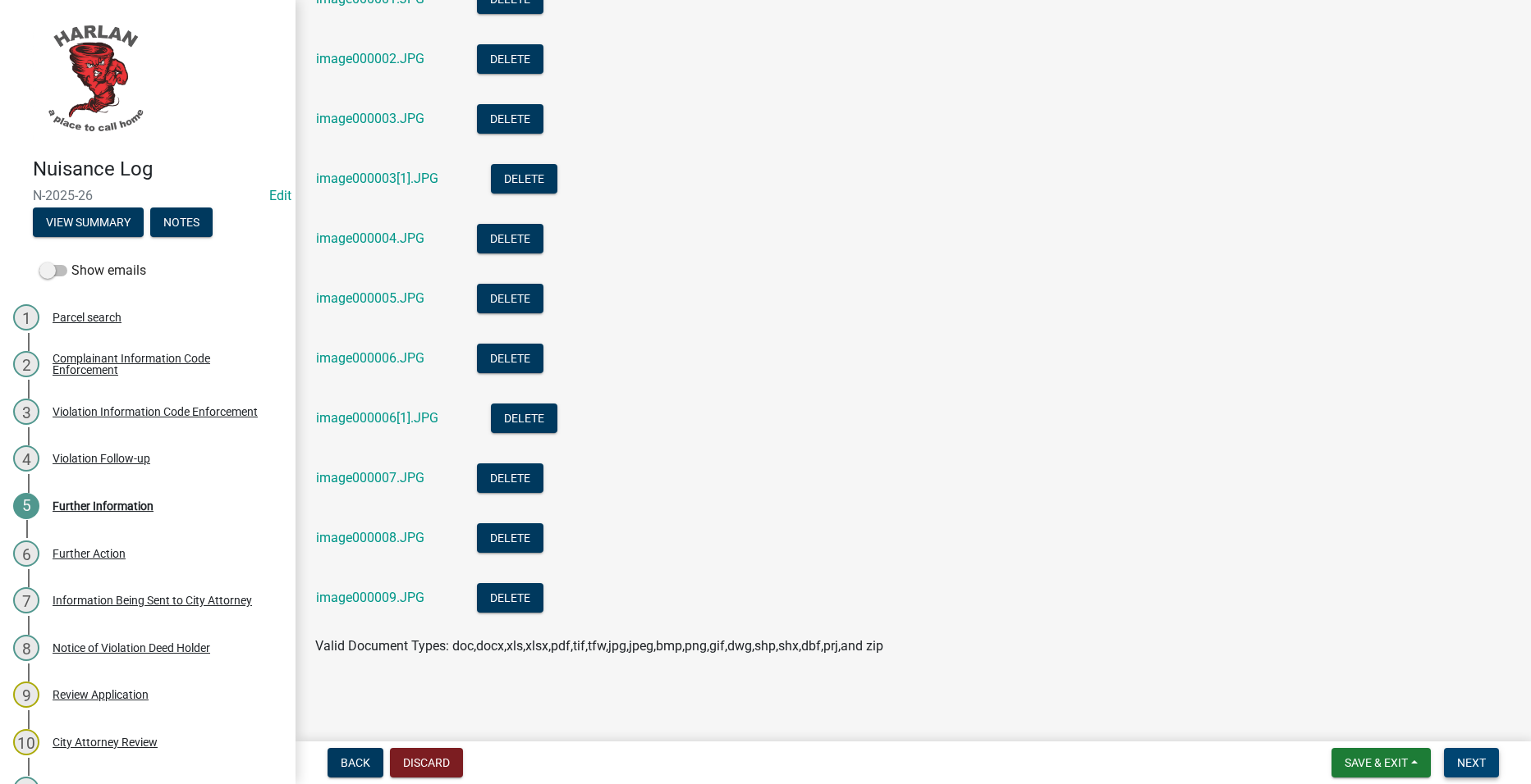
click at [1457, 756] on span "Next" at bounding box center [1471, 763] width 29 height 13
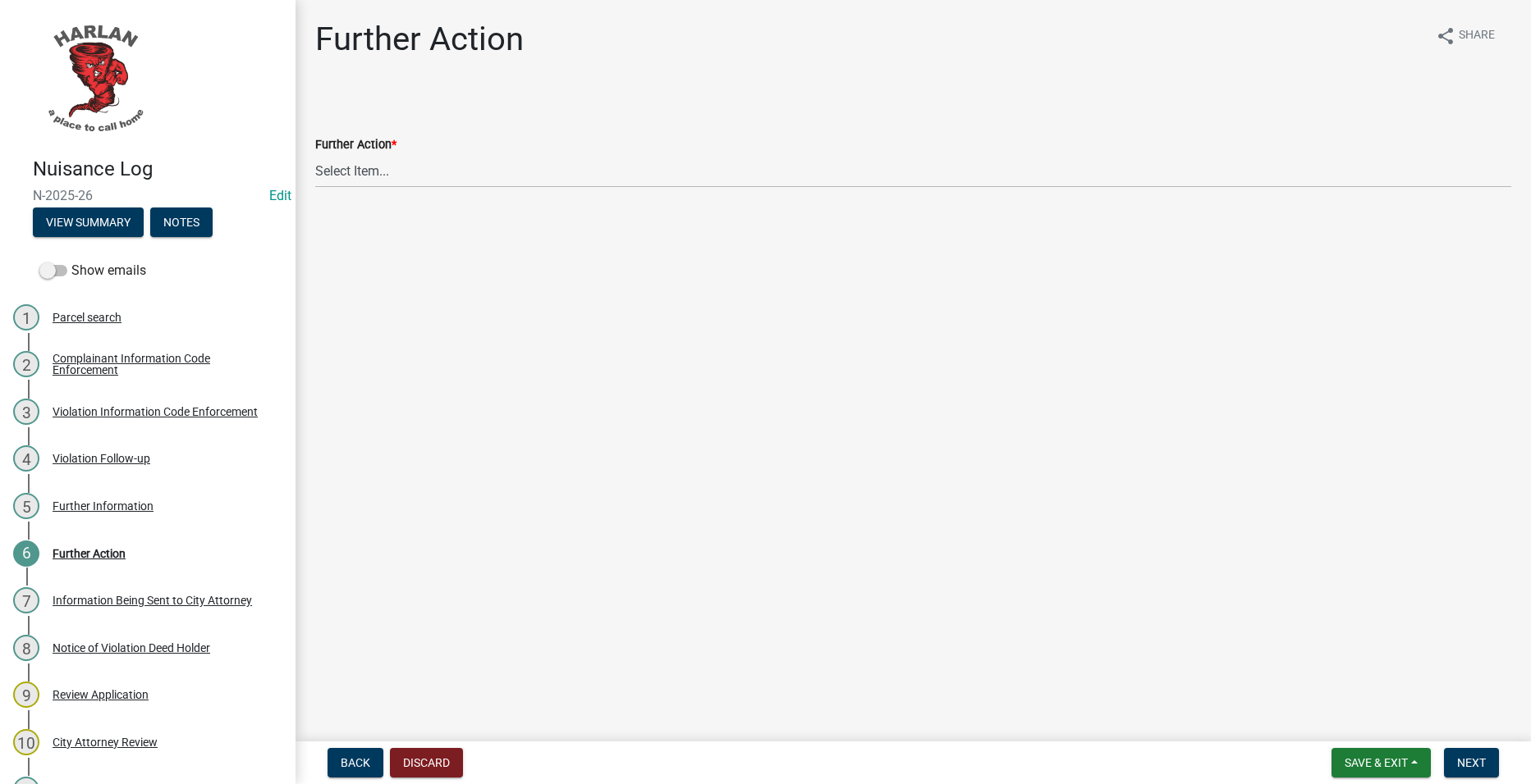
click at [443, 191] on wm-data-entity-input "Further Action * Select Item... City Hall City Attorney" at bounding box center [913, 147] width 1196 height 111
drag, startPoint x: 441, startPoint y: 167, endPoint x: 441, endPoint y: 184, distance: 17.0
click at [441, 168] on select "Select Item... City Hall City Attorney" at bounding box center [913, 171] width 1196 height 33
click at [315, 155] on select "Select Item... City Hall City Attorney" at bounding box center [913, 171] width 1196 height 33
select select "c7f9dbff-b2fd-47a5-bc66-5849b955efc1"
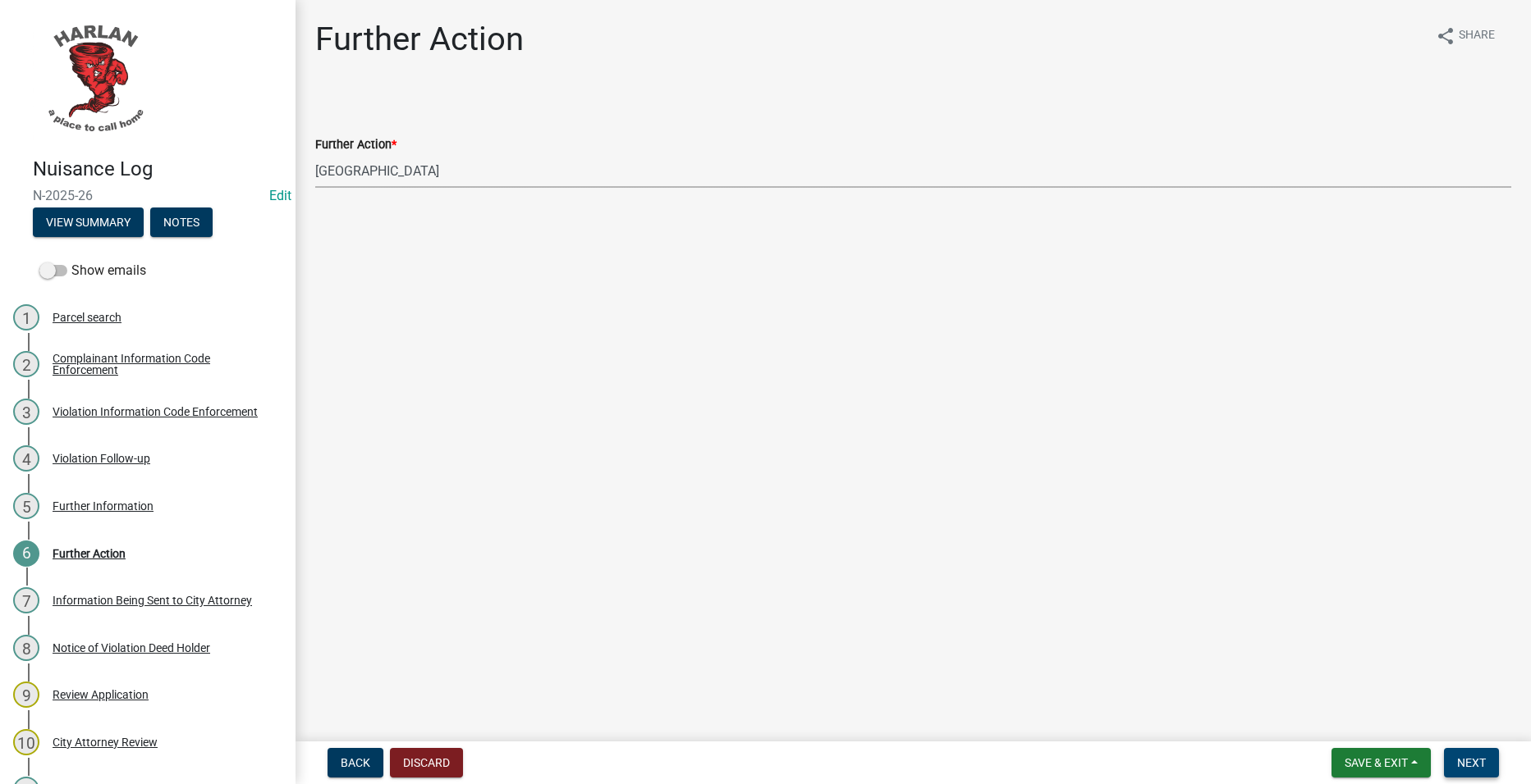
click at [1472, 754] on button "Next" at bounding box center [1472, 763] width 55 height 30
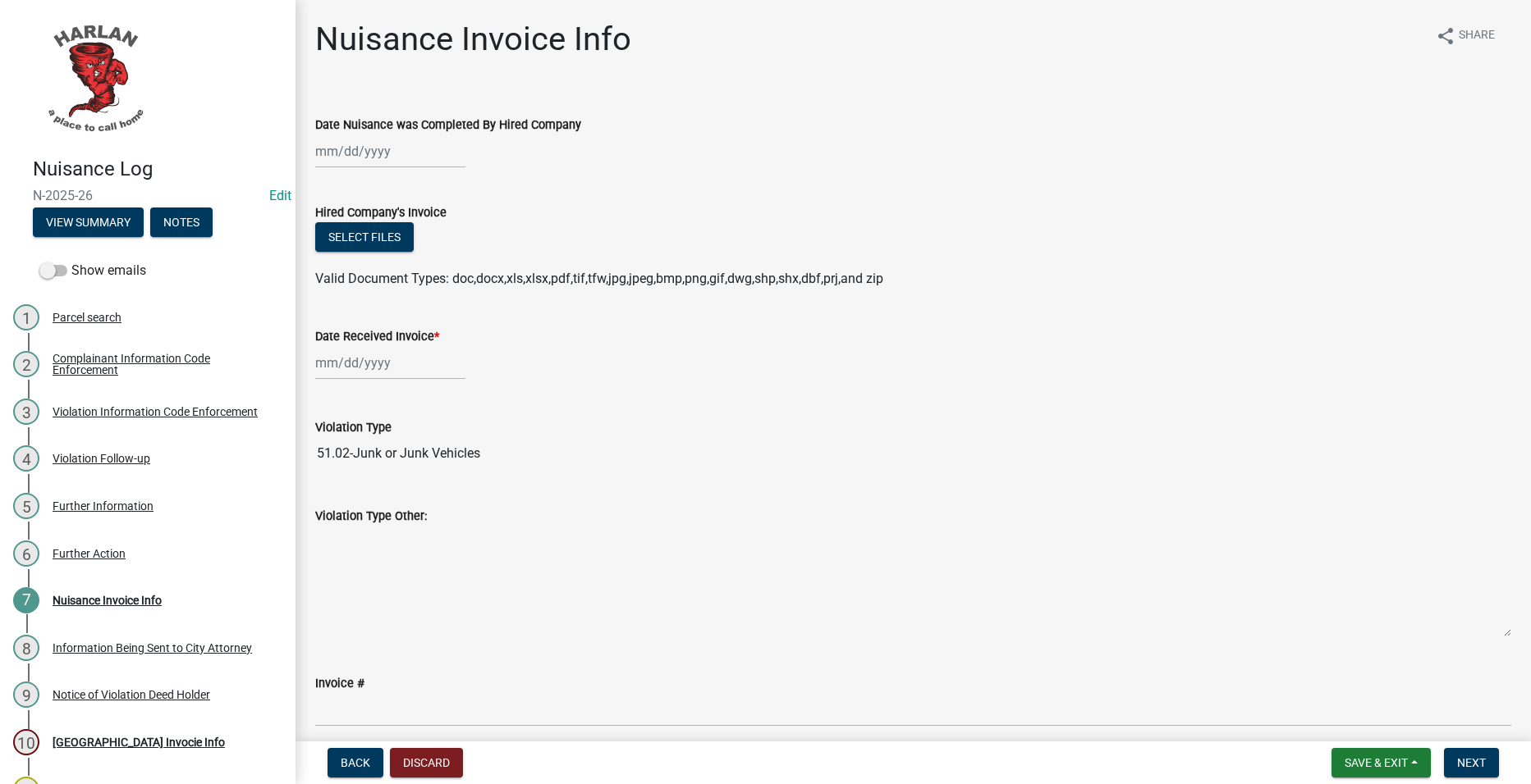
select select "9"
select select "2025"
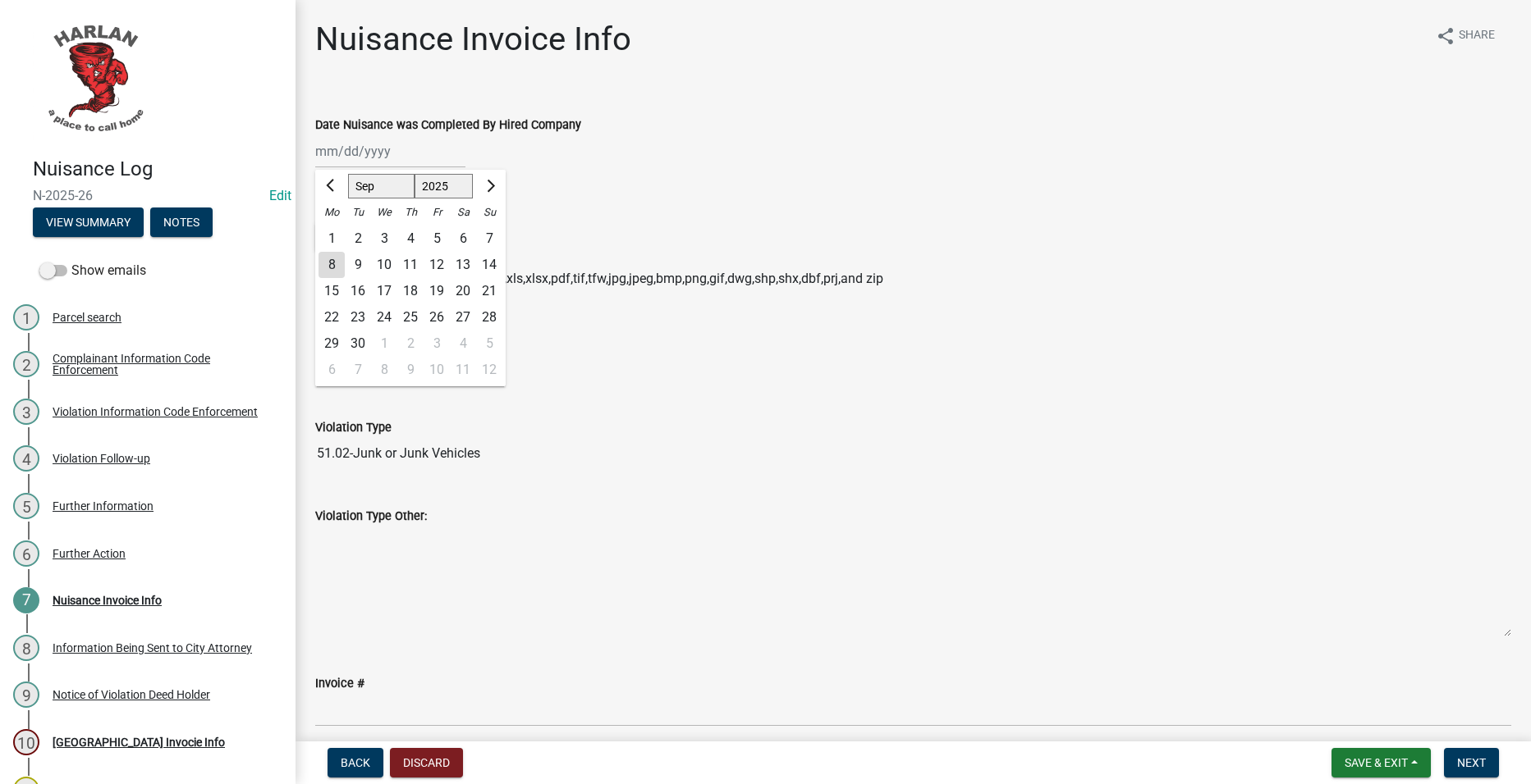
click at [392, 154] on div "[PERSON_NAME] Feb Mar Apr [PERSON_NAME][DATE] Oct Nov [DATE] 1526 1527 1528 152…" at bounding box center [390, 151] width 150 height 33
click at [415, 237] on div "4" at bounding box center [410, 238] width 26 height 26
type input "[DATE]"
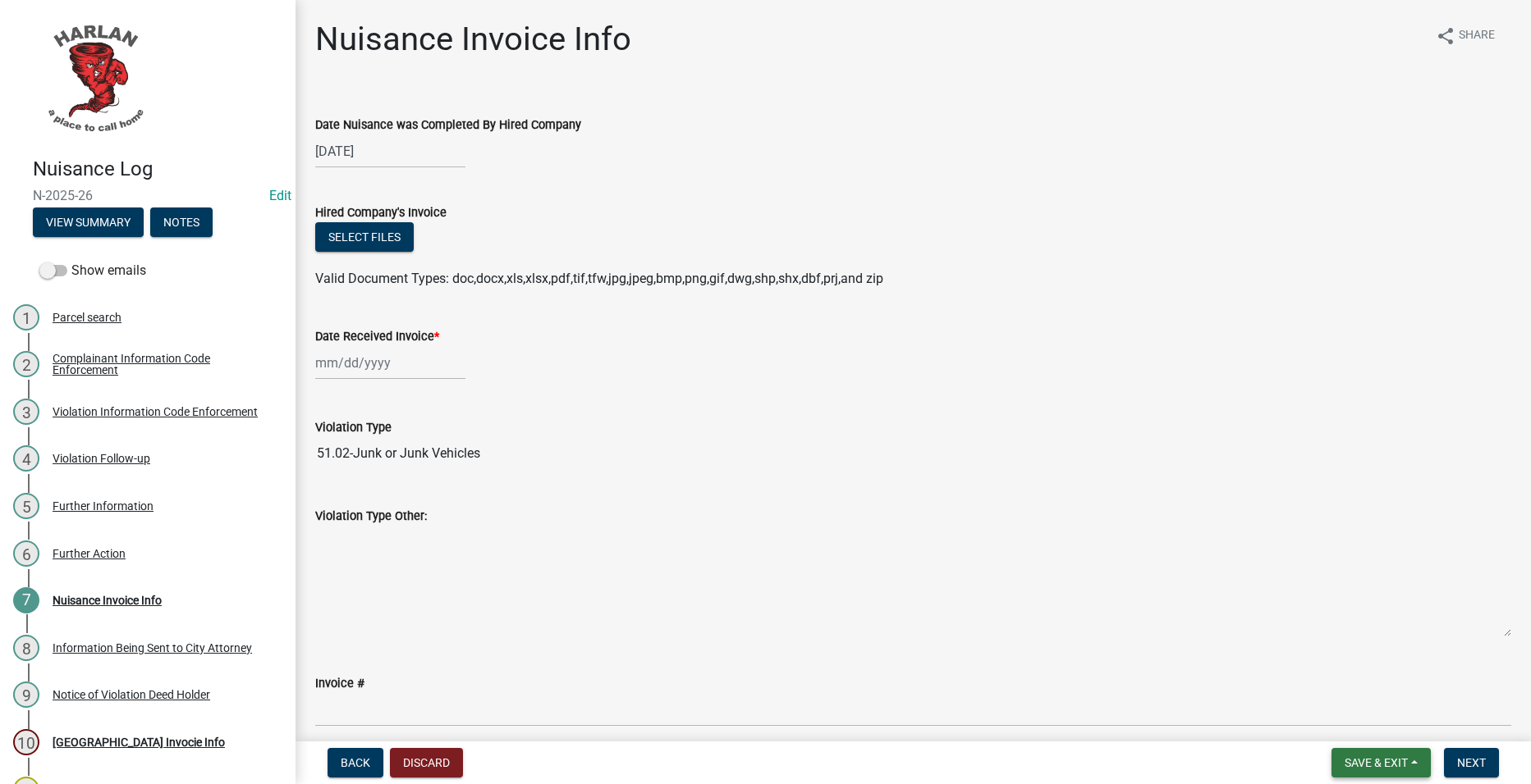
click at [1384, 777] on button "Save & Exit" at bounding box center [1381, 763] width 99 height 30
click at [1355, 720] on button "Save & Exit" at bounding box center [1364, 720] width 131 height 39
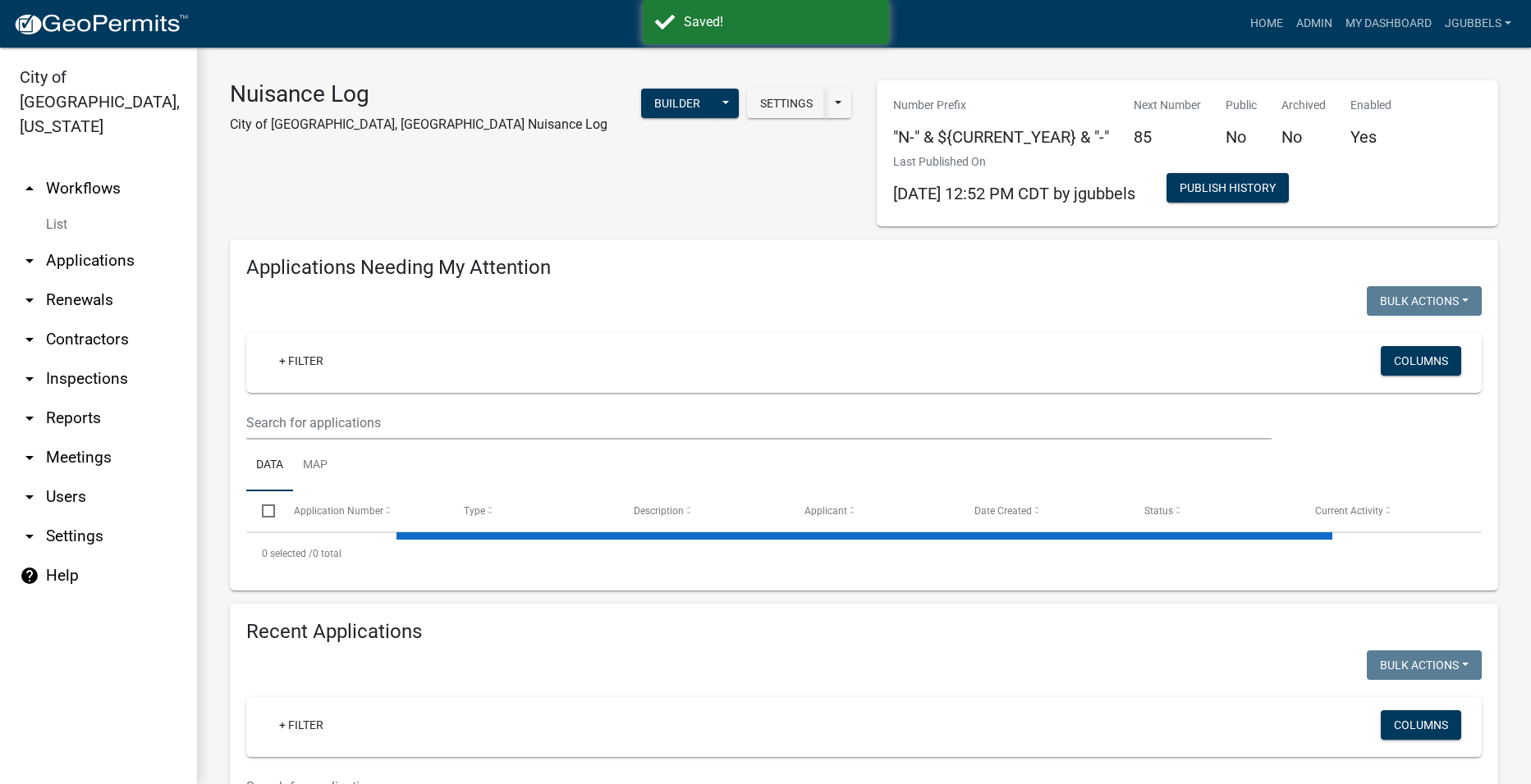
select select "2: 50"
